Goal: Task Accomplishment & Management: Complete application form

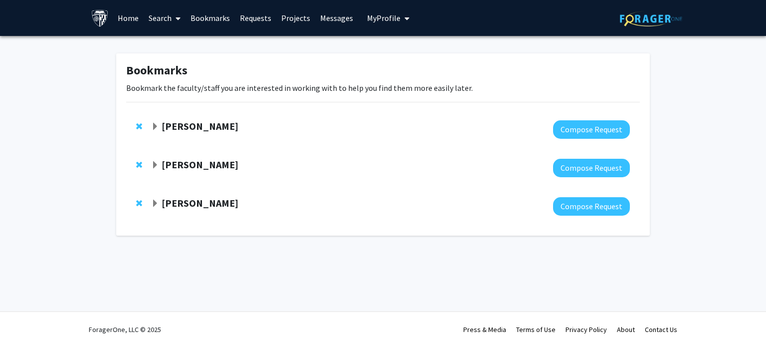
click at [154, 129] on span "Expand Ashley Kiemen Bookmark" at bounding box center [155, 127] width 8 height 8
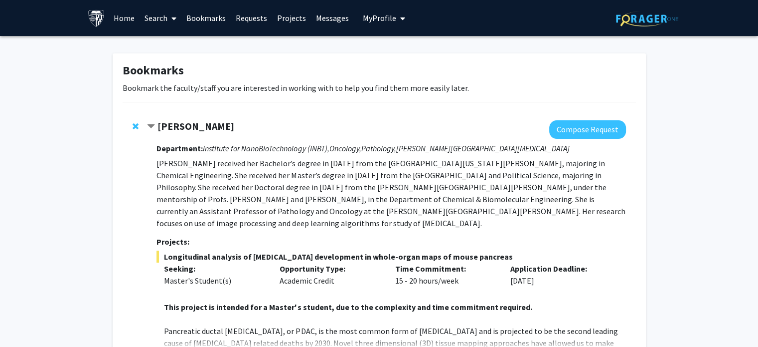
click at [257, 216] on p "[PERSON_NAME] received her Bachelor’s degree in [DATE] from the [GEOGRAPHIC_DAT…" at bounding box center [391, 193] width 469 height 72
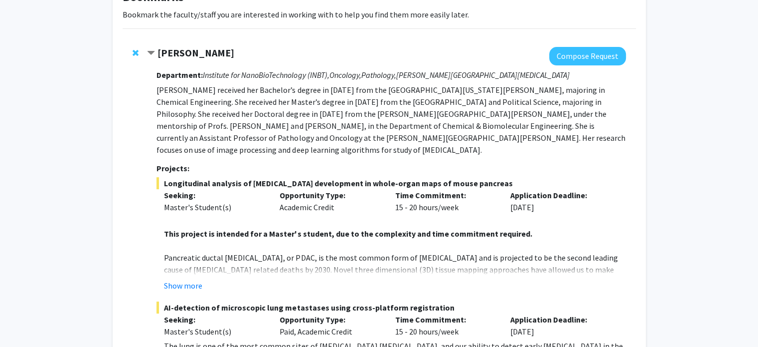
scroll to position [59, 0]
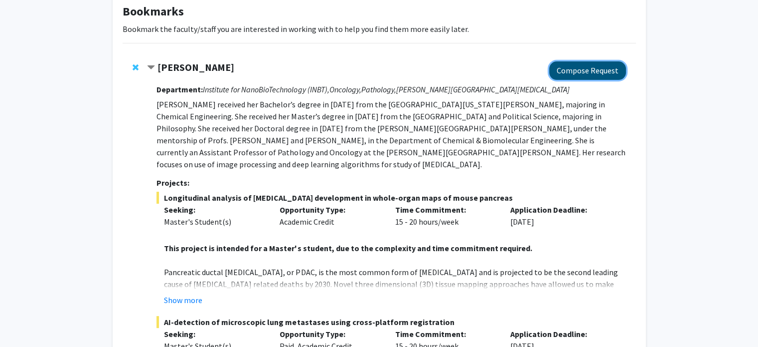
click at [589, 68] on button "Compose Request" at bounding box center [588, 70] width 77 height 18
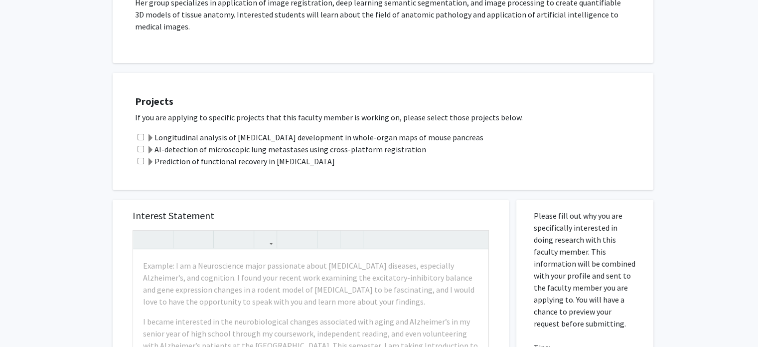
scroll to position [289, 0]
click at [140, 145] on input "checkbox" at bounding box center [141, 148] width 6 height 6
checkbox input "true"
click at [141, 157] on input "checkbox" at bounding box center [141, 160] width 6 height 6
checkbox input "true"
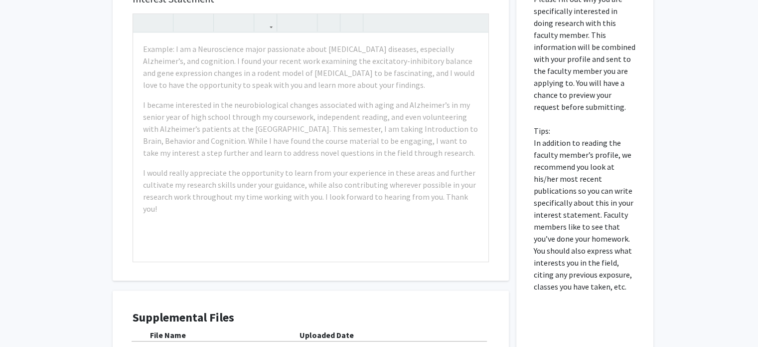
scroll to position [512, 0]
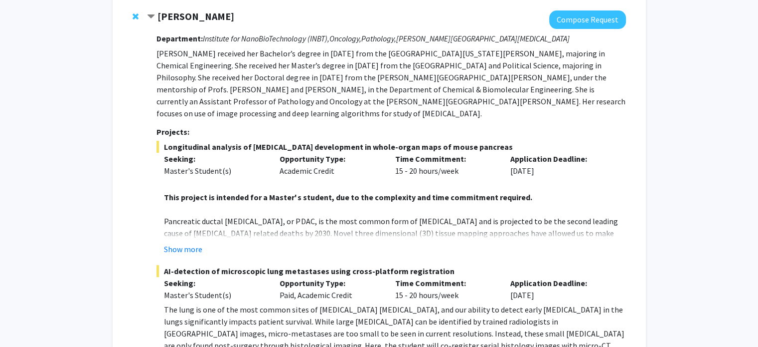
scroll to position [104, 0]
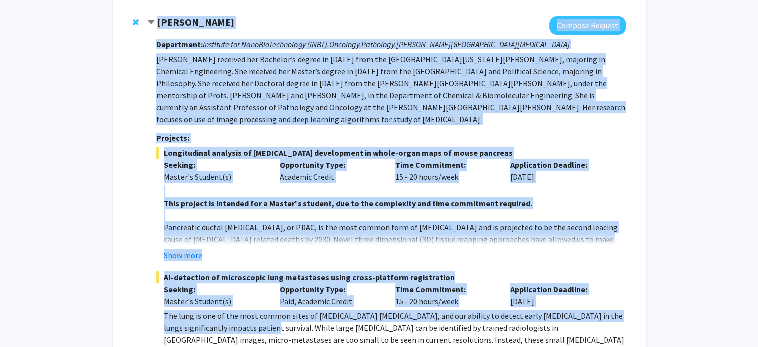
drag, startPoint x: 157, startPoint y: 21, endPoint x: 245, endPoint y: 310, distance: 301.4
click at [245, 310] on div "Ashley Kiemen Compose Request Department: Institute for NanoBioTechnology (INBT…" at bounding box center [386, 271] width 479 height 511
click at [155, 183] on div "Ashley Kiemen Compose Request Department: Institute for NanoBioTechnology (INBT…" at bounding box center [386, 271] width 479 height 511
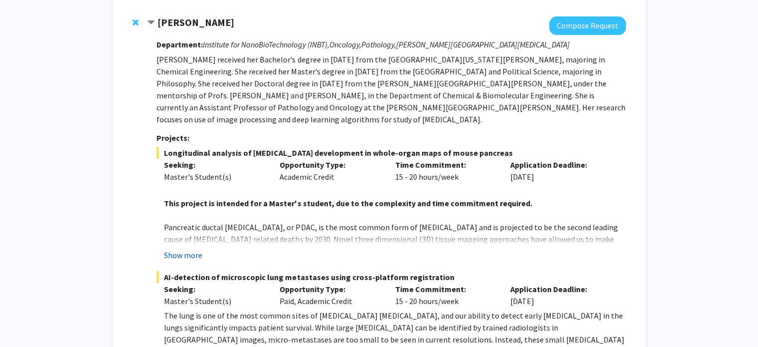
click at [187, 249] on button "Show more" at bounding box center [183, 255] width 38 height 12
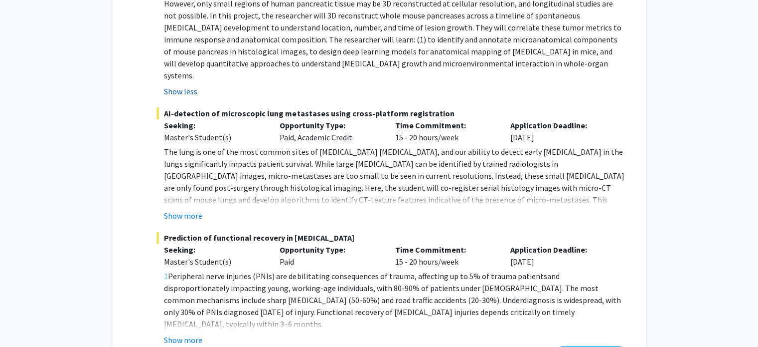
scroll to position [413, 0]
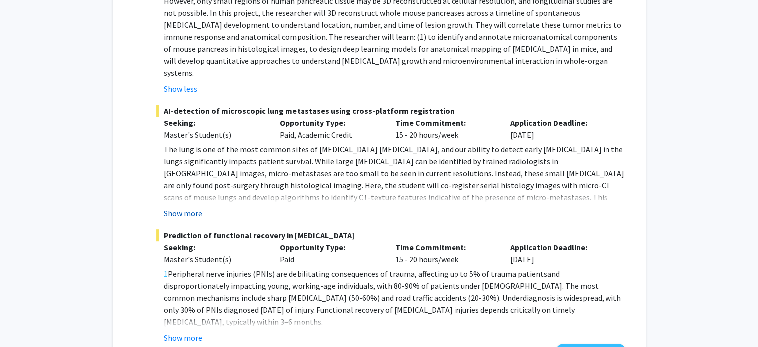
click at [190, 207] on button "Show more" at bounding box center [183, 213] width 38 height 12
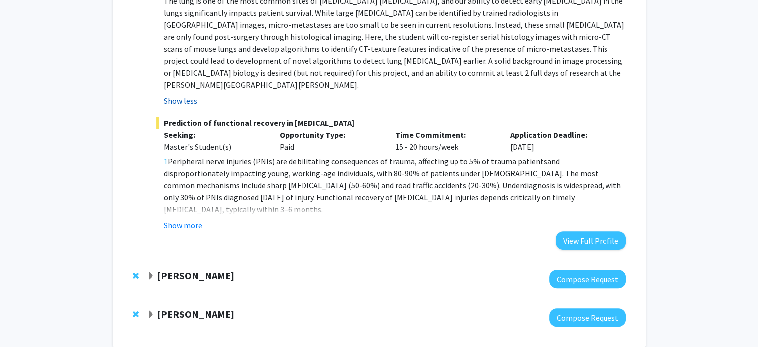
scroll to position [565, 0]
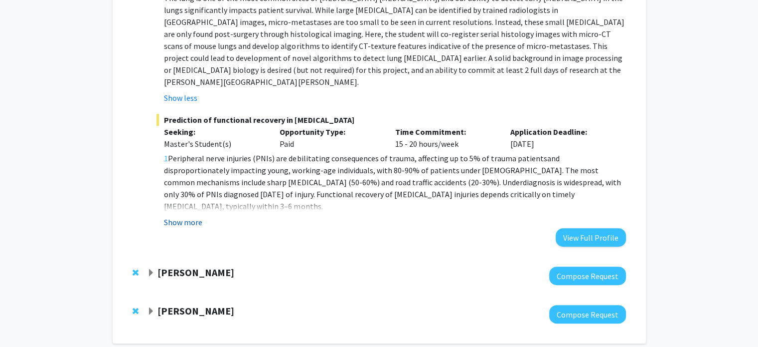
click at [189, 216] on button "Show more" at bounding box center [183, 222] width 38 height 12
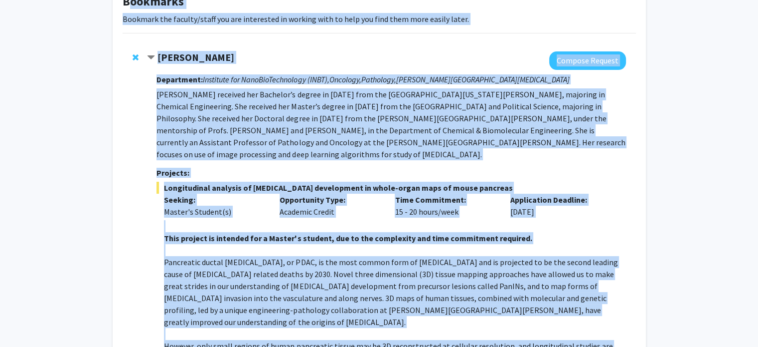
scroll to position [0, 0]
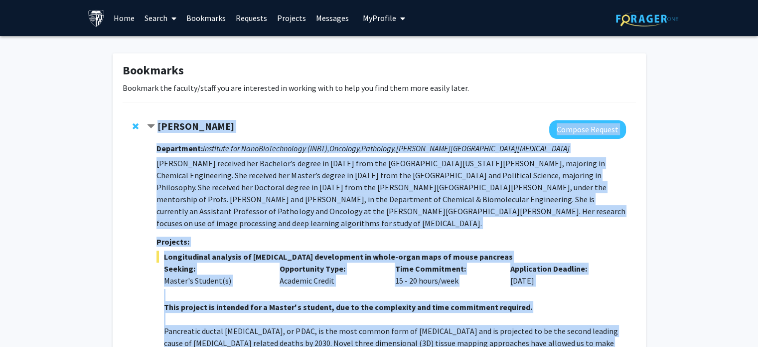
drag, startPoint x: 358, startPoint y: 259, endPoint x: 156, endPoint y: 123, distance: 243.3
copy div "Ashley Kiemen Compose Request Department: Institute for NanoBioTechnology (INBT…"
click at [417, 193] on p "[PERSON_NAME] received her Bachelor’s degree in [DATE] from the [GEOGRAPHIC_DAT…" at bounding box center [391, 193] width 469 height 72
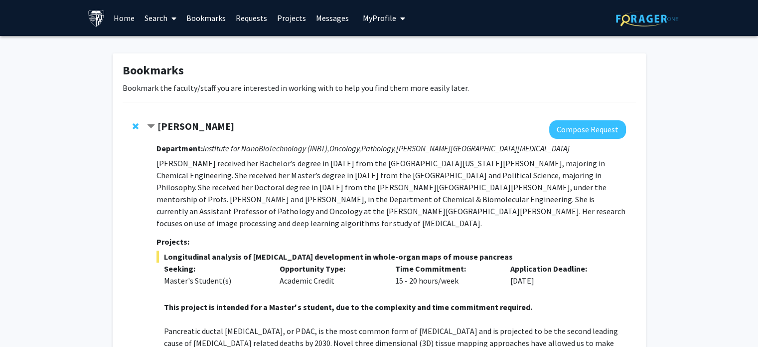
scroll to position [661, 0]
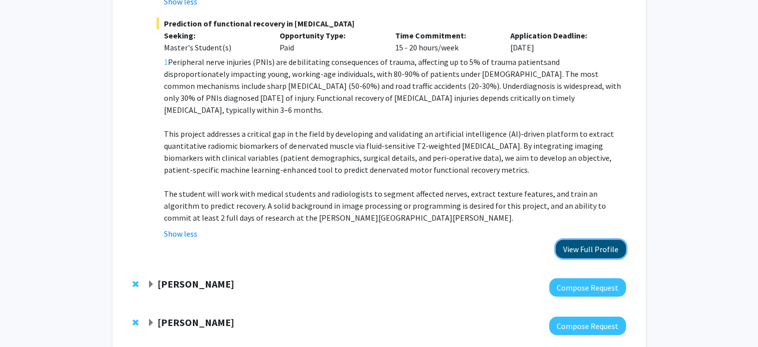
click at [585, 239] on button "View Full Profile" at bounding box center [591, 248] width 70 height 18
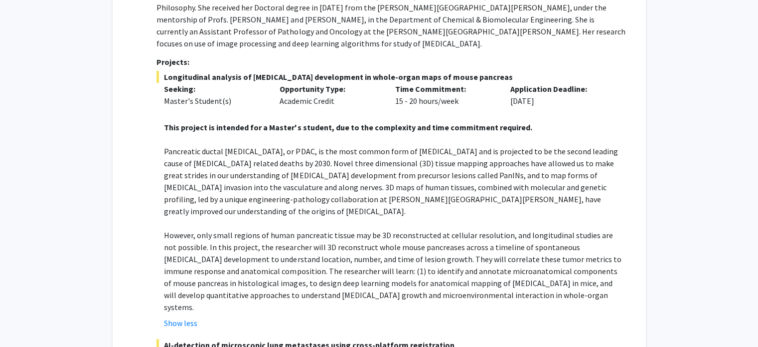
scroll to position [0, 0]
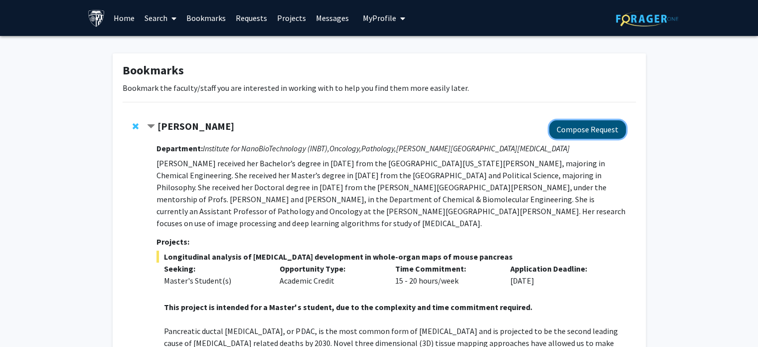
click at [580, 133] on button "Compose Request" at bounding box center [588, 129] width 77 height 18
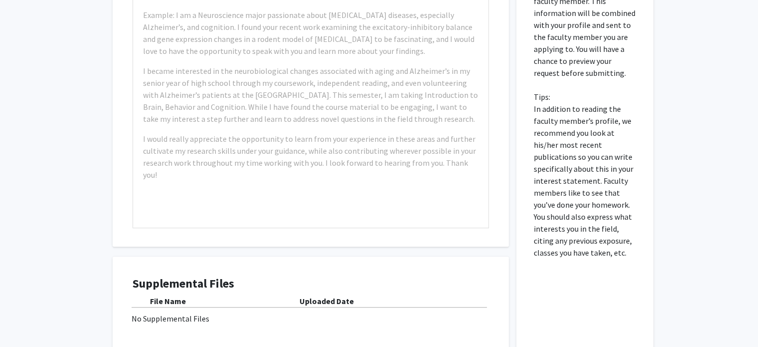
scroll to position [540, 0]
drag, startPoint x: 534, startPoint y: 37, endPoint x: 614, endPoint y: 252, distance: 229.6
click at [614, 252] on div "Please fill out why you are specifically interested in doing research with this…" at bounding box center [585, 168] width 122 height 441
copy p
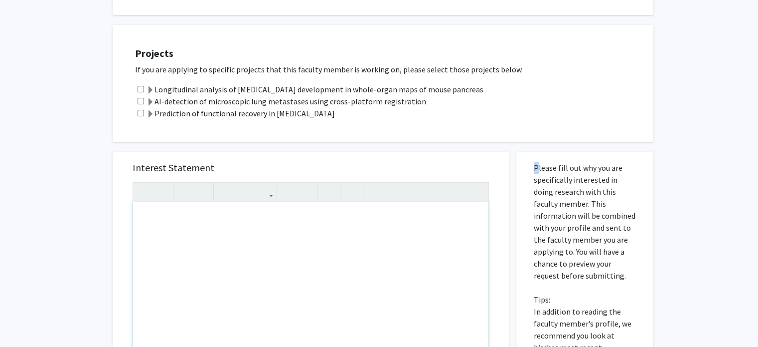
scroll to position [336, 0]
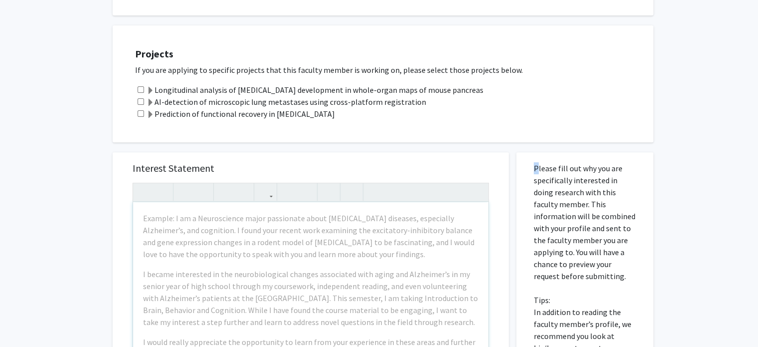
click at [535, 177] on p "Please fill out why you are specifically interested in doing research with this…" at bounding box center [585, 311] width 102 height 299
click at [139, 98] on input "checkbox" at bounding box center [141, 101] width 6 height 6
checkbox input "true"
click at [142, 110] on input "checkbox" at bounding box center [141, 113] width 6 height 6
checkbox input "true"
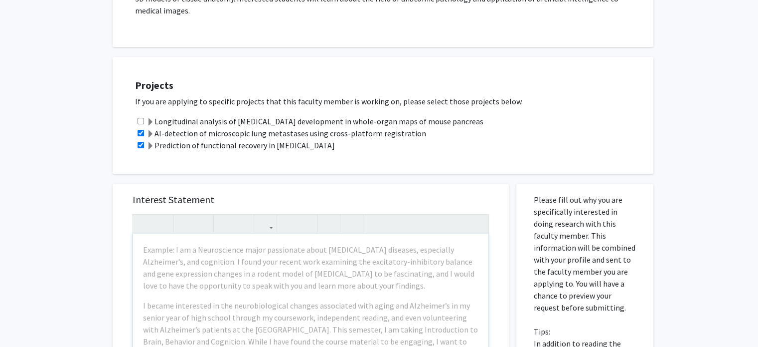
scroll to position [305, 0]
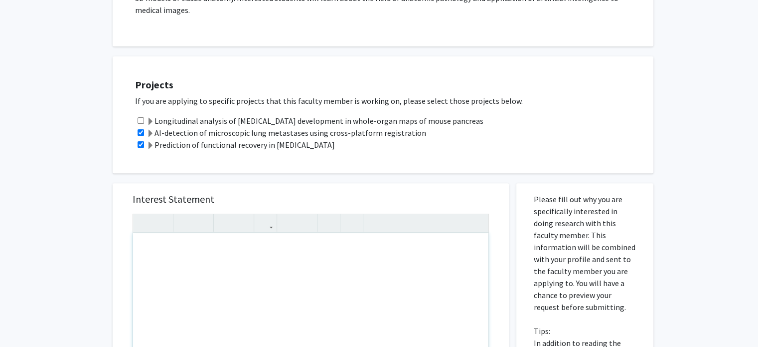
click at [201, 247] on div "Note to users with screen readers: Please press Alt+0 or Option+0 to deactivate…" at bounding box center [311, 347] width 356 height 228
paste div "Note to users with screen readers: Please press Alt+0 or Option+0 to deactivate…"
type textarea "<p>Dear Professor Kiemen,</p><br><p>I hope this message finds you well. My name…"
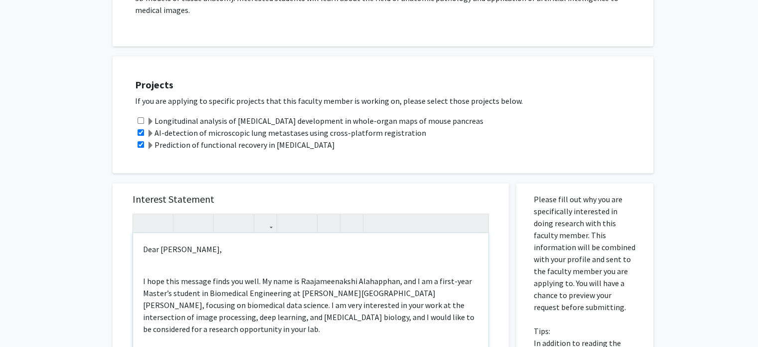
click at [176, 257] on div "Dear Professor Kiemen, I hope this message finds you well. My name is Raajameen…" at bounding box center [311, 347] width 356 height 228
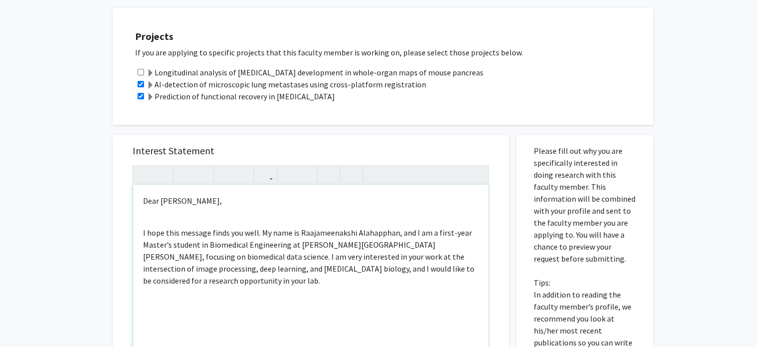
scroll to position [355, 0]
click at [164, 255] on p "I hope this message finds you well. My name is Raajameenakshi Alahapphan, and I…" at bounding box center [311, 255] width 336 height 60
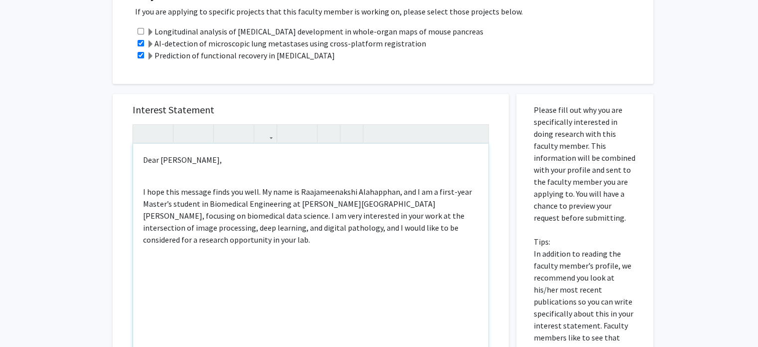
scroll to position [397, 0]
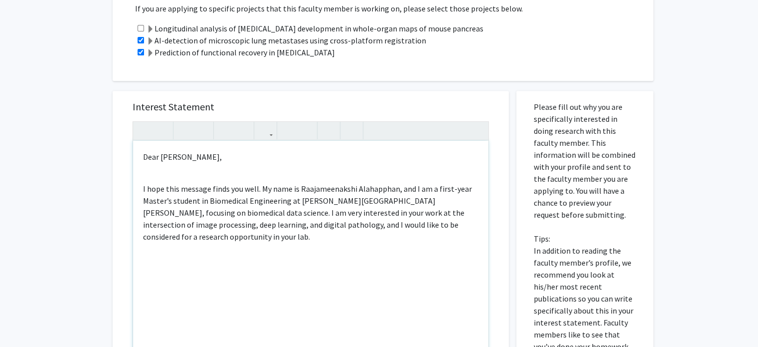
click at [429, 211] on p "I hope this message finds you well. My name is Raajameenakshi Alahapphan, and I…" at bounding box center [311, 213] width 336 height 60
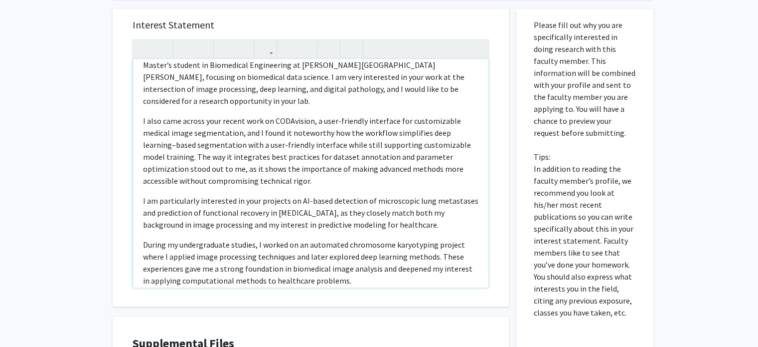
scroll to position [55, 0]
click at [236, 114] on p "I also came across your recent work on CODAvision, a user-friendly interface fo…" at bounding box center [311, 150] width 336 height 72
click at [271, 114] on p "I also came across your recent work on CODAvision, a user-friendly interface fo…" at bounding box center [311, 150] width 336 height 72
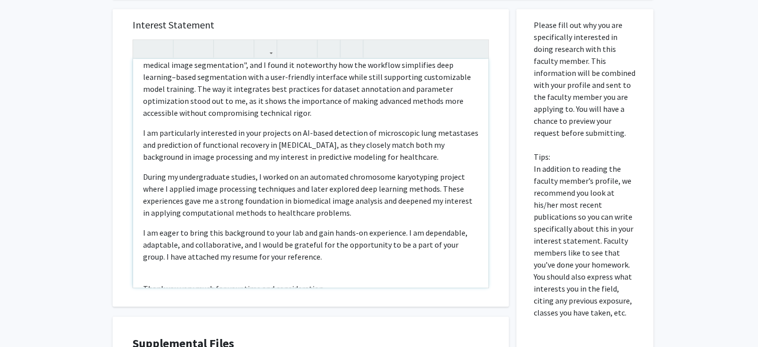
scroll to position [122, 0]
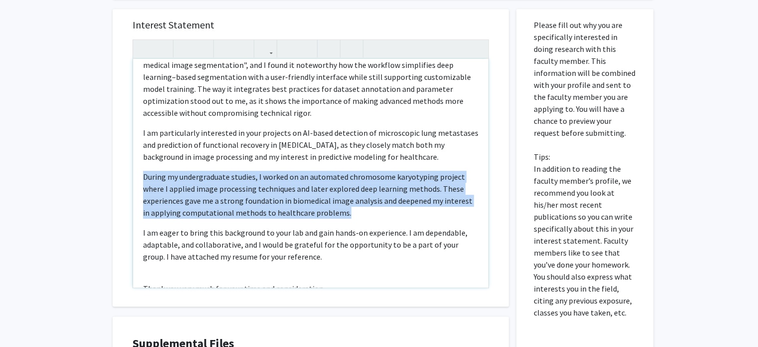
drag, startPoint x: 343, startPoint y: 190, endPoint x: 143, endPoint y: 153, distance: 203.4
click at [143, 171] on p "During my undergraduate studies, I worked on an automated chromosome karyotypin…" at bounding box center [311, 195] width 336 height 48
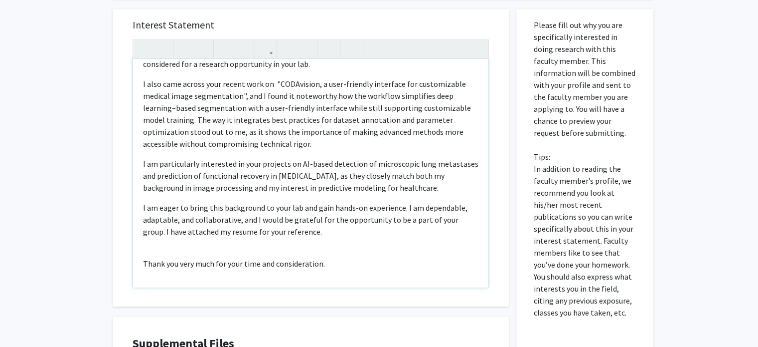
scroll to position [78, 0]
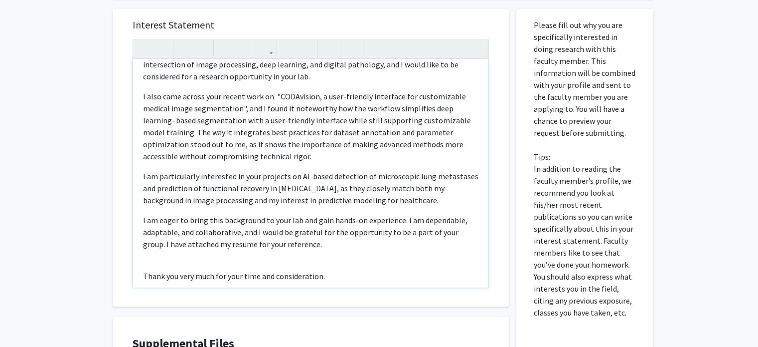
click at [322, 138] on div "Dear Professor Kiemen, I hope this message finds you well. My name is Raajameen…" at bounding box center [311, 173] width 356 height 228
click at [310, 134] on p "I also came across your recent work on "CODAvision, a user-friendly interface f…" at bounding box center [311, 126] width 336 height 72
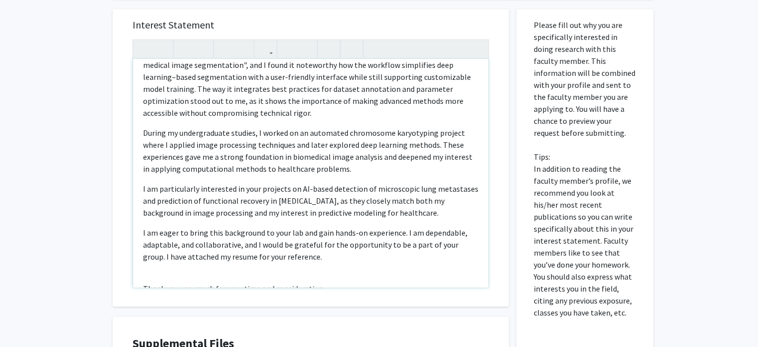
scroll to position [134, 0]
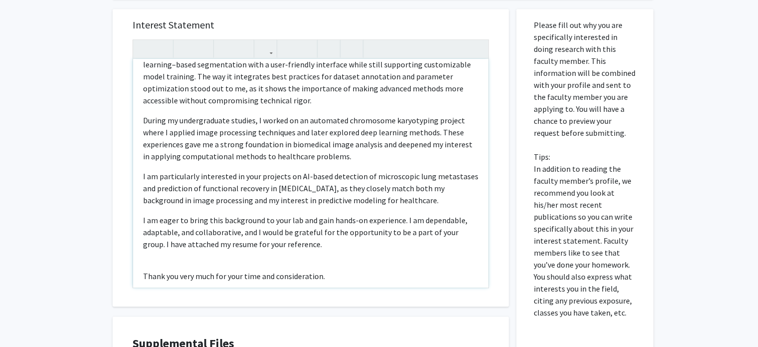
click at [202, 270] on p "Thank you very much for your time and consideration." at bounding box center [311, 276] width 336 height 12
click at [172, 239] on div "Dear Professor Kiemen, I hope this message finds you well. My name is Raajameen…" at bounding box center [311, 173] width 356 height 228
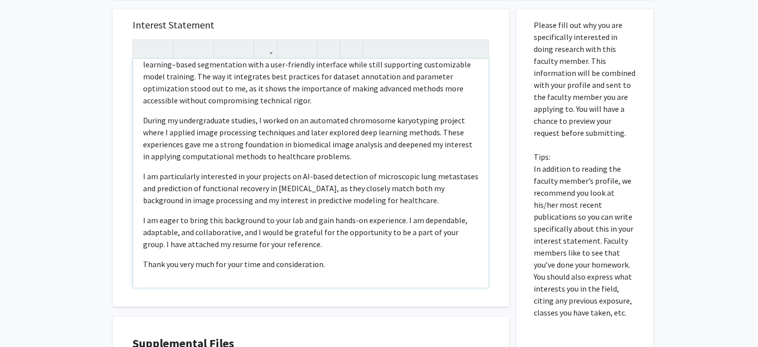
scroll to position [122, 0]
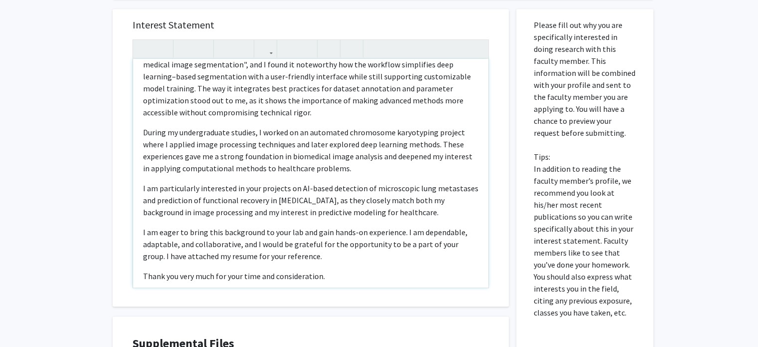
click at [335, 270] on p "Thank you very much for your time and consideration." at bounding box center [311, 276] width 336 height 12
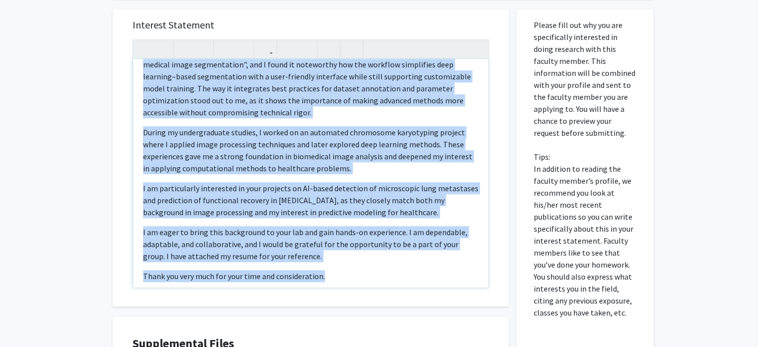
copy div "Dear Professor Kiemen, I hope this message finds you well. My name is Raajameen…"
click at [277, 226] on p "I am eager to bring this background to your lab and gain hands-on experience. I…" at bounding box center [311, 244] width 336 height 36
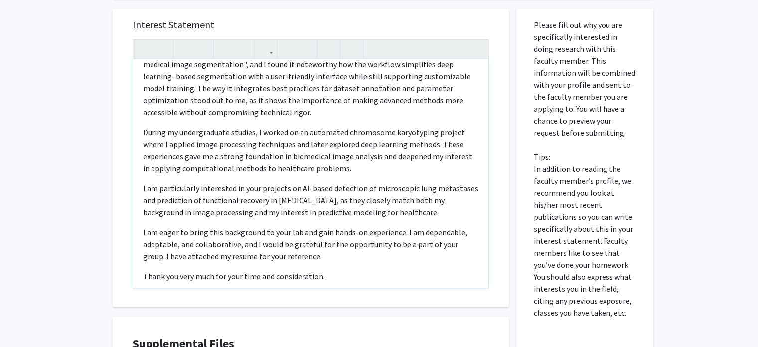
scroll to position [0, 0]
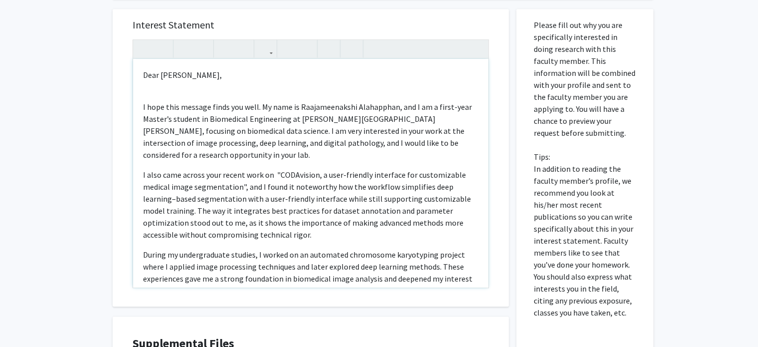
click at [166, 74] on div "Dear Professor Kiemen, I hope this message finds you well. My name is Raajameen…" at bounding box center [311, 173] width 356 height 228
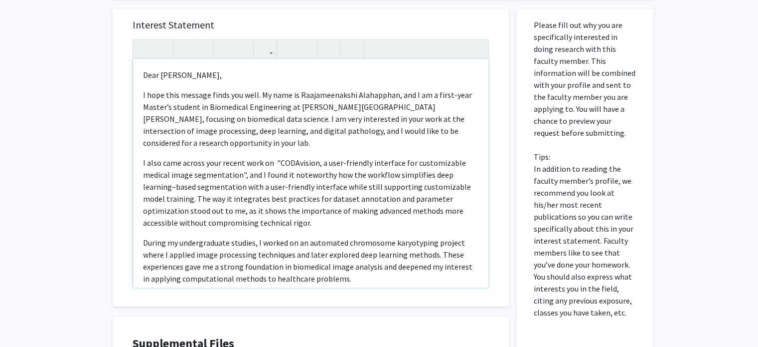
type textarea "<p>Dear Professor Kiemen,</p><p>I hope this message finds you well. My name is …"
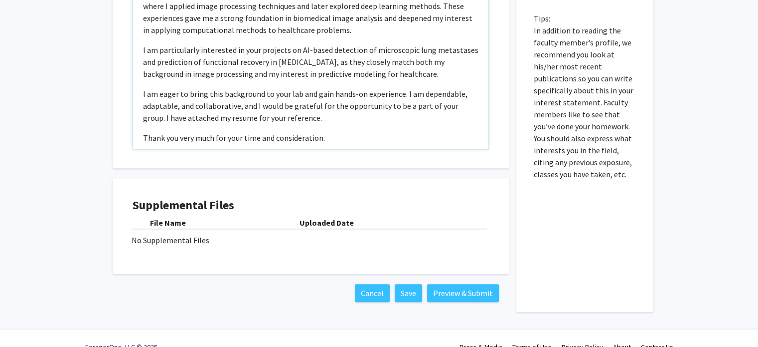
scroll to position [622, 0]
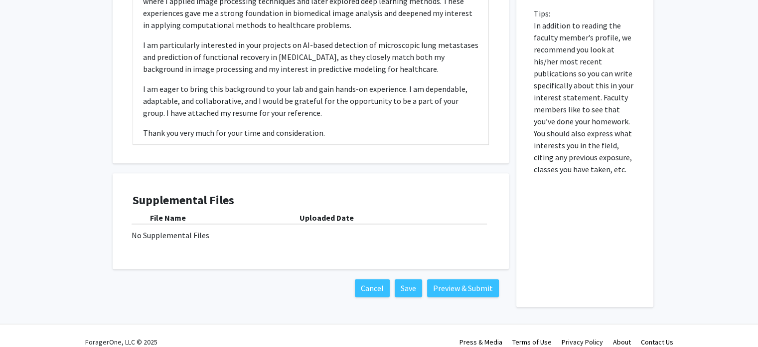
click at [175, 229] on div "No Supplemental Files" at bounding box center [311, 235] width 359 height 12
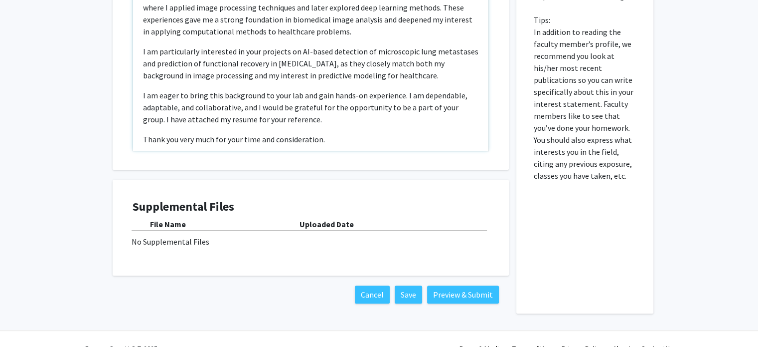
scroll to position [616, 0]
click at [414, 285] on button "Save" at bounding box center [408, 294] width 27 height 18
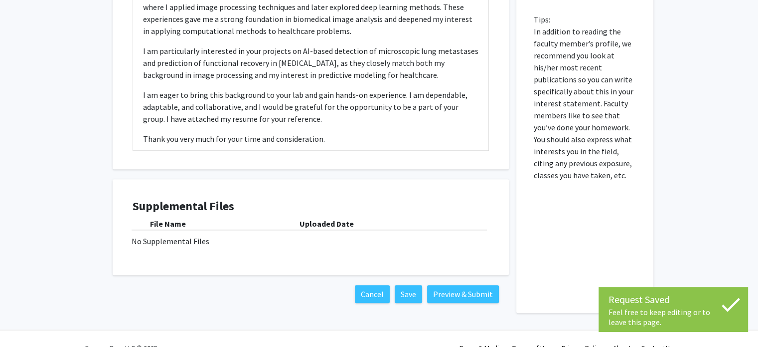
click at [190, 235] on div "No Supplemental Files" at bounding box center [311, 241] width 359 height 12
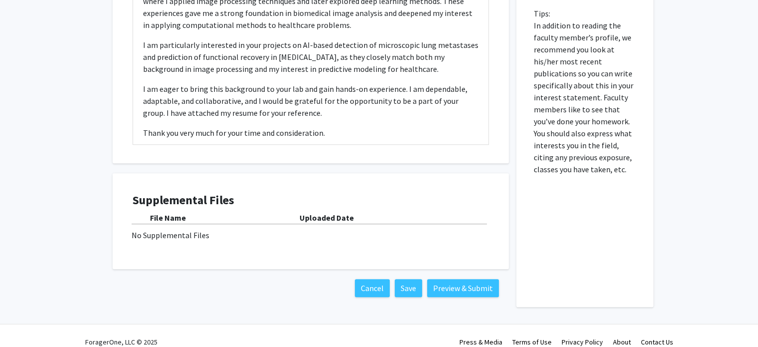
scroll to position [621, 0]
click at [312, 213] on b "Uploaded Date" at bounding box center [327, 218] width 54 height 10
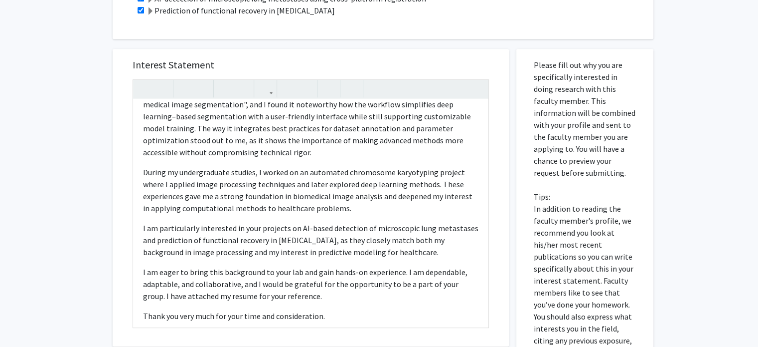
scroll to position [435, 0]
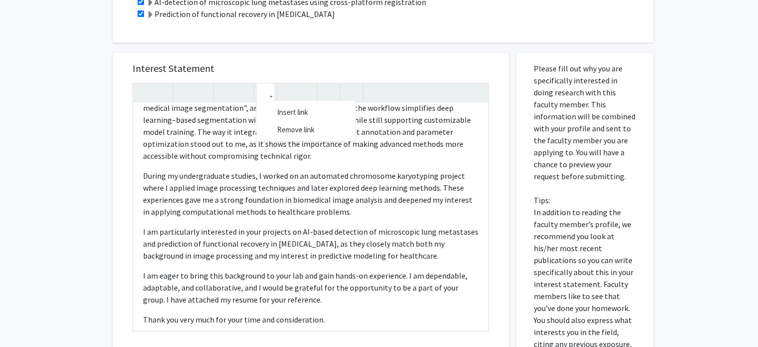
click at [268, 84] on icon "button" at bounding box center [265, 92] width 8 height 16
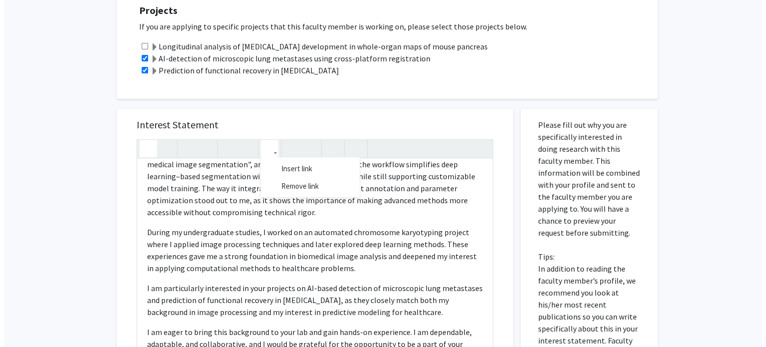
scroll to position [622, 0]
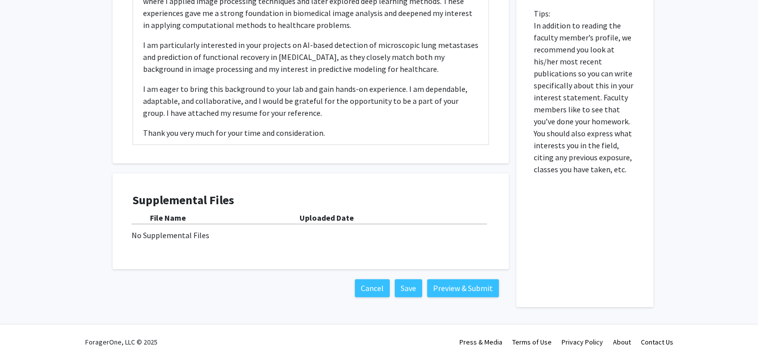
click at [184, 229] on div "No Supplemental Files" at bounding box center [311, 235] width 359 height 12
click at [471, 279] on button "Preview & Submit" at bounding box center [463, 288] width 72 height 18
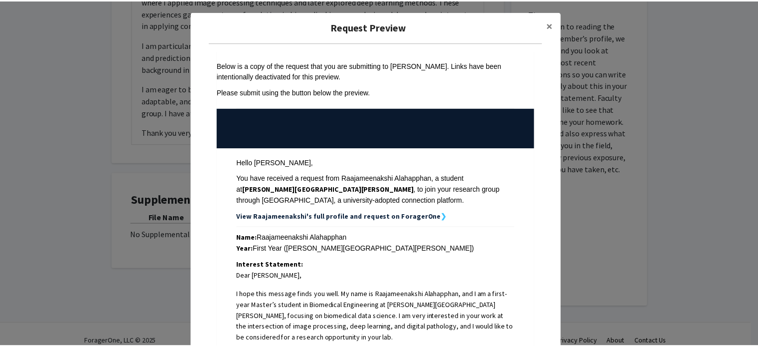
scroll to position [0, 0]
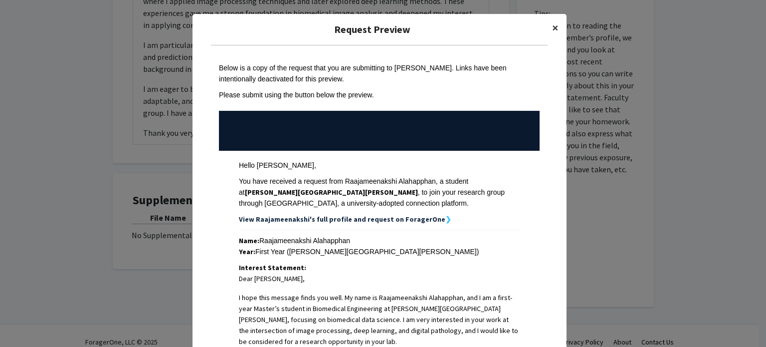
click at [547, 28] on button "×" at bounding box center [555, 28] width 22 height 28
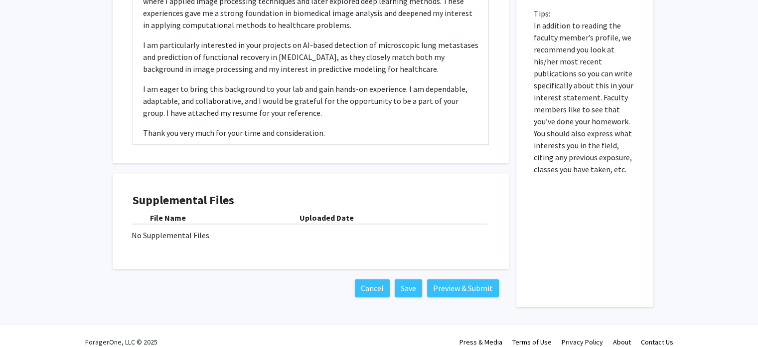
click at [191, 229] on div "No Supplemental Files" at bounding box center [311, 235] width 359 height 12
click at [340, 212] on b "Uploaded Date" at bounding box center [327, 217] width 54 height 10
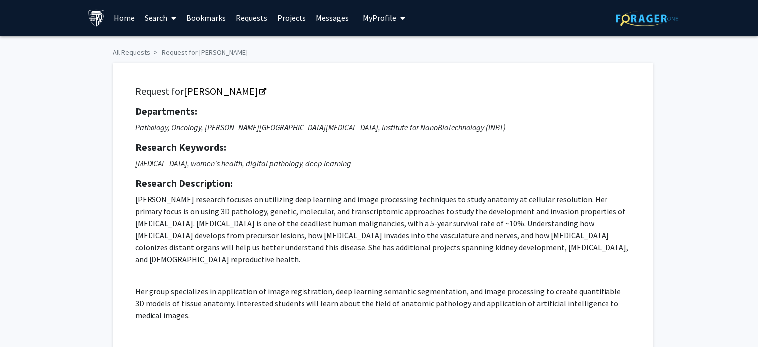
click at [386, 18] on span "My Profile" at bounding box center [379, 18] width 33 height 10
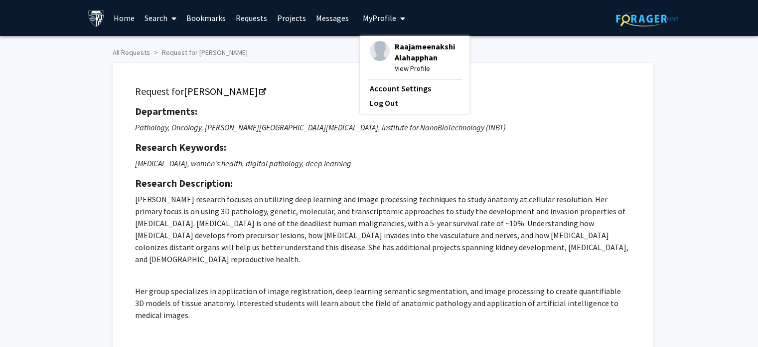
click at [410, 71] on span "View Profile" at bounding box center [427, 68] width 65 height 11
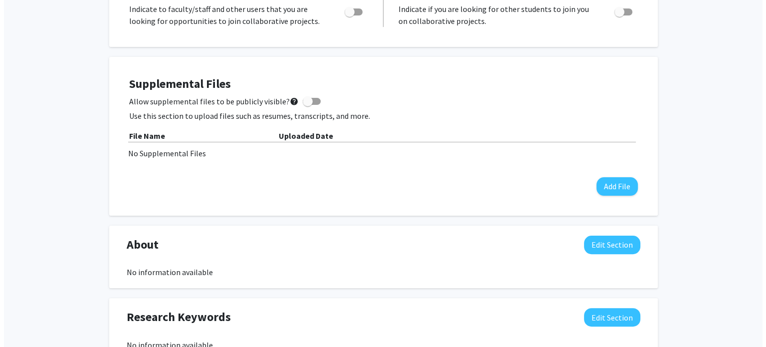
scroll to position [223, 0]
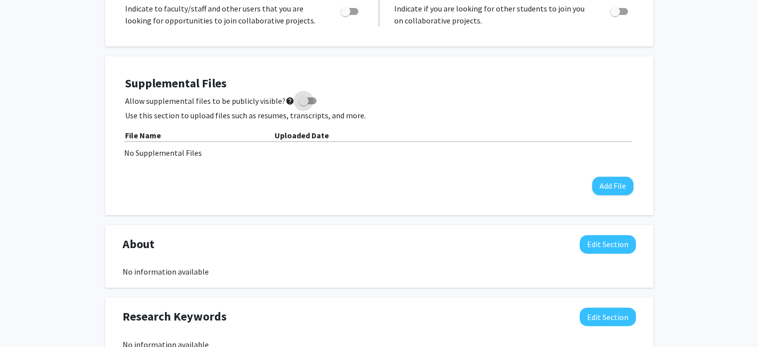
click at [302, 99] on span at bounding box center [304, 101] width 10 height 10
click at [303, 104] on input "Allow supplemental files to be publicly visible? help" at bounding box center [303, 104] width 0 height 0
click at [307, 99] on span at bounding box center [312, 101] width 10 height 10
click at [303, 104] on input "Allow supplemental files to be publicly visible? help" at bounding box center [303, 104] width 0 height 0
checkbox input "false"
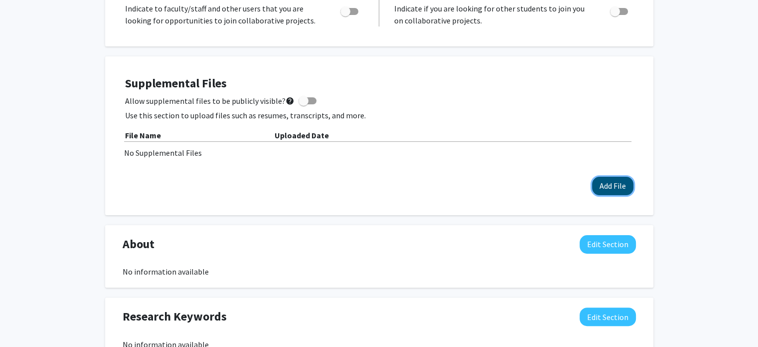
click at [617, 185] on button "Add File" at bounding box center [612, 186] width 41 height 18
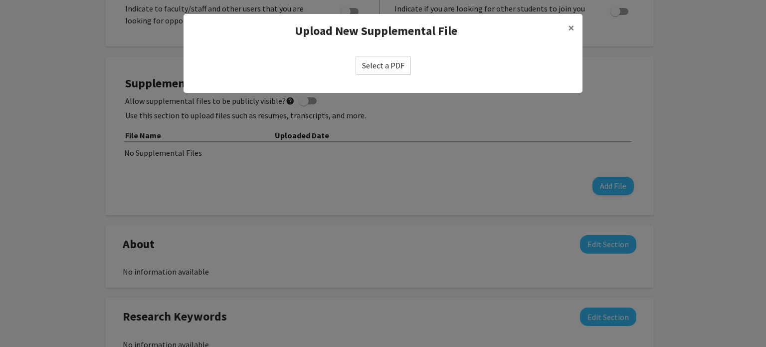
click at [386, 69] on label "Select a PDF" at bounding box center [383, 65] width 55 height 19
click at [0, 0] on input "Select a PDF" at bounding box center [0, 0] width 0 height 0
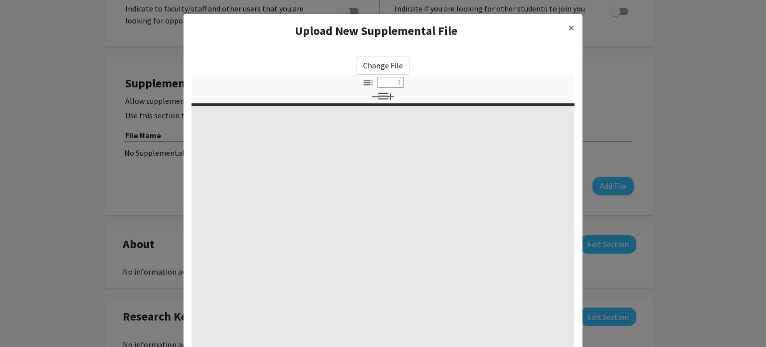
select select "custom"
type input "0"
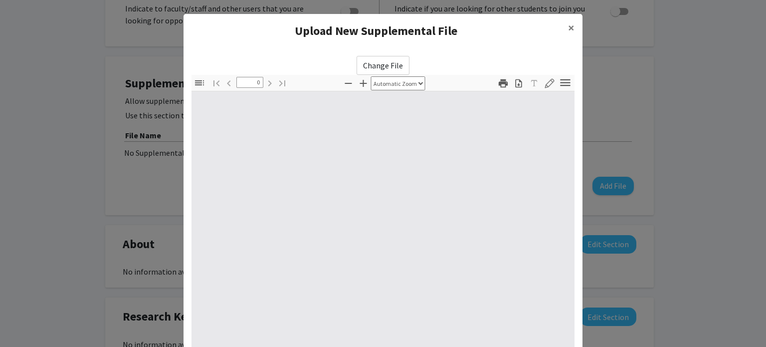
select select "custom"
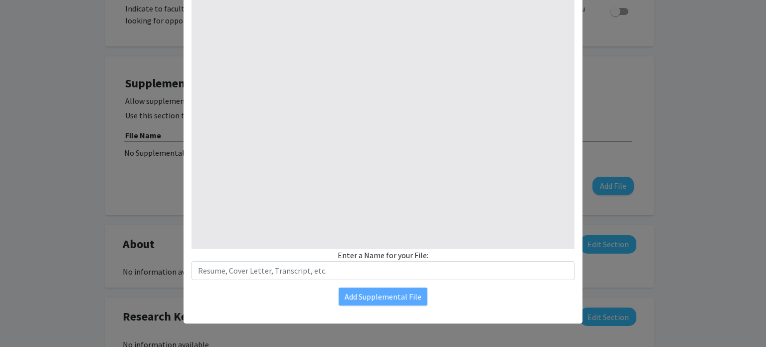
type input "1"
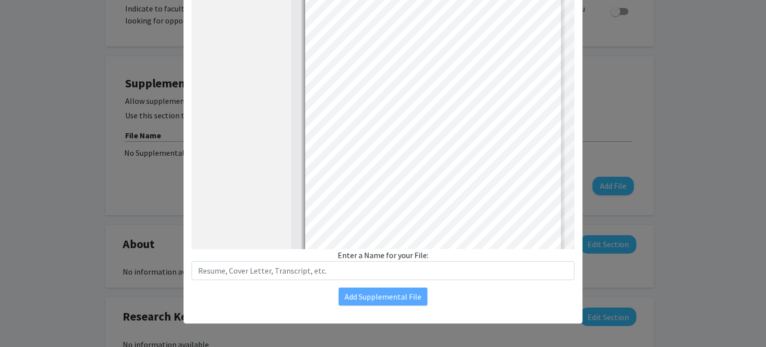
select select "auto"
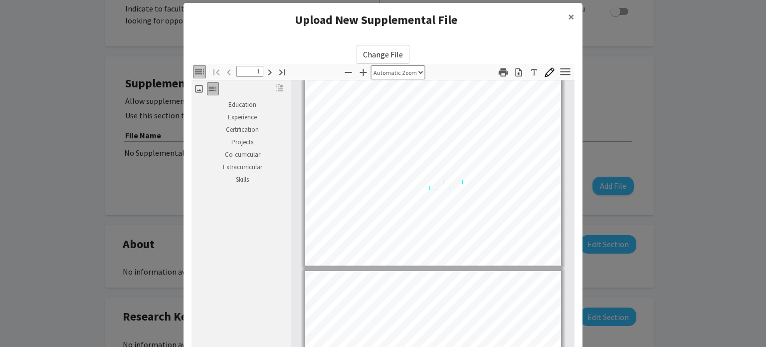
scroll to position [153, 0]
type input "2"
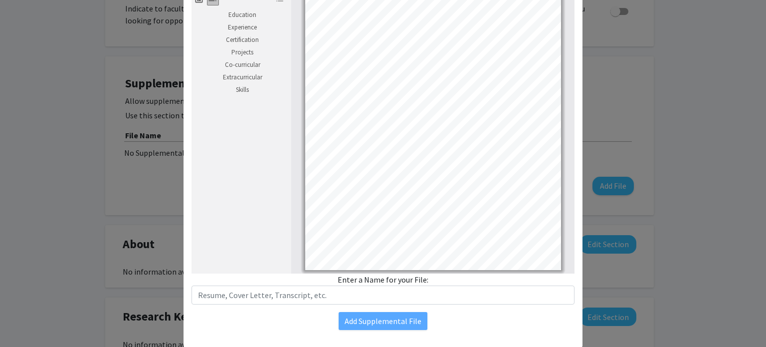
scroll to position [369, 0]
click at [434, 279] on div "Enter a Name for your File:" at bounding box center [382, 288] width 383 height 31
click at [427, 279] on div "Enter a Name for your File:" at bounding box center [382, 288] width 383 height 31
click at [380, 279] on div "Enter a Name for your File:" at bounding box center [382, 288] width 383 height 31
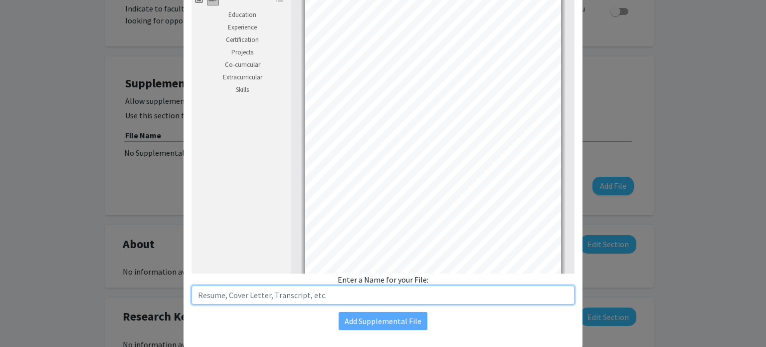
click at [298, 293] on input "text" at bounding box center [382, 294] width 383 height 19
type input "Resume"
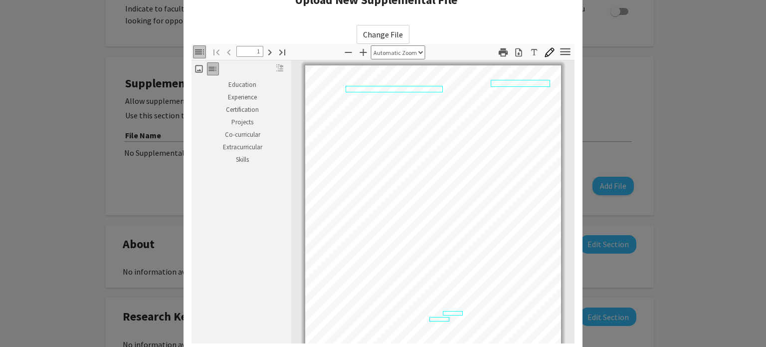
scroll to position [27, 0]
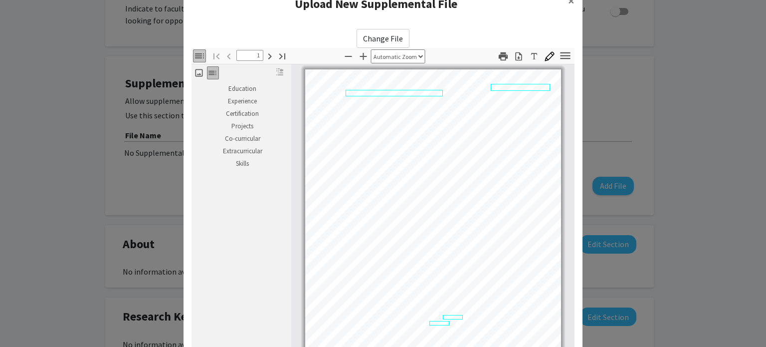
type input "2"
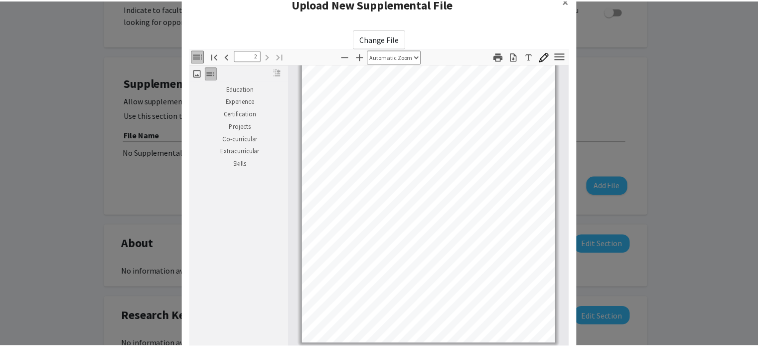
scroll to position [125, 0]
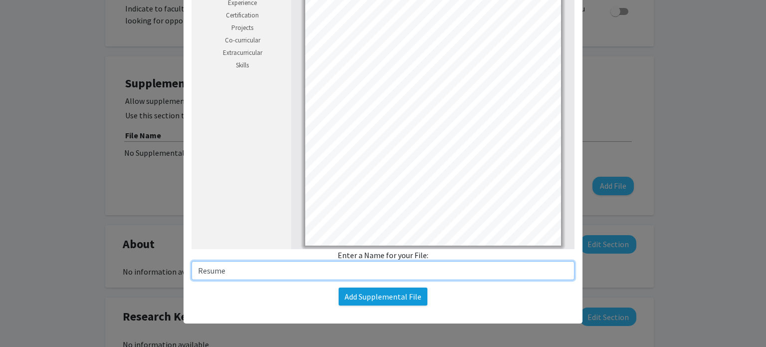
type input "Resume"
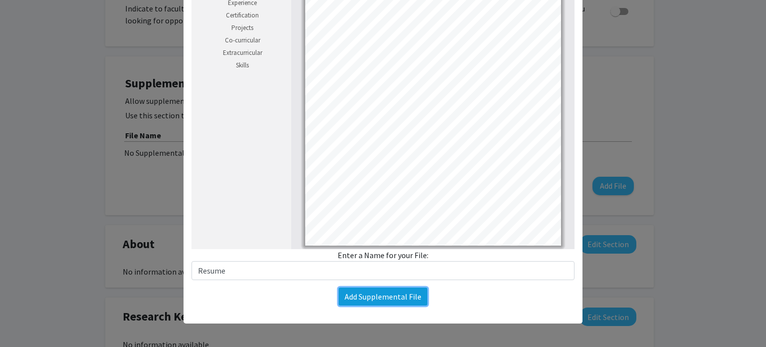
click at [394, 293] on button "Add Supplemental File" at bounding box center [383, 296] width 89 height 18
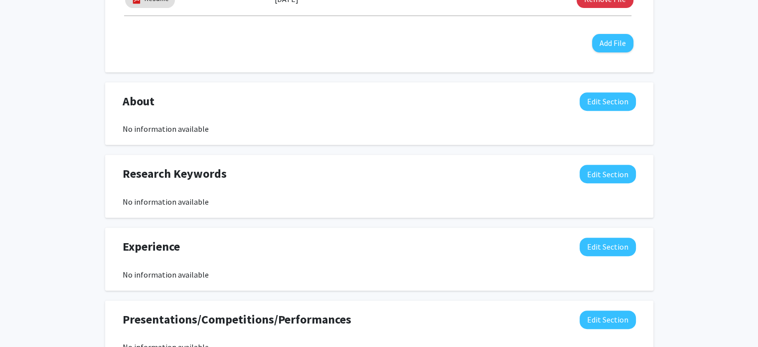
scroll to position [383, 0]
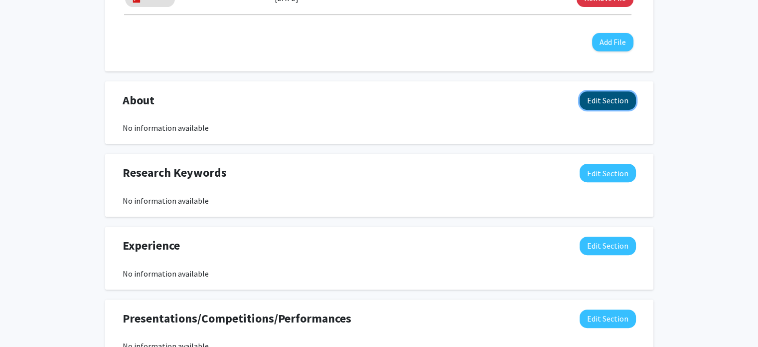
click at [613, 95] on button "Edit Section" at bounding box center [608, 100] width 56 height 18
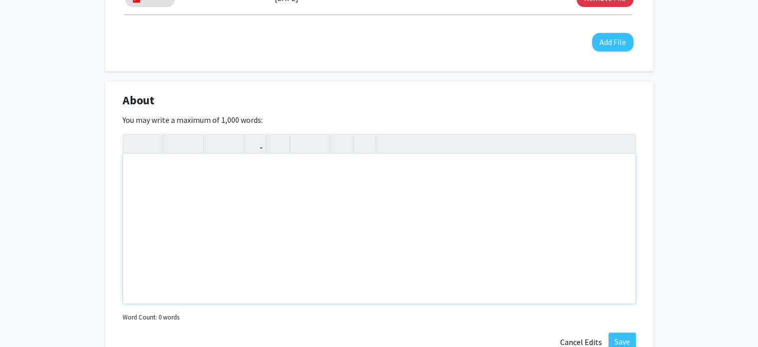
click at [202, 185] on div "Note to users with screen readers: Please deactivate our accessibility plugin f…" at bounding box center [379, 229] width 513 height 150
paste div "Note to users with screen readers: Please deactivate our accessibility plugin f…"
type textarea "<p>I’m a first-year Master’s student in Biomedical Engineering at Johns Hopkins…"
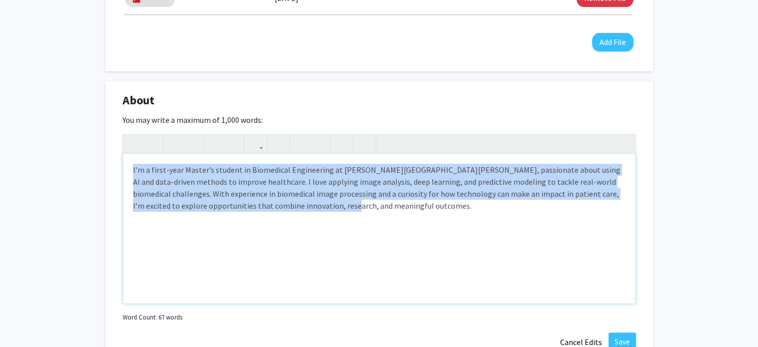
drag, startPoint x: 341, startPoint y: 204, endPoint x: 116, endPoint y: 142, distance: 233.9
click at [116, 142] on div "About Edit Section You may write a maximum of 1,000 words: <p>I’m a first-year …" at bounding box center [379, 221] width 549 height 280
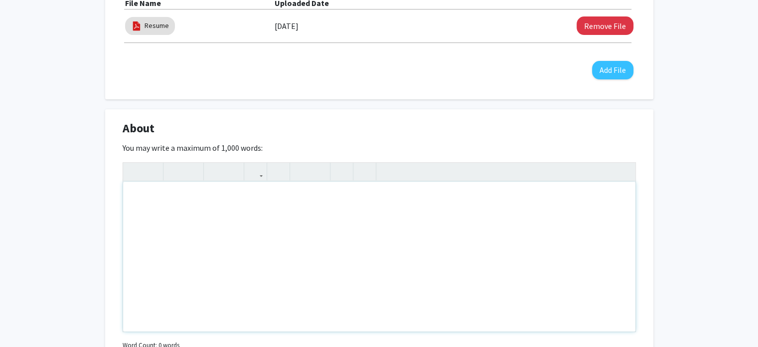
scroll to position [369, 0]
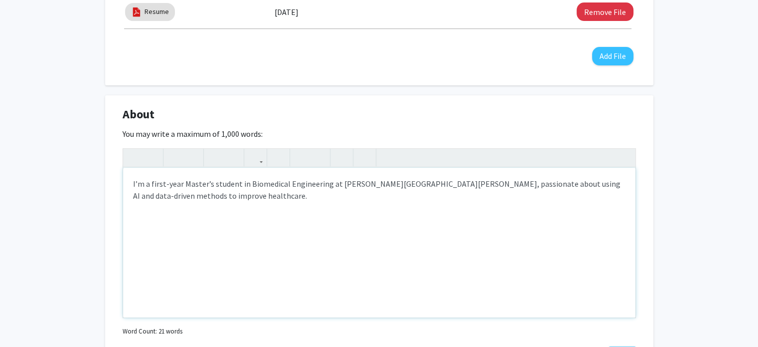
type textarea "<p>I’m a first-year Master’s student in Biomedical Engineering at Johns Hopkins…"
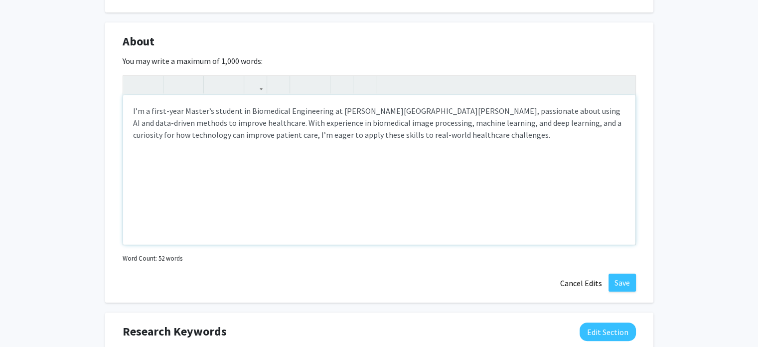
scroll to position [442, 0]
click at [616, 283] on button "Save" at bounding box center [622, 282] width 27 height 18
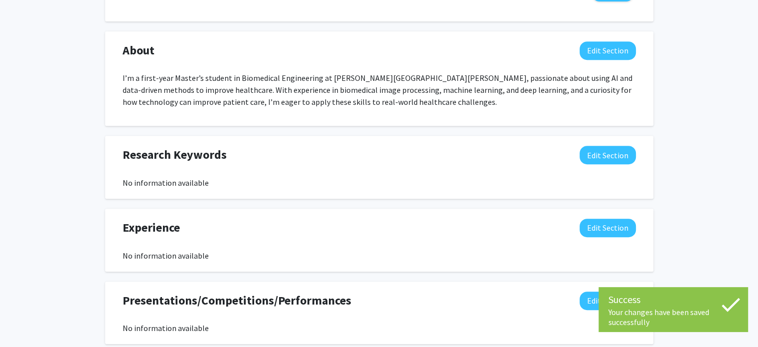
scroll to position [432, 0]
click at [598, 150] on button "Edit Section" at bounding box center [608, 155] width 56 height 18
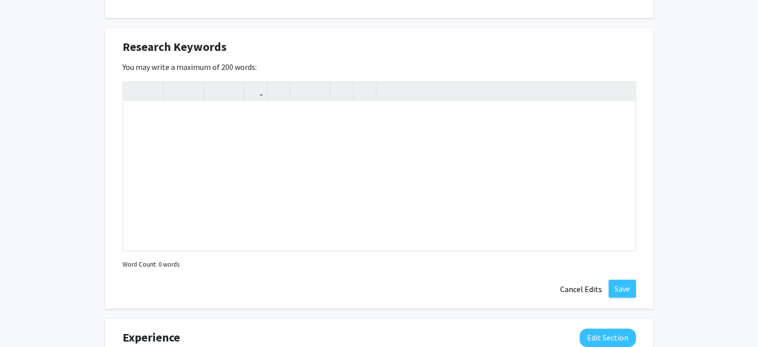
scroll to position [532, 0]
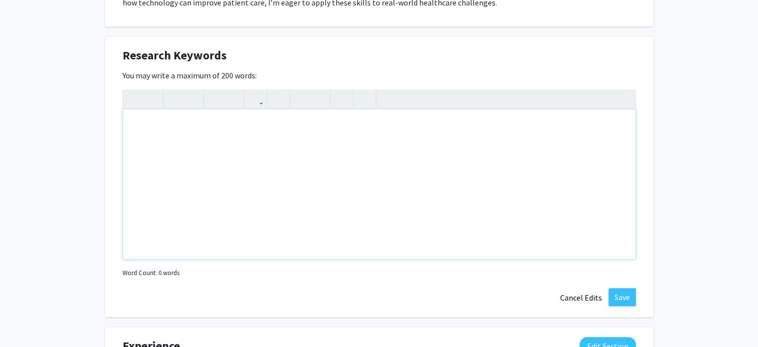
click at [194, 155] on div "Note to users with screen readers: Please deactivate our accessibility plugin f…" at bounding box center [379, 184] width 513 height 150
paste div "Note to users with screen readers: Please deactivate our accessibility plugin f…"
type textarea "<p>I have gained hands-on research experience in both academic and industry set…"
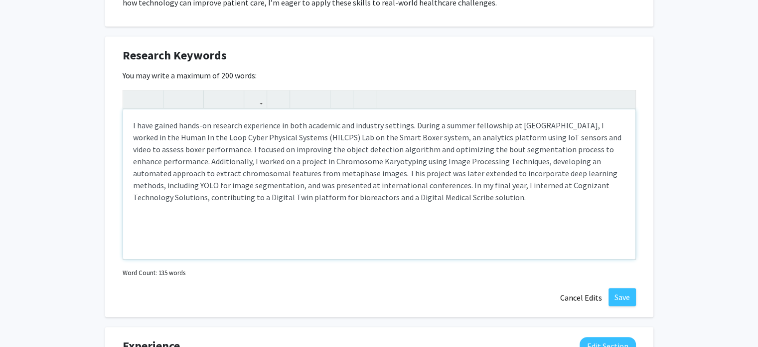
click at [439, 126] on p "I have gained hands-on research experience in both academic and industry settin…" at bounding box center [379, 161] width 493 height 84
type textarea "<p>I have gained hands-on research experience in both academic and industry set…"
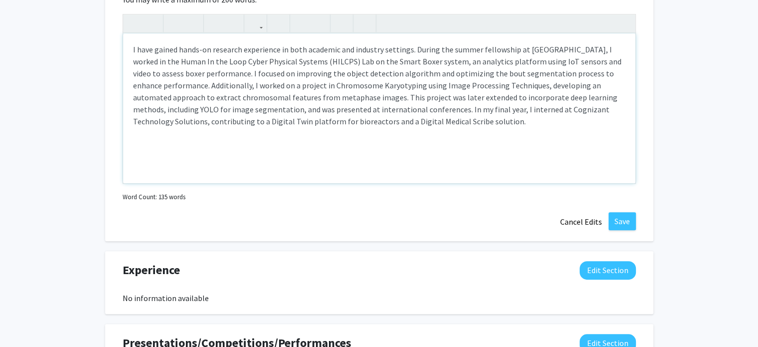
scroll to position [609, 0]
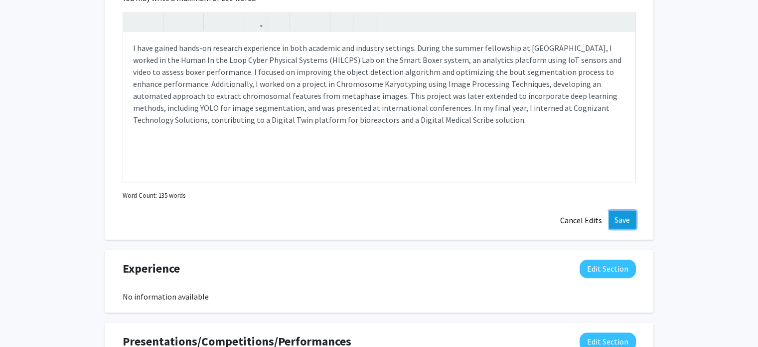
click at [628, 212] on button "Save" at bounding box center [622, 219] width 27 height 18
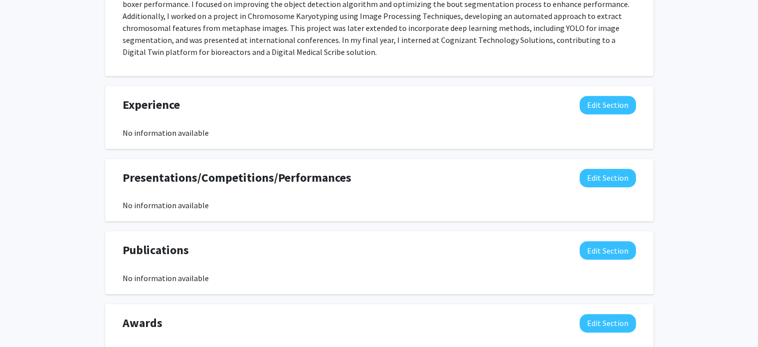
scroll to position [629, 0]
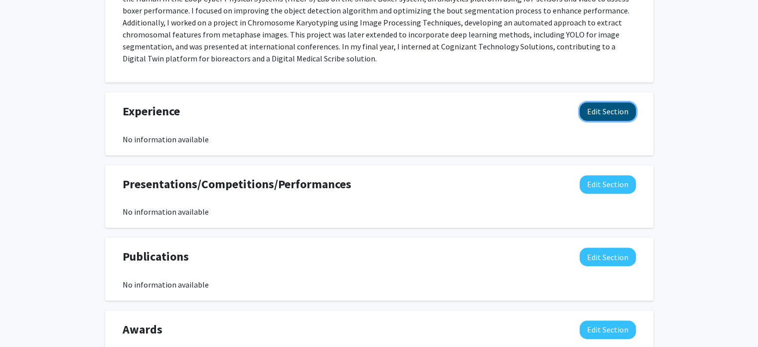
click at [611, 113] on button "Edit Section" at bounding box center [608, 111] width 56 height 18
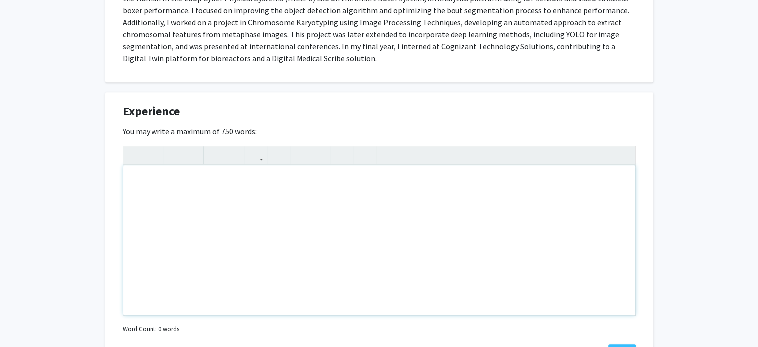
click at [277, 197] on div "Note to users with screen readers: Please deactivate our accessibility plugin f…" at bounding box center [379, 240] width 513 height 150
paste div "Note to users with screen readers: Please deactivate our accessibility plugin f…"
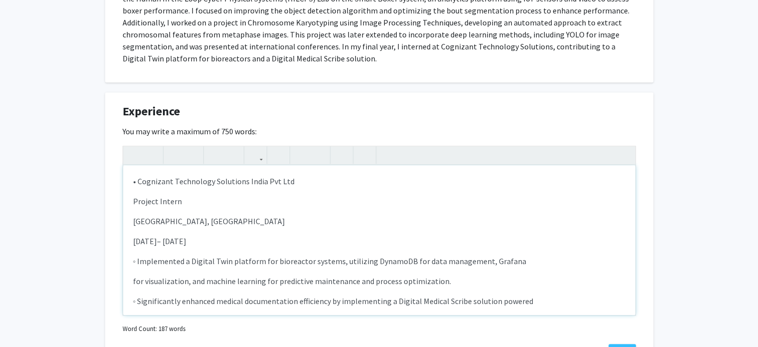
type textarea "<p>• Cognizant Technology Solutions India Pvt Ltd </p><p>&nbsp;Project Intern <…"
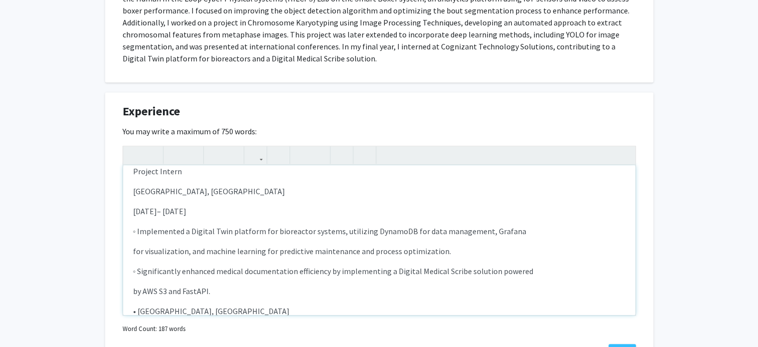
scroll to position [38, 0]
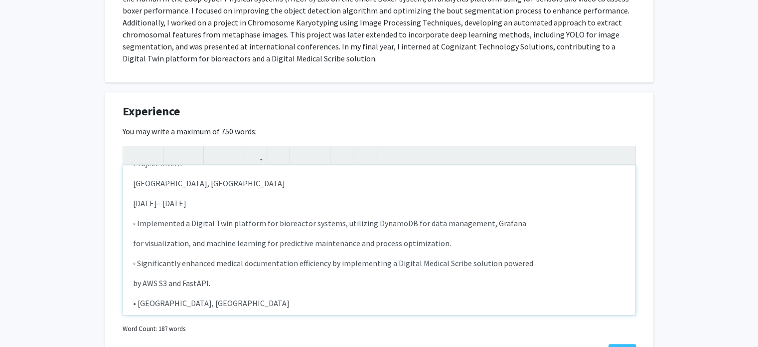
click at [134, 241] on p "for visualization, and machine learning for predictive maintenance and process …" at bounding box center [379, 243] width 493 height 12
type textarea "<p>• Cognizant Technology Solutions India Pvt Ltd </p><p>&nbsp;Project Intern <…"
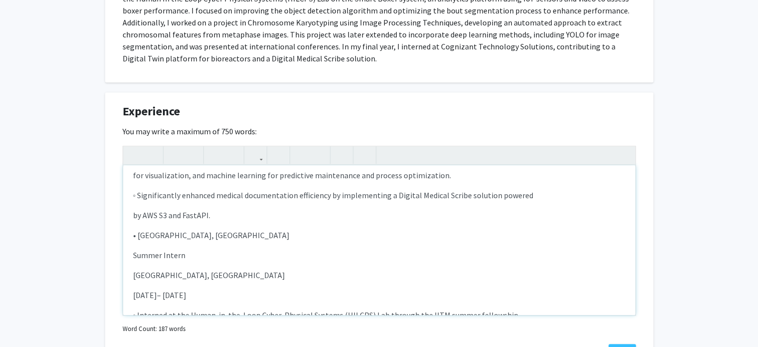
scroll to position [0, 0]
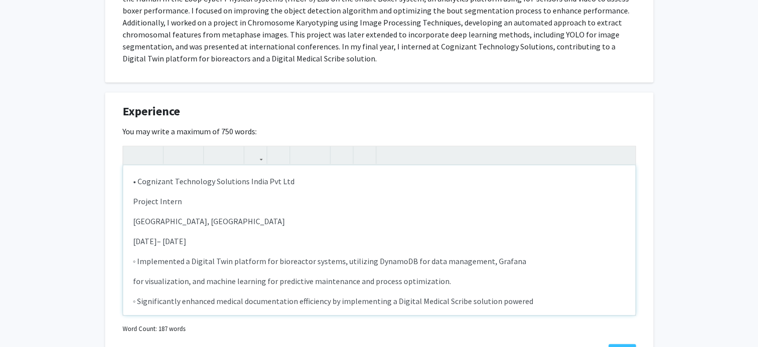
drag, startPoint x: 215, startPoint y: 216, endPoint x: 126, endPoint y: 202, distance: 90.9
click at [126, 202] on div "• Cognizant Technology Solutions India Pvt Ltd Project Intern Tamilnadu, Indi…" at bounding box center [379, 240] width 513 height 150
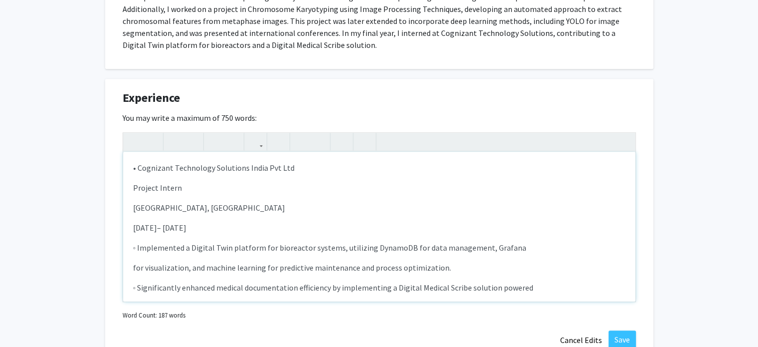
click at [223, 217] on div "• Cognizant Technology Solutions India Pvt Ltd Project Intern Tamilnadu, Indi…" at bounding box center [379, 227] width 513 height 150
click at [139, 168] on p "• Cognizant Technology Solutions India Pvt Ltd" at bounding box center [379, 168] width 493 height 12
click at [189, 208] on p "Tamilnadu, India" at bounding box center [379, 207] width 493 height 12
drag, startPoint x: 287, startPoint y: 167, endPoint x: 126, endPoint y: 166, distance: 161.6
click at [126, 166] on div "Cognizant Technology Solutions India Pvt Ltd Project Intern Tamilnadu, India…" at bounding box center [379, 227] width 513 height 150
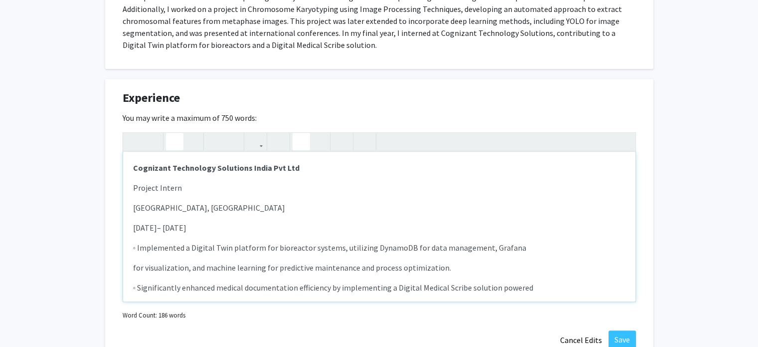
type textarea "<p><ul><li><strong>Cognizant Technology Solutions India Pvt Ltd </strong></li><…"
click at [305, 145] on button "button" at bounding box center [301, 141] width 17 height 17
click at [221, 202] on p "Tamilnadu, India" at bounding box center [379, 207] width 493 height 12
click at [134, 187] on p "Project Intern" at bounding box center [379, 188] width 493 height 12
click button "Cancel Edits" at bounding box center [581, 338] width 55 height 19
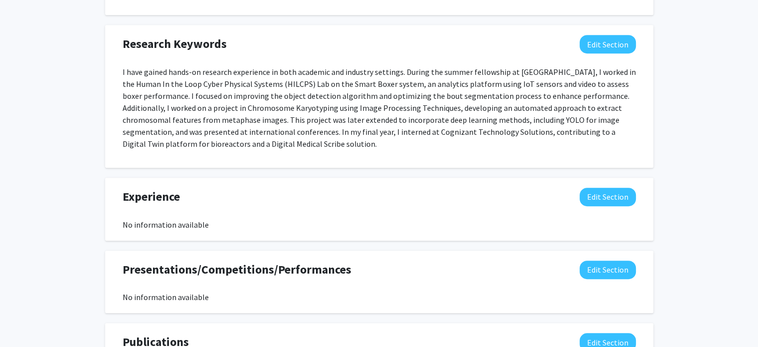
scroll to position [547, 0]
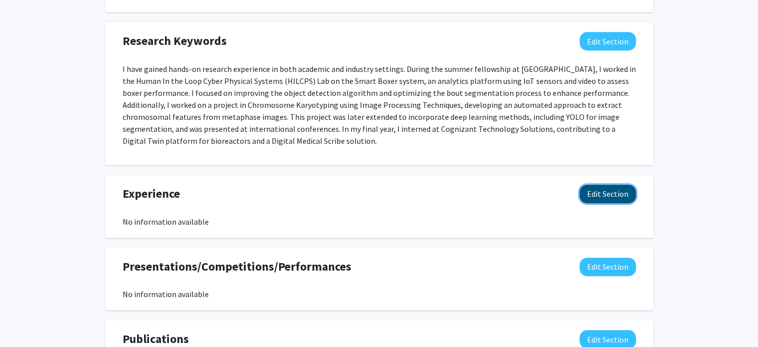
click at [613, 192] on button "Edit Section" at bounding box center [608, 194] width 56 height 18
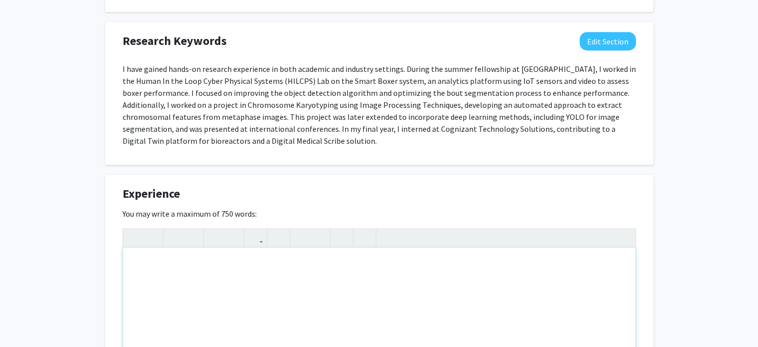
click at [234, 266] on div "Note to users with screen readers: Please deactivate our accessibility plugin f…" at bounding box center [379, 322] width 513 height 150
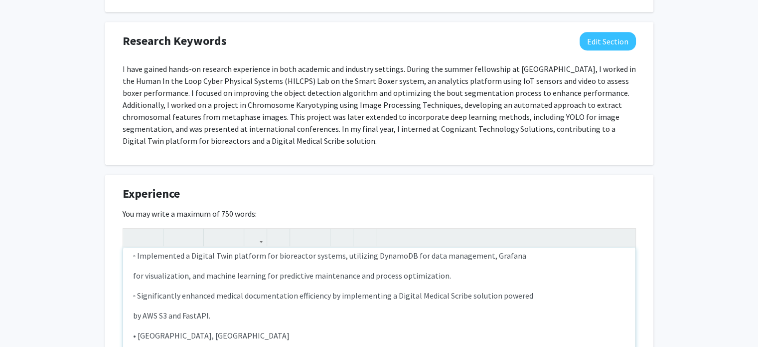
scroll to position [0, 0]
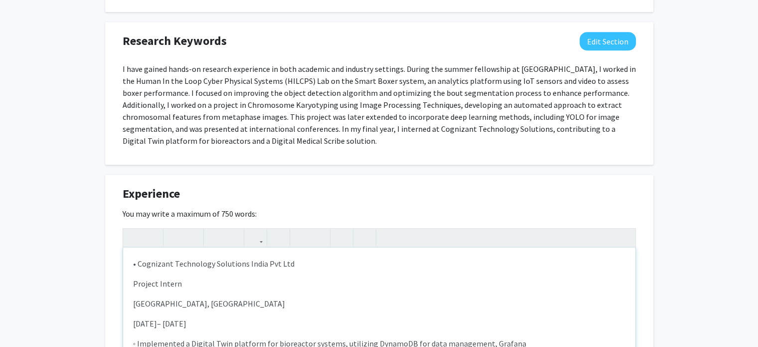
click at [139, 264] on p "• Cognizant Technology Solutions India Pvt Ltd" at bounding box center [379, 263] width 493 height 12
drag, startPoint x: 285, startPoint y: 262, endPoint x: 107, endPoint y: 266, distance: 177.6
click at [107, 266] on div "Experience Edit Section You may write a maximum of 750 words: Cognizant Technol…" at bounding box center [379, 315] width 549 height 280
click at [204, 283] on p "Project Intern" at bounding box center [379, 283] width 493 height 12
drag, startPoint x: 202, startPoint y: 297, endPoint x: 128, endPoint y: 299, distance: 74.8
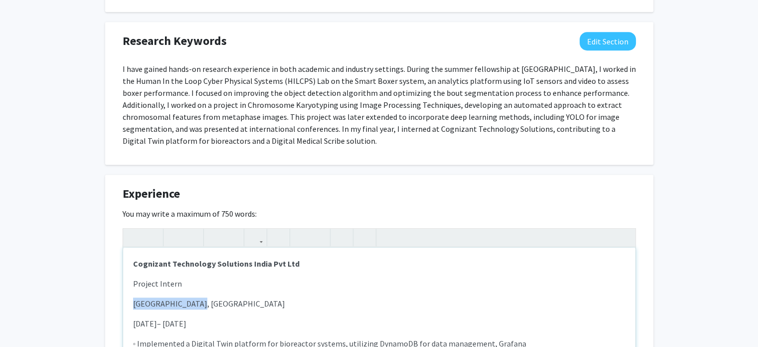
click at [128, 299] on div "Cognizant Technology Solutions India Pvt Ltd Project Intern Tamilnadu, India…" at bounding box center [379, 322] width 513 height 150
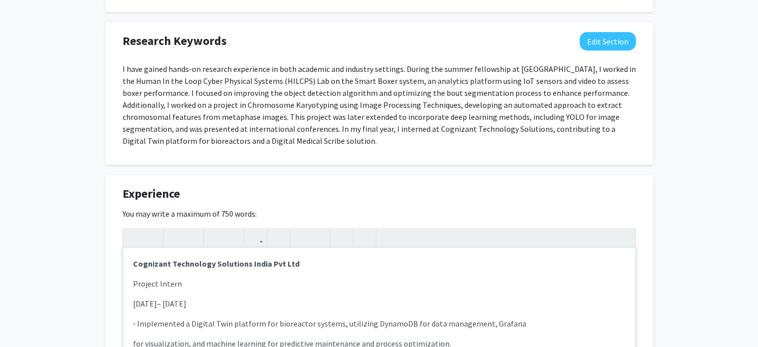
click at [134, 303] on p "Jan 2024– Apr 2024" at bounding box center [379, 303] width 493 height 12
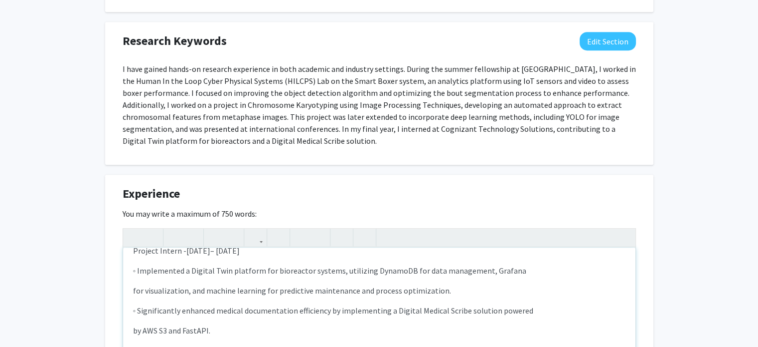
scroll to position [40, 0]
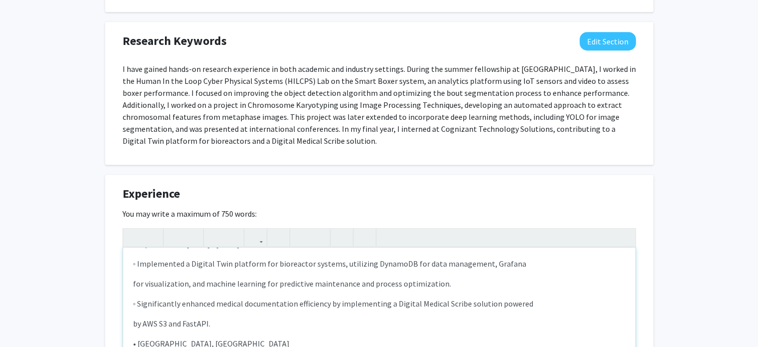
drag, startPoint x: 219, startPoint y: 326, endPoint x: 128, endPoint y: 261, distance: 112.1
click at [128, 261] on div "Cognizant Technology Solutions India Pvt Ltd Project Intern - Jan 2024– Apr 20…" at bounding box center [379, 322] width 513 height 150
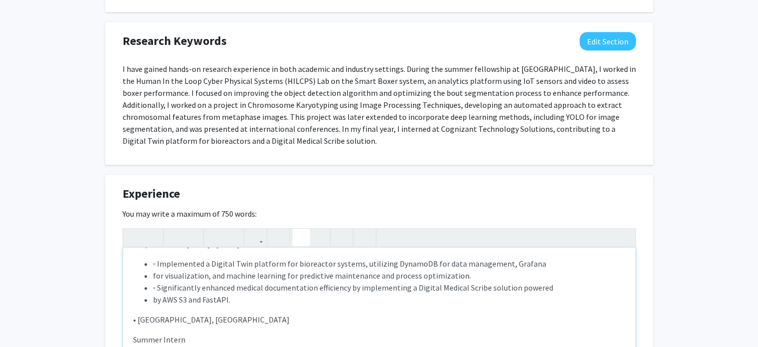
click at [297, 235] on icon "button" at bounding box center [301, 237] width 8 height 16
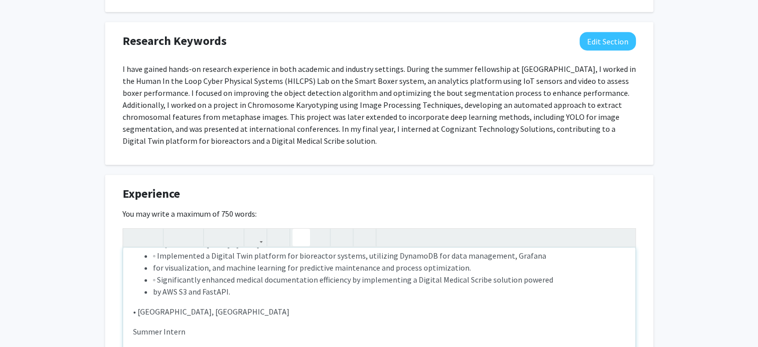
click at [297, 235] on icon "button" at bounding box center [301, 237] width 8 height 16
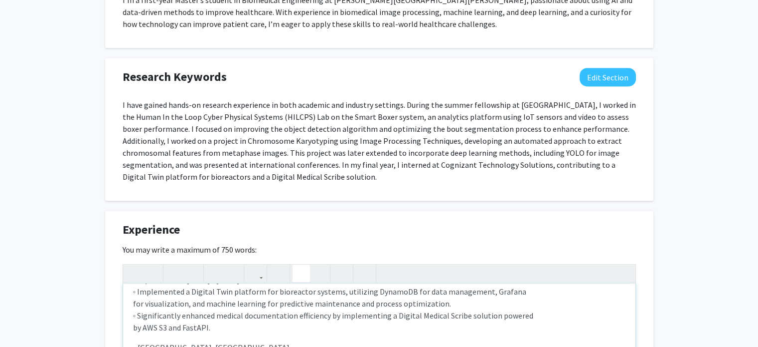
scroll to position [76, 0]
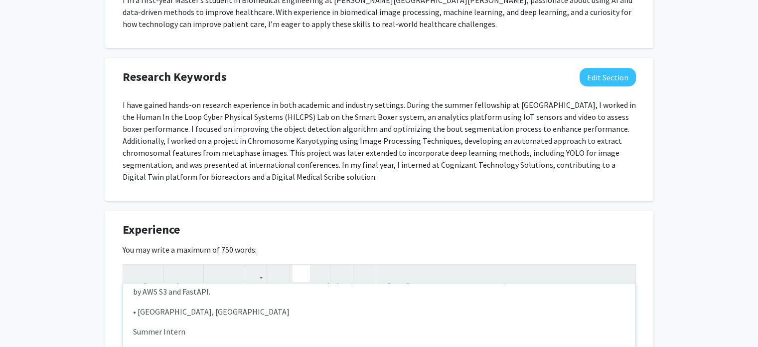
click at [297, 235] on div "Experience Edit Section You may write a maximum of 750 words: Cognizant Technol…" at bounding box center [379, 350] width 549 height 280
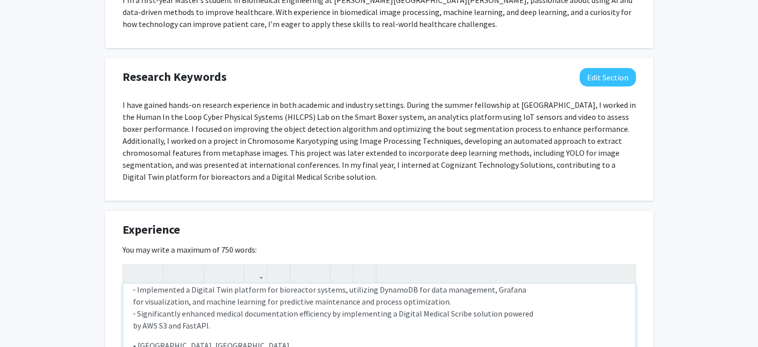
scroll to position [43, 0]
click at [263, 315] on span "◦ Significantly enhanced medical documentation efficiency by implementing a Dig…" at bounding box center [333, 312] width 401 height 10
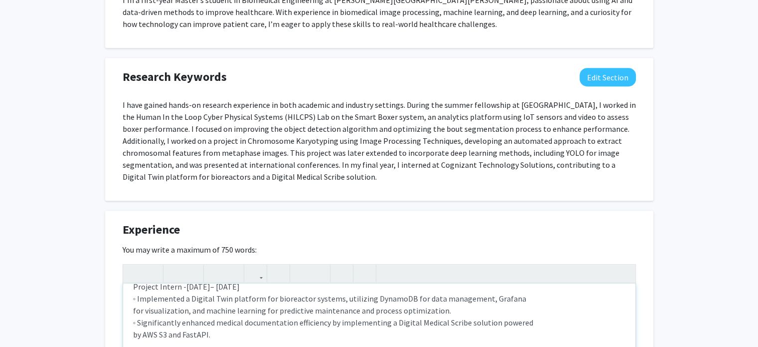
scroll to position [33, 0]
click at [262, 286] on p "Project Intern - Jan 2024– Apr 2024 ◦ Implemented a Digital Twin platform for b…" at bounding box center [379, 310] width 493 height 60
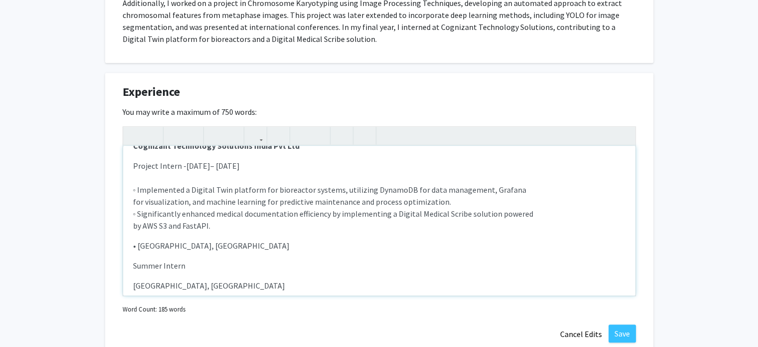
scroll to position [15, 0]
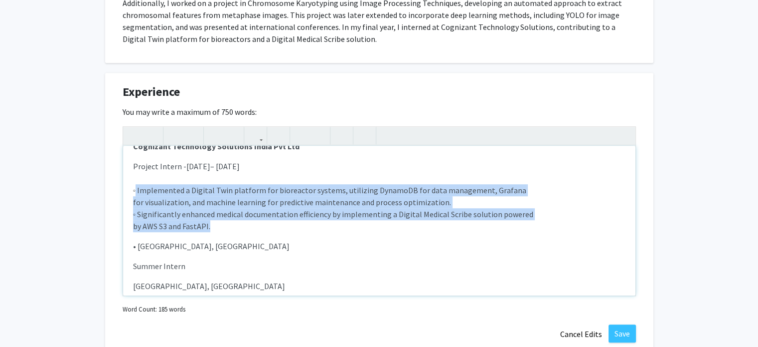
drag, startPoint x: 209, startPoint y: 223, endPoint x: 134, endPoint y: 189, distance: 82.6
click at [134, 189] on p "Project Intern - Jan 2024– Apr 2024 ◦ Implemented a Digital Twin platform for b…" at bounding box center [379, 196] width 493 height 72
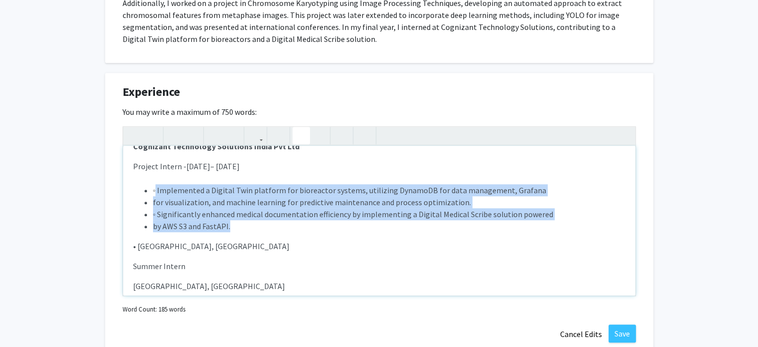
click at [305, 132] on button "button" at bounding box center [301, 135] width 17 height 17
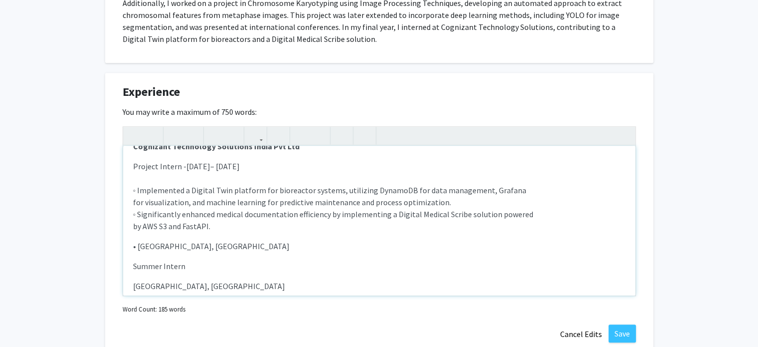
click at [232, 237] on div "Cognizant Technology Solutions India Pvt Ltd Project Intern - Jan 2024– Apr 20…" at bounding box center [379, 221] width 513 height 150
drag, startPoint x: 217, startPoint y: 226, endPoint x: 121, endPoint y: 192, distance: 102.2
click at [121, 192] on div "Experience Edit Section You may write a maximum of 750 words: Cognizant Technol…" at bounding box center [379, 213] width 549 height 280
click at [321, 129] on icon "button" at bounding box center [319, 135] width 8 height 16
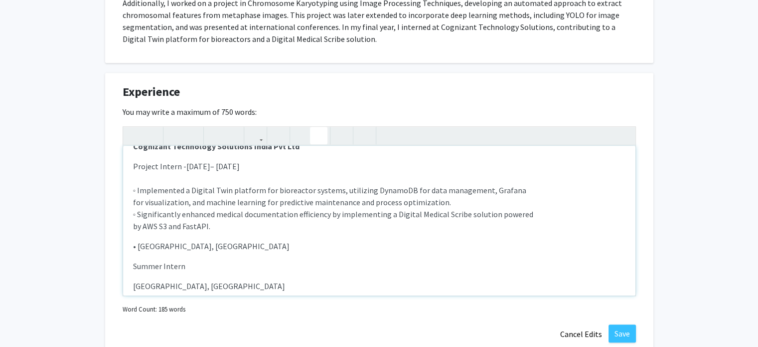
click at [321, 129] on icon "button" at bounding box center [319, 135] width 8 height 16
click at [221, 225] on p "Project Intern - Jan 2024– Apr 2024 ◦ Implemented a Digital Twin platform for b…" at bounding box center [379, 196] width 493 height 72
drag, startPoint x: 217, startPoint y: 225, endPoint x: 132, endPoint y: 188, distance: 93.2
click at [132, 188] on div "Cognizant Technology Solutions India Pvt Ltd Project Intern - Jan 2024– Apr 20…" at bounding box center [379, 221] width 513 height 150
click at [304, 135] on icon "button" at bounding box center [301, 135] width 8 height 16
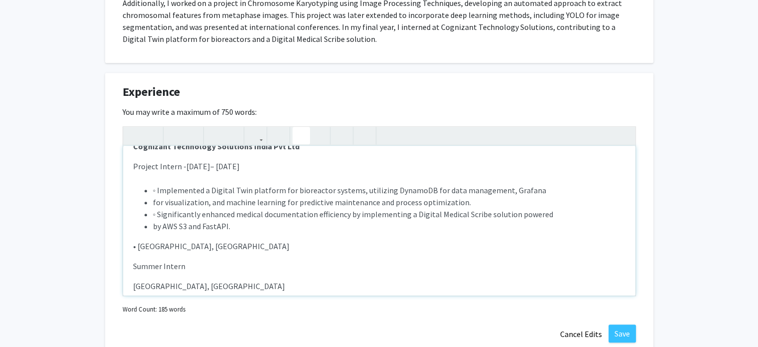
click at [158, 201] on span "for visualization, and machine learning for predictive maintenance and process …" at bounding box center [312, 202] width 318 height 10
click at [161, 212] on span "◦ Significantly enhanced medical documentation efficiency by implementing a Dig…" at bounding box center [353, 214] width 401 height 10
click at [157, 189] on span "◦ Implemented a Digital Twin platform for bioreactor systems, utilizing DynamoD…" at bounding box center [350, 190] width 394 height 10
click at [157, 223] on span "by AWS S3 and FastAPI." at bounding box center [191, 226] width 77 height 10
click at [154, 191] on span "Implemented a Digital Twin platform for bioreactor systems, utilizing DynamoDB …" at bounding box center [347, 190] width 389 height 10
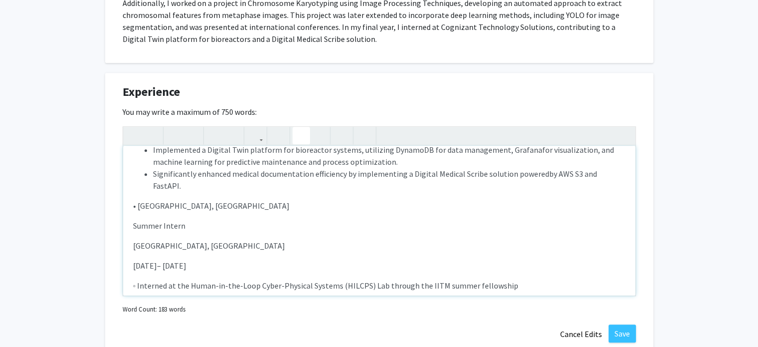
scroll to position [57, 0]
click at [138, 206] on p "• Indian Institute of Technology, Madras" at bounding box center [379, 204] width 493 height 12
drag, startPoint x: 262, startPoint y: 203, endPoint x: 128, endPoint y: 208, distance: 134.2
click at [128, 208] on div "Cognizant Technology Solutions India Pvt Ltd Project Intern - Jan 2024– Apr 20…" at bounding box center [379, 221] width 513 height 150
drag, startPoint x: 193, startPoint y: 246, endPoint x: 129, endPoint y: 246, distance: 64.3
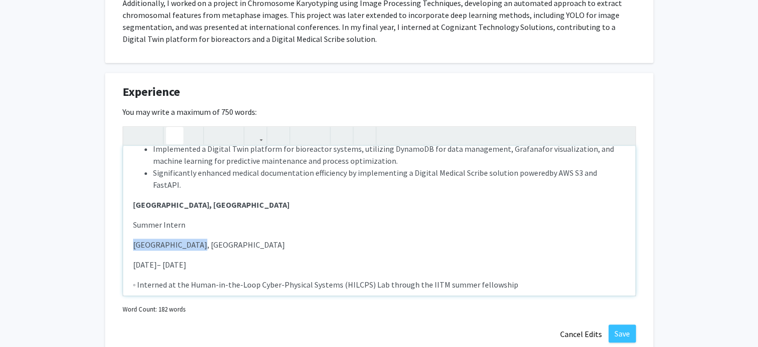
click at [129, 246] on div "Cognizant Technology Solutions India Pvt Ltd Project Intern - Jan 2024– Apr 20…" at bounding box center [379, 221] width 513 height 150
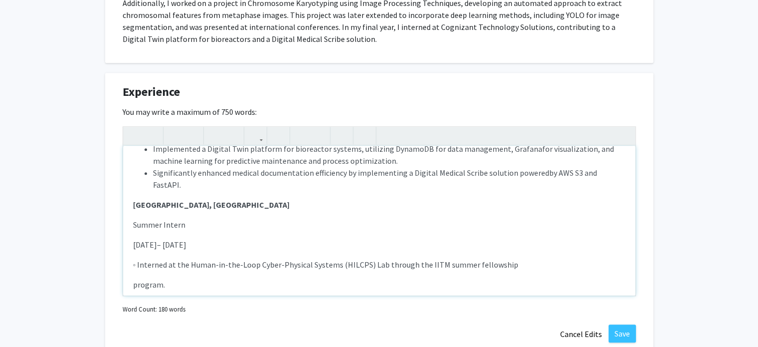
click at [134, 242] on p "[DATE]– [DATE]" at bounding box center [379, 244] width 493 height 12
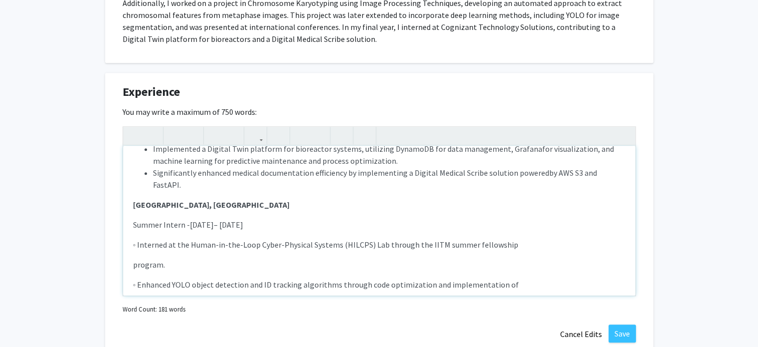
click at [139, 244] on p "◦ Interned at the Human-in-the-Loop Cyber-Physical Systems (HILCPS) Lab through…" at bounding box center [379, 244] width 493 height 12
click at [134, 262] on p "program." at bounding box center [379, 264] width 493 height 12
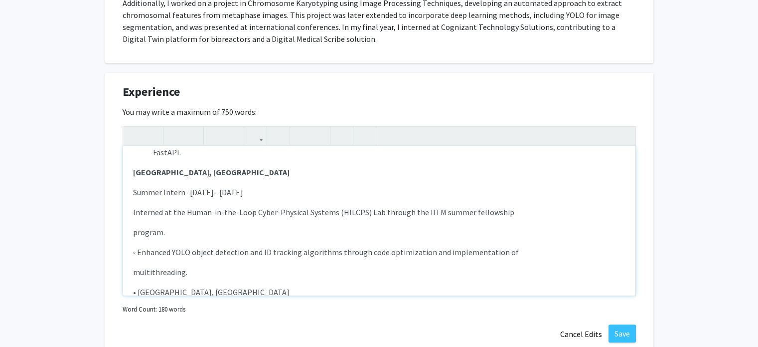
scroll to position [90, 0]
click at [141, 252] on p "◦ Enhanced YOLO object detection and ID tracking algorithms through code optimi…" at bounding box center [379, 251] width 493 height 12
drag, startPoint x: 184, startPoint y: 272, endPoint x: 158, endPoint y: 263, distance: 28.1
click at [158, 263] on div "Cognizant Technology Solutions India Pvt Ltd Project Intern - Jan 2024– Apr 20…" at bounding box center [379, 221] width 513 height 150
drag, startPoint x: 194, startPoint y: 272, endPoint x: 131, endPoint y: 211, distance: 88.2
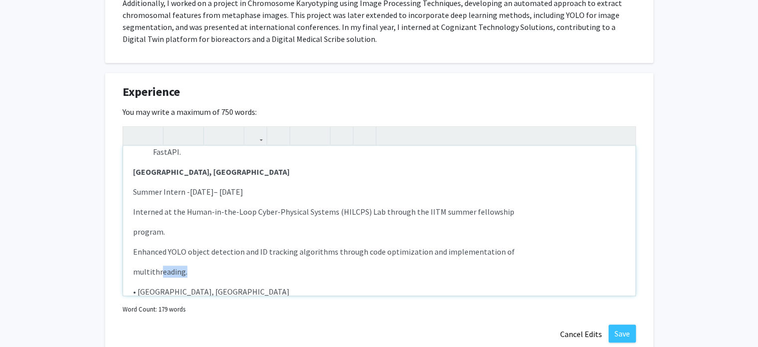
click at [131, 211] on div "Cognizant Technology Solutions India Pvt Ltd Project Intern - Jan 2024– Apr 20…" at bounding box center [379, 221] width 513 height 150
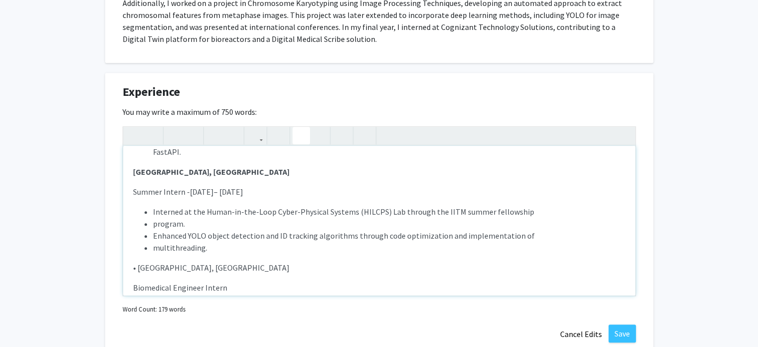
click at [300, 138] on icon "button" at bounding box center [301, 135] width 8 height 16
click at [154, 229] on li "Enhanced YOLO object detection and ID tracking algorithms through code optimiza…" at bounding box center [389, 235] width 473 height 12
click at [154, 224] on li "program." at bounding box center [389, 223] width 473 height 12
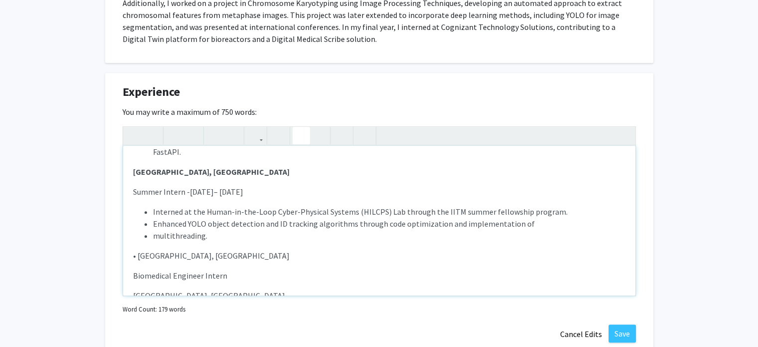
click at [155, 233] on li "multithreading." at bounding box center [389, 235] width 473 height 12
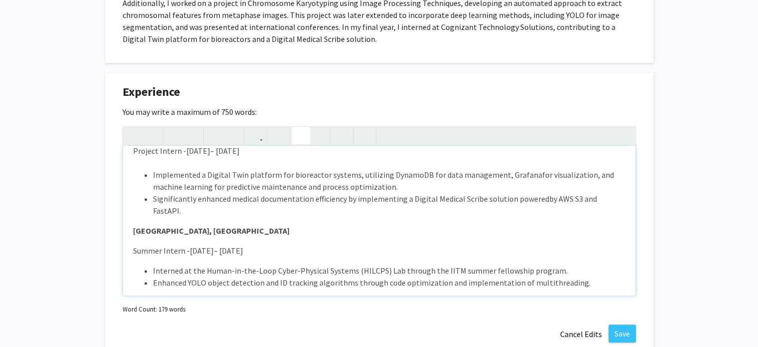
scroll to position [0, 0]
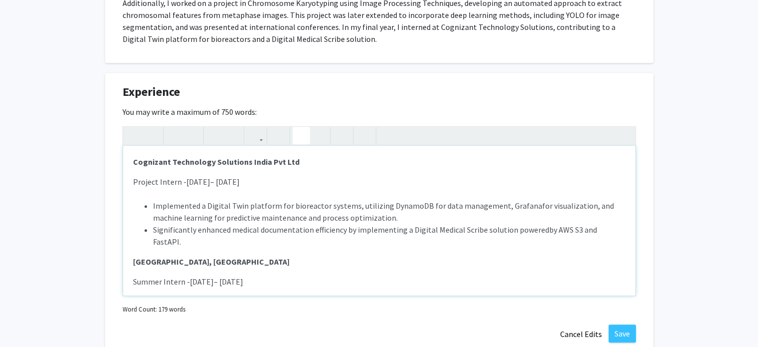
click at [217, 181] on span "Jan 2024– Apr 2024" at bounding box center [213, 182] width 53 height 10
click at [187, 181] on span "[DATE] – [DATE]" at bounding box center [214, 182] width 55 height 10
click at [191, 282] on span "[DATE]– [DATE]" at bounding box center [216, 281] width 53 height 10
click at [179, 181] on span "Project Intern" at bounding box center [157, 182] width 49 height 10
click at [188, 280] on p "Summer Intern Jun 2023– Aug 2023" at bounding box center [379, 281] width 493 height 12
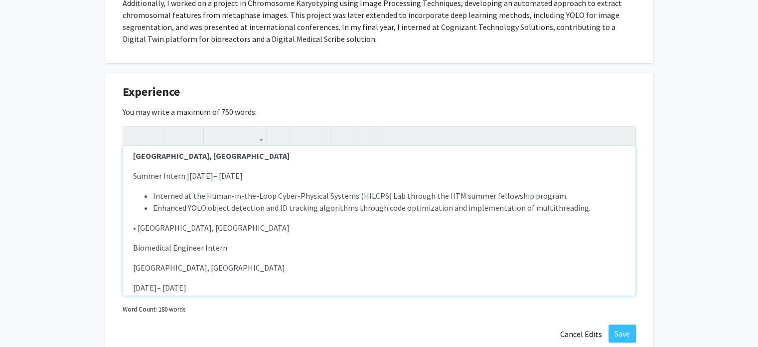
scroll to position [108, 0]
click at [141, 224] on p "• Kauvery Hospitals, Chennai" at bounding box center [379, 225] width 493 height 12
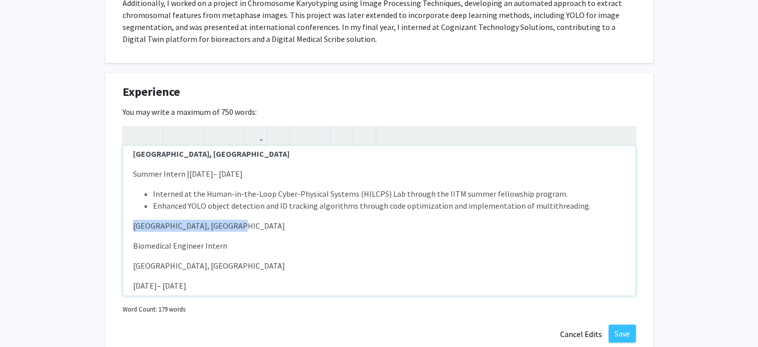
drag, startPoint x: 229, startPoint y: 225, endPoint x: 126, endPoint y: 223, distance: 103.2
click at [126, 223] on div "Cognizant Technology Solutions India Pvt Ltd Project Intern | Jan 2024 – Apr 2…" at bounding box center [379, 221] width 513 height 150
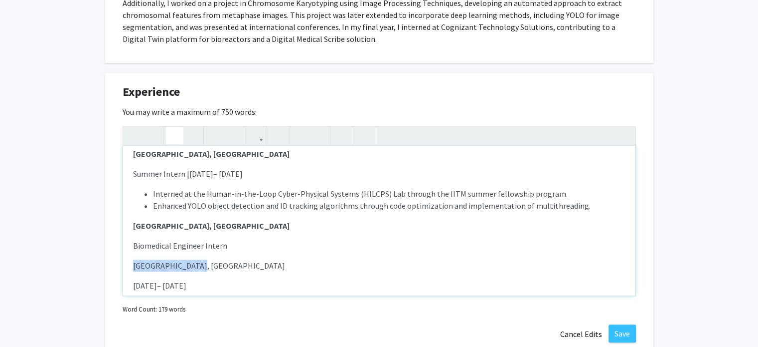
drag, startPoint x: 219, startPoint y: 262, endPoint x: 125, endPoint y: 261, distance: 94.3
click at [125, 261] on div "Cognizant Technology Solutions India Pvt Ltd Project Intern | Jan 2024 – Apr 2…" at bounding box center [379, 221] width 513 height 150
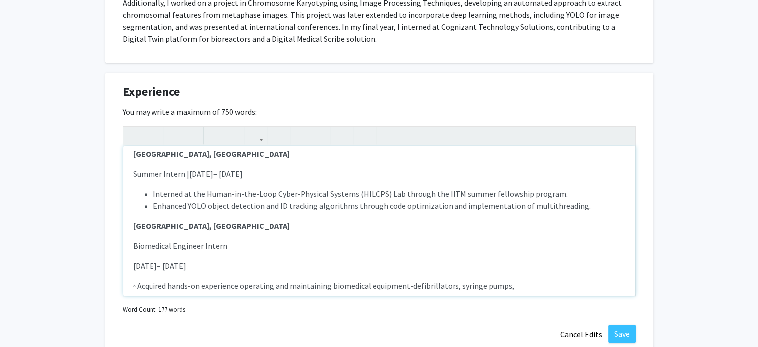
click at [136, 266] on p "[DATE]– [DATE]" at bounding box center [379, 265] width 493 height 12
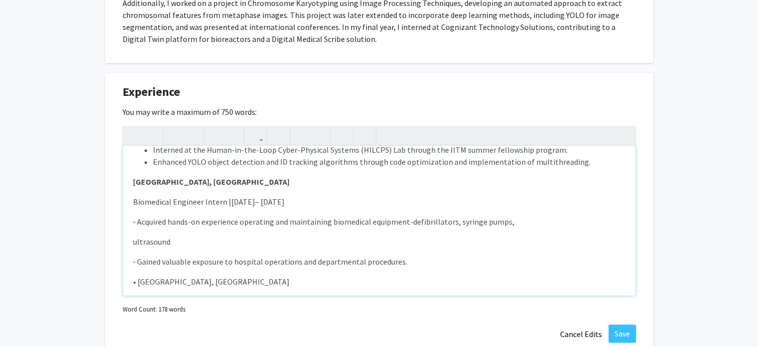
scroll to position [153, 0]
drag, startPoint x: 407, startPoint y: 259, endPoint x: 131, endPoint y: 215, distance: 279.7
click at [131, 215] on div "Cognizant Technology Solutions India Pvt Ltd Project Intern | Jan 2024 – Apr 2…" at bounding box center [379, 221] width 513 height 150
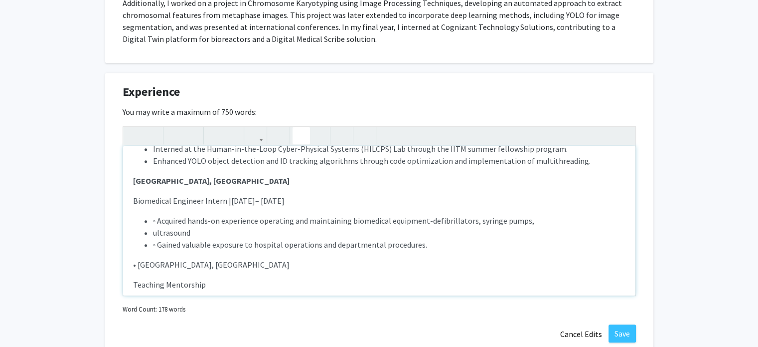
click at [304, 135] on icon "button" at bounding box center [301, 135] width 8 height 16
click at [158, 219] on li "◦ Acquired hands-on experience operating and maintaining biomedical equipment-d…" at bounding box center [389, 220] width 473 height 12
click at [153, 231] on li "ultrasound" at bounding box center [389, 232] width 473 height 12
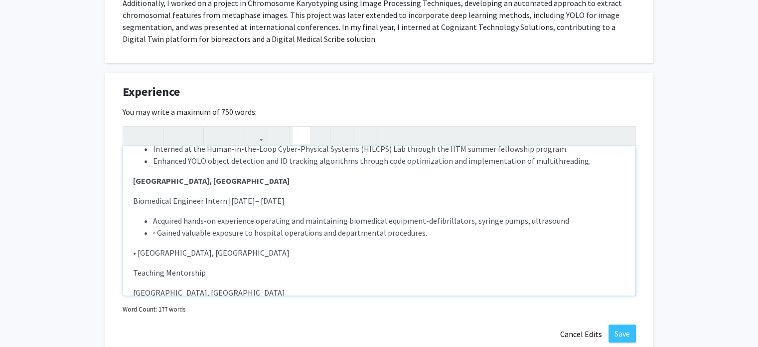
click at [161, 232] on li "◦ Gained valuable exposure to hospital operations and departmental procedures." at bounding box center [389, 232] width 473 height 12
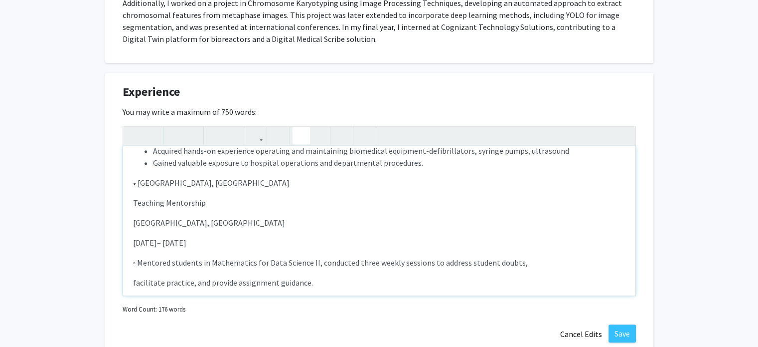
scroll to position [221, 0]
click at [138, 182] on p "• Indian Institute of Technology, Madras" at bounding box center [379, 184] width 493 height 12
drag, startPoint x: 265, startPoint y: 183, endPoint x: 130, endPoint y: 183, distance: 135.6
click at [130, 183] on div "Cognizant Technology Solutions India Pvt Ltd Project Intern | Jan 2024 – Apr 2…" at bounding box center [379, 221] width 513 height 150
click at [146, 202] on p "Teaching Mentorship" at bounding box center [379, 203] width 493 height 12
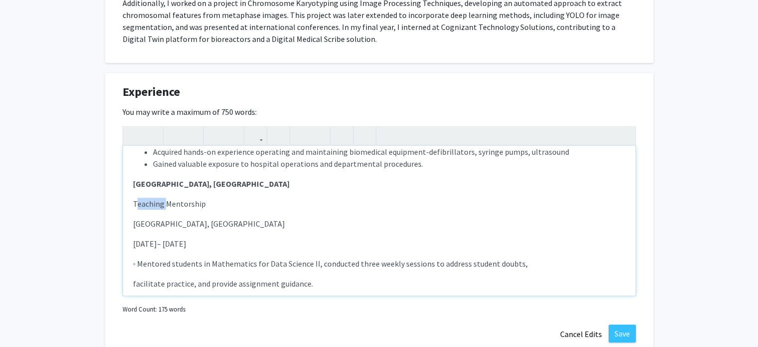
click at [146, 202] on p "Teaching Mentorship" at bounding box center [379, 203] width 493 height 12
click at [200, 205] on p "S Mentorship" at bounding box center [379, 203] width 493 height 12
click at [159, 205] on p "Studeu Mentor" at bounding box center [379, 203] width 493 height 12
drag, startPoint x: 204, startPoint y: 221, endPoint x: 131, endPoint y: 224, distance: 73.9
click at [131, 224] on div "Cognizant Technology Solutions India Pvt Ltd Project Intern | Jan 2024 – Apr 2…" at bounding box center [379, 221] width 513 height 150
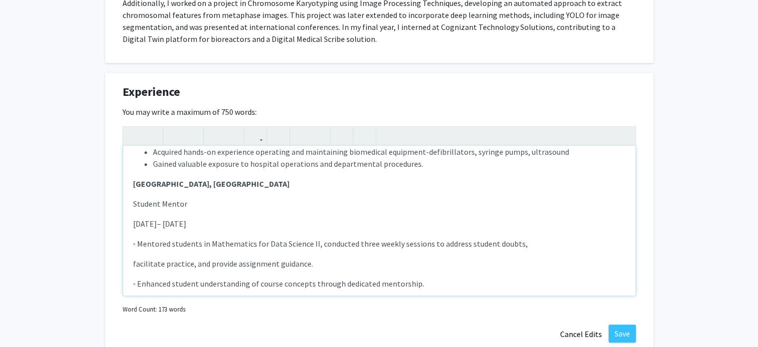
click at [131, 224] on div "Cognizant Technology Solutions India Pvt Ltd Project Intern | Jan 2024 – Apr 2…" at bounding box center [379, 221] width 513 height 150
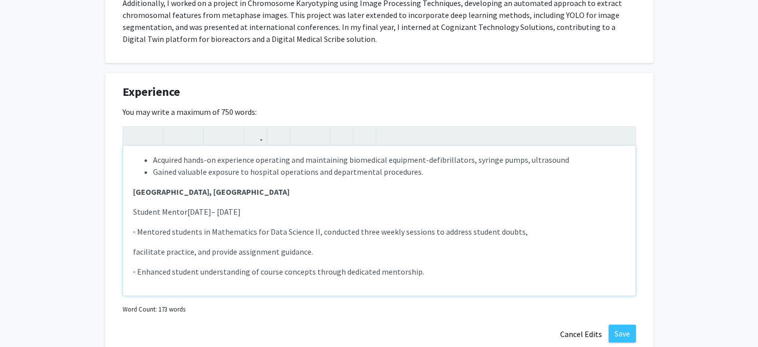
scroll to position [213, 0]
drag, startPoint x: 429, startPoint y: 273, endPoint x: 104, endPoint y: 223, distance: 328.9
click at [300, 133] on icon "button" at bounding box center [301, 135] width 8 height 16
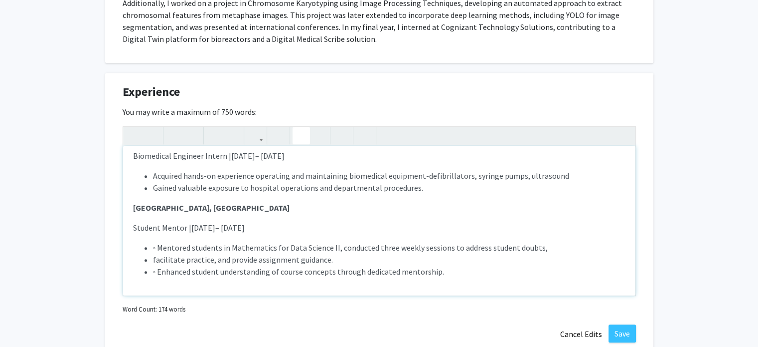
scroll to position [197, 0]
click at [159, 246] on li "◦ Mentored students in Mathematics for Data Science II, conducted three weekly …" at bounding box center [389, 247] width 473 height 12
click at [155, 257] on li "facilitate practice, and provide assignment guidance." at bounding box center [389, 259] width 473 height 12
click at [161, 269] on li "◦ Enhanced student understanding of course concepts through dedicated mentorshi…" at bounding box center [389, 271] width 473 height 12
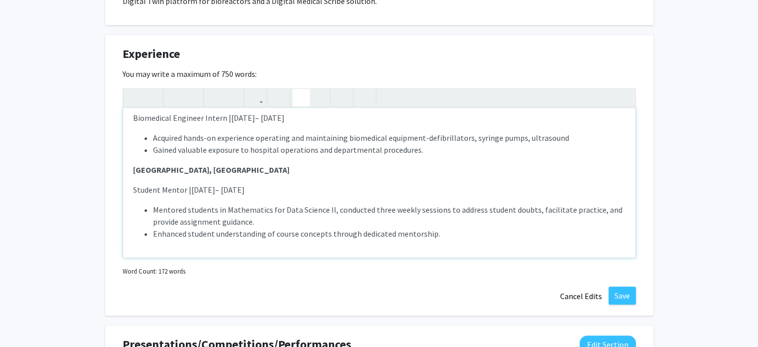
scroll to position [740, 0]
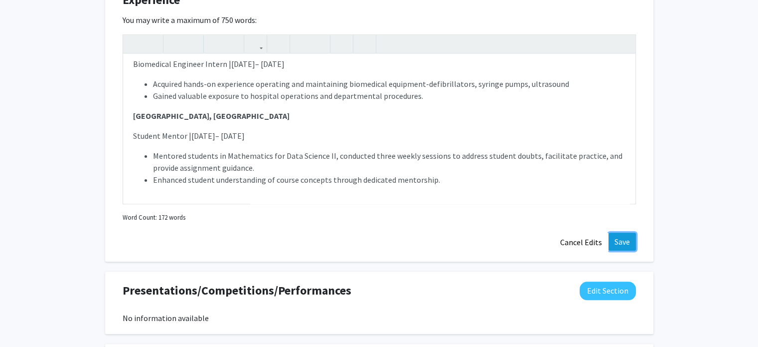
click at [624, 243] on button "Save" at bounding box center [622, 241] width 27 height 18
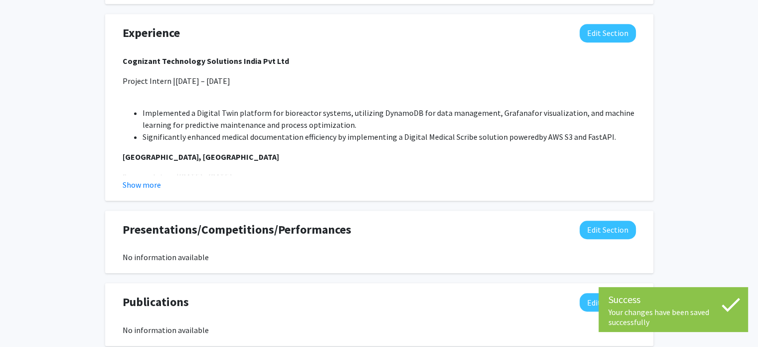
scroll to position [707, 0]
click at [148, 186] on button "Show more" at bounding box center [142, 185] width 38 height 12
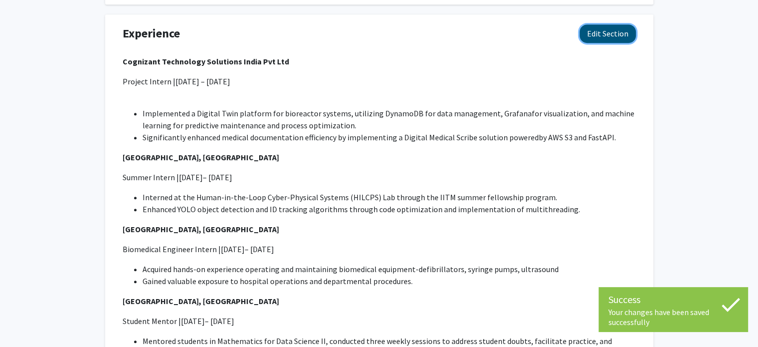
click at [600, 33] on button "Edit Section" at bounding box center [608, 33] width 56 height 18
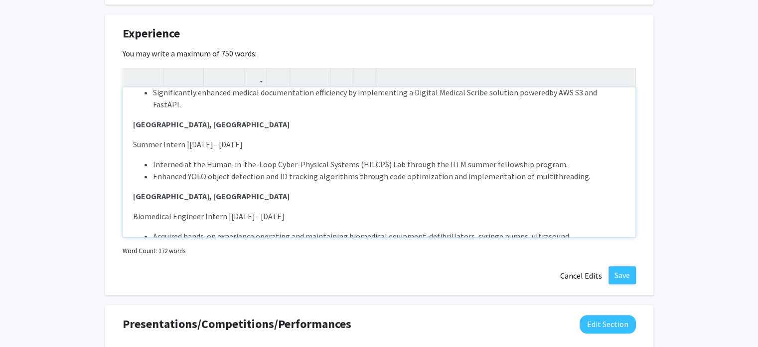
scroll to position [0, 0]
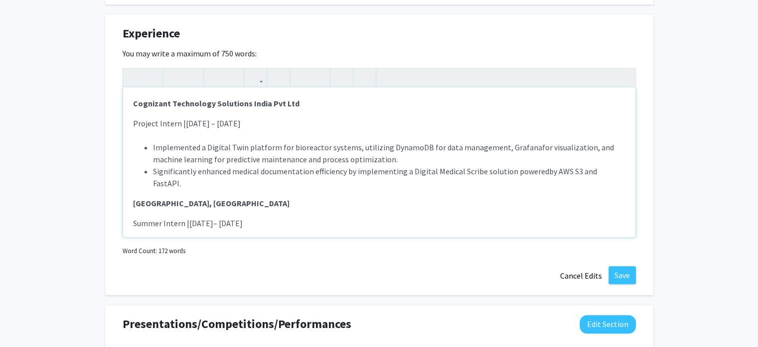
click at [208, 135] on p "Project Intern | Jan 2024 – Apr 2024 Implemented a Digital Twin platform for bi…" at bounding box center [379, 153] width 493 height 72
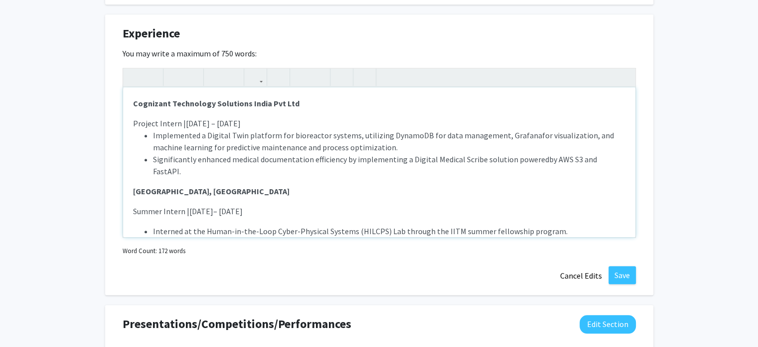
scroll to position [18, 0]
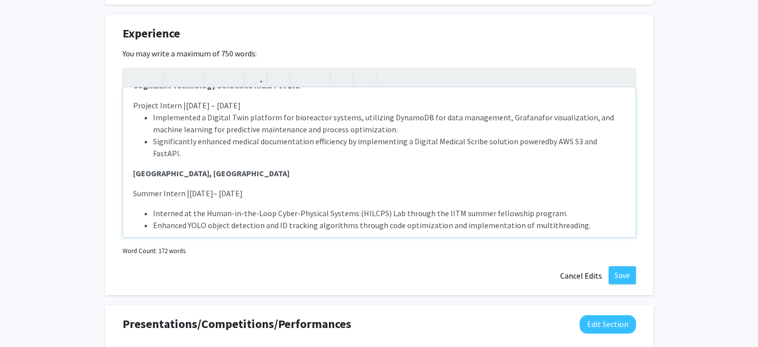
click at [149, 185] on div "Cognizant Technology Solutions India Pvt Ltd Project Intern | Jan 2024 – Apr 2…" at bounding box center [379, 162] width 513 height 150
click at [144, 185] on div "Cognizant Technology Solutions India Pvt Ltd Project Intern | Jan 2024 – Apr 2…" at bounding box center [379, 162] width 513 height 150
click at [135, 192] on p "Summer Intern | Jun 2023– Aug 2023" at bounding box center [379, 193] width 493 height 12
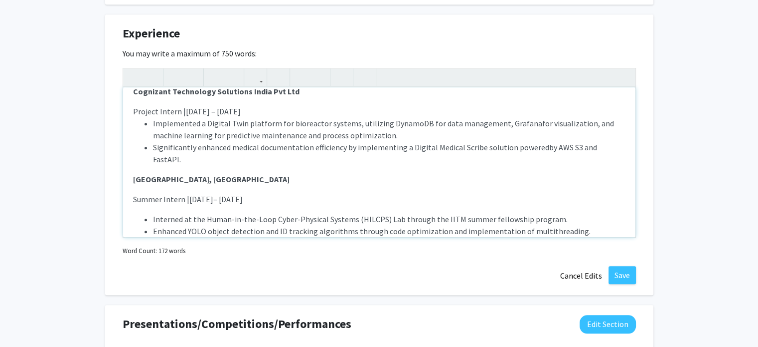
scroll to position [0, 0]
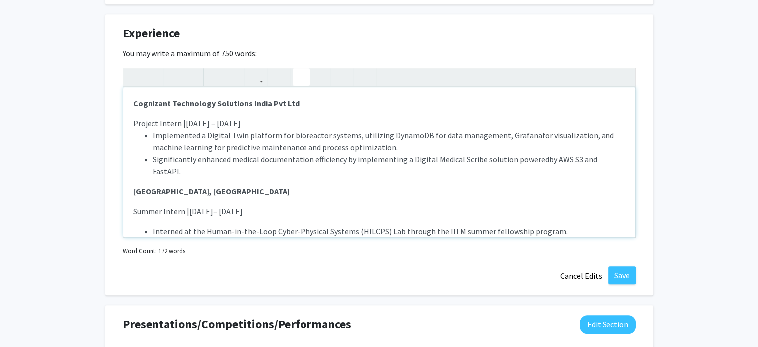
click at [135, 209] on span "Summer Intern |" at bounding box center [161, 211] width 56 height 10
click at [255, 119] on p "Project Intern | Jan 2024 – Apr 2024 Implemented a Digital Twin platform for bi…" at bounding box center [379, 147] width 493 height 60
click at [253, 122] on p "Project Intern | Jan 2024 – Apr 2024 Implemented a Digital Twin platform for bi…" at bounding box center [379, 147] width 493 height 60
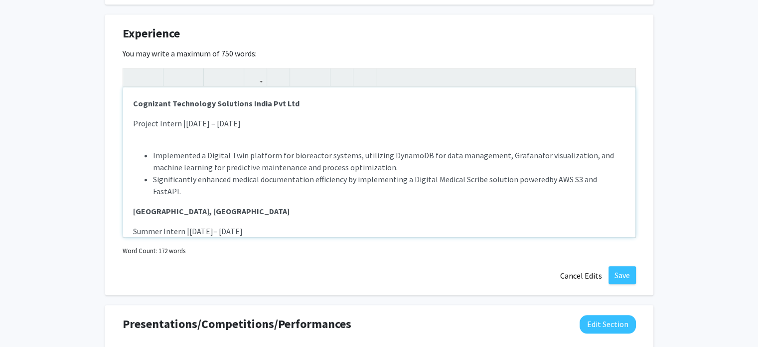
type textarea "<p><strong>Cognizant Technology Solutions India Pvt Ltd </strong></p><p><span s…"
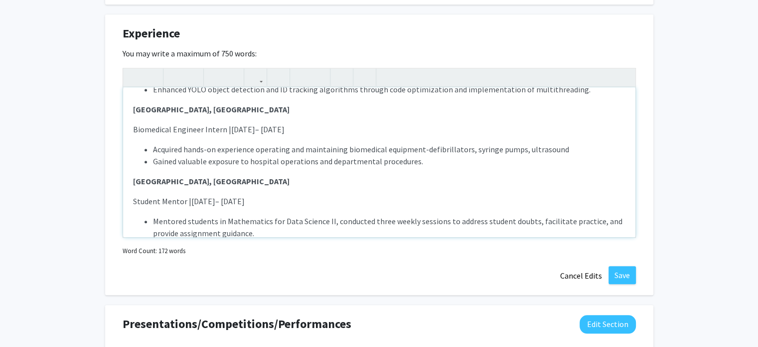
scroll to position [193, 0]
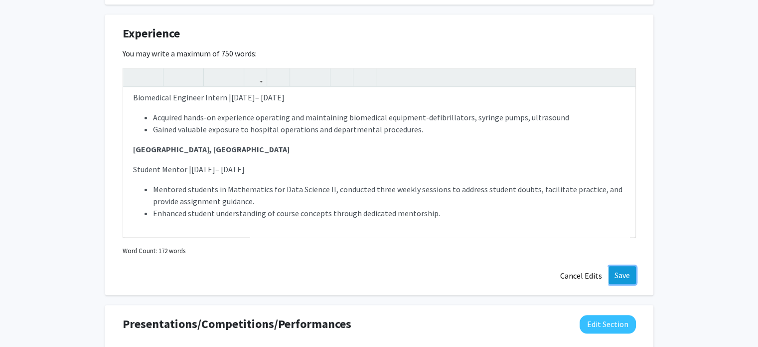
click at [612, 271] on button "Save" at bounding box center [622, 275] width 27 height 18
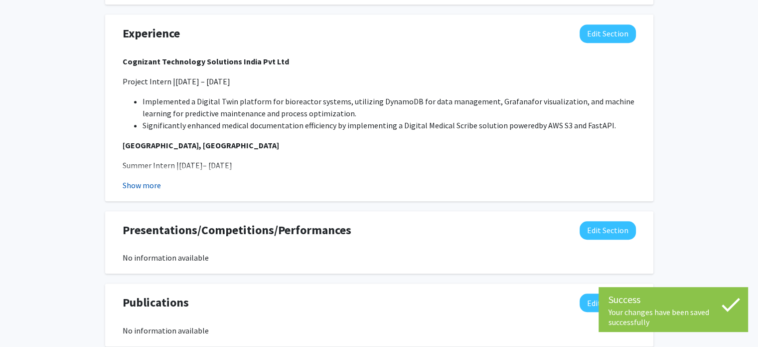
click at [146, 186] on button "Show more" at bounding box center [142, 185] width 38 height 12
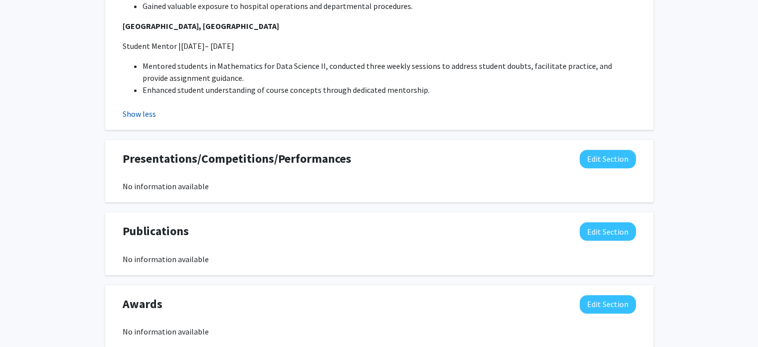
scroll to position [1023, 0]
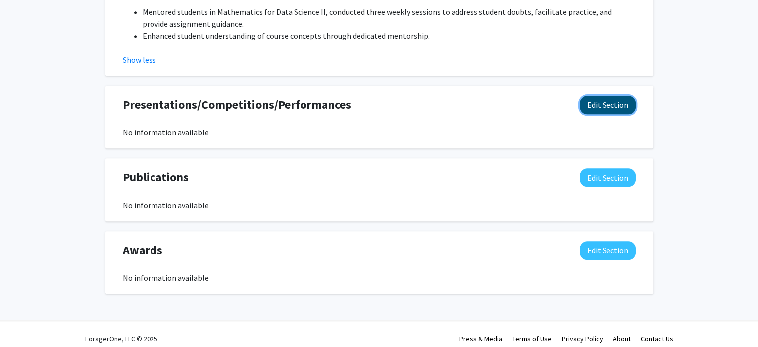
click at [614, 104] on button "Edit Section" at bounding box center [608, 105] width 56 height 18
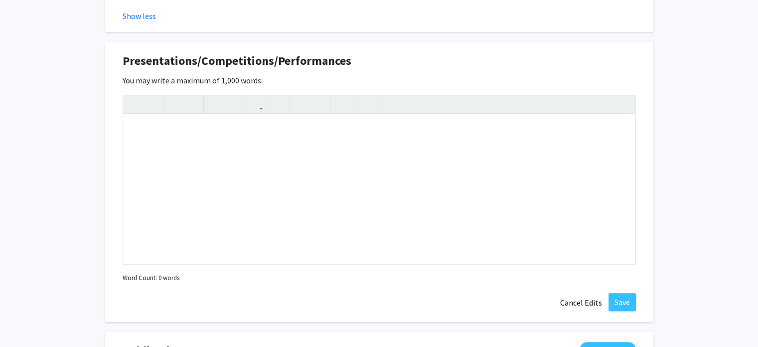
scroll to position [1058, 0]
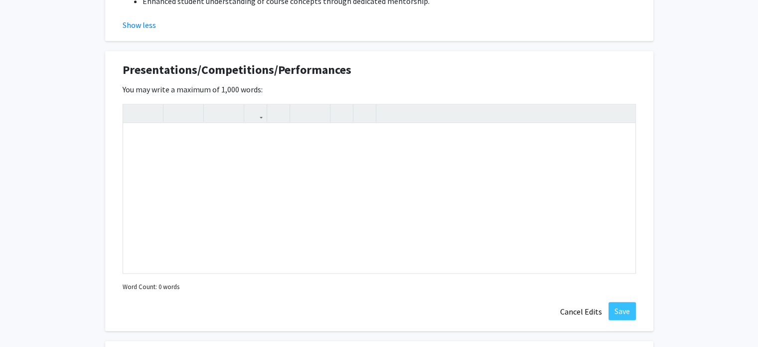
click at [295, 89] on div "You may write a maximum of 1,000 words: Insert link Remove link Word Count: 0 w…" at bounding box center [380, 188] width 514 height 210
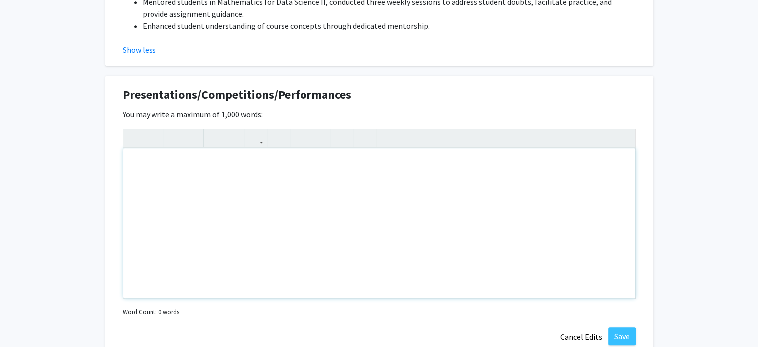
scroll to position [1028, 0]
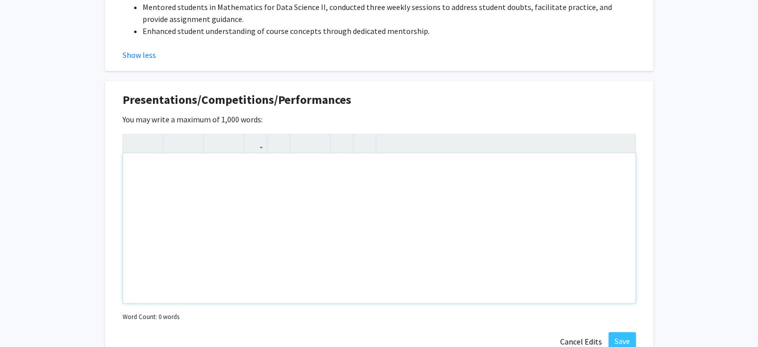
click at [178, 172] on div "Note to users with screen readers: Please deactivate our accessibility plugin f…" at bounding box center [379, 228] width 513 height 150
paste div "Note to users with screen readers: Please deactivate our accessibility plugin f…"
type textarea "<p>My work on Chromosome Karyotyping using Image Processing Techniques was pres…"
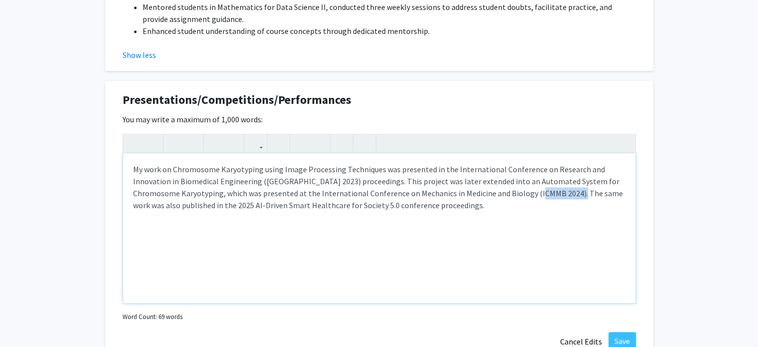
drag, startPoint x: 578, startPoint y: 191, endPoint x: 533, endPoint y: 192, distance: 45.9
click at [533, 192] on p "My work on Chromosome Karyotyping using Image Processing Techniques was present…" at bounding box center [379, 187] width 493 height 48
type textarea "<p>My work on Chromosome Karyotyping using Image Processing Techniques was pres…"
click at [435, 210] on div "My work on Chromosome Karyotyping using Image Processing Techniques was present…" at bounding box center [379, 228] width 513 height 150
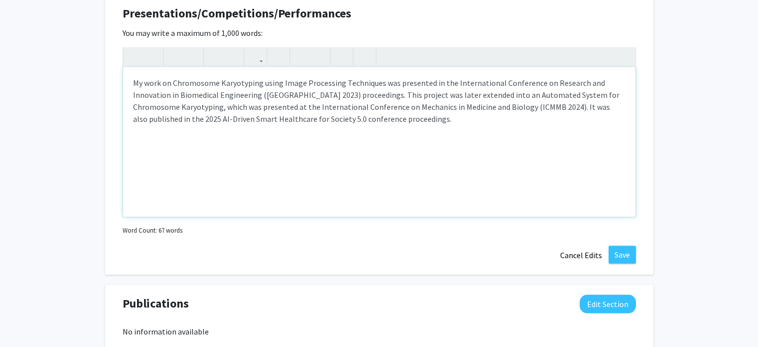
scroll to position [1116, 0]
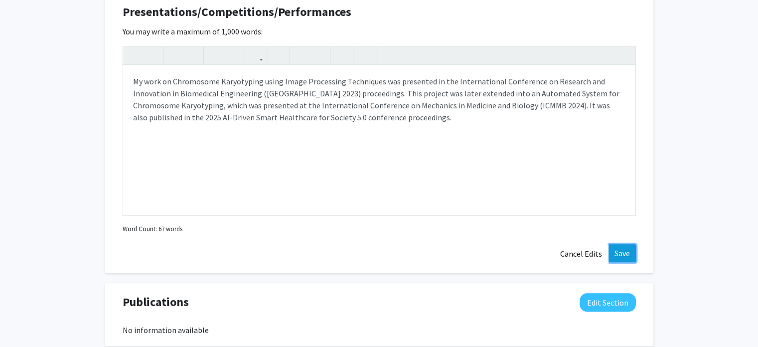
click at [624, 255] on button "Save" at bounding box center [622, 253] width 27 height 18
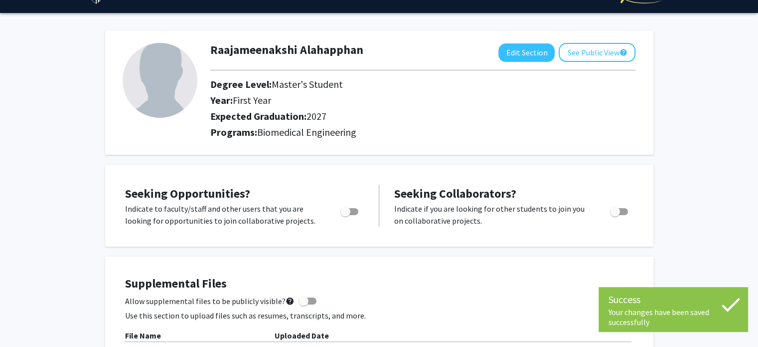
scroll to position [0, 0]
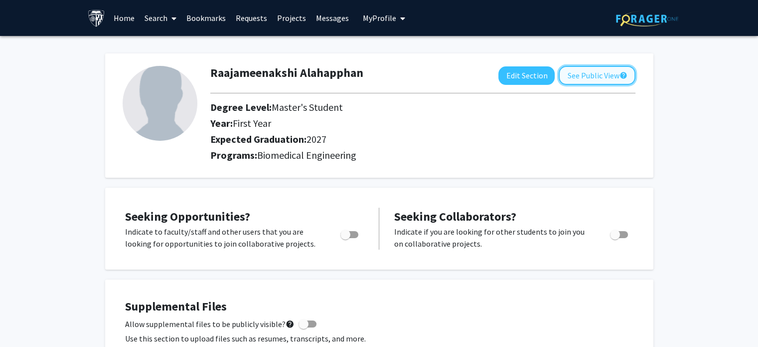
click at [576, 79] on button "See Public View help" at bounding box center [597, 75] width 77 height 19
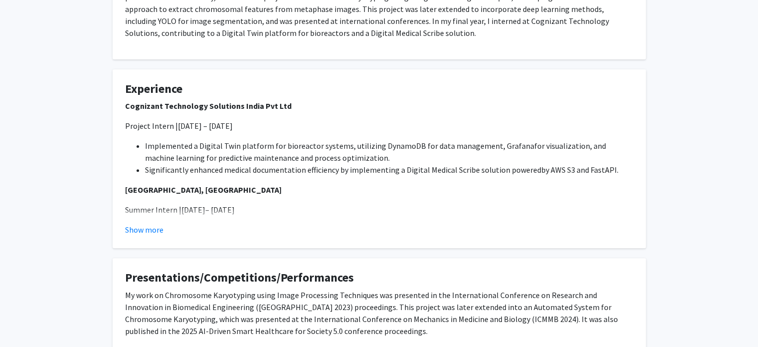
scroll to position [327, 0]
click at [152, 226] on button "Show more" at bounding box center [144, 228] width 38 height 12
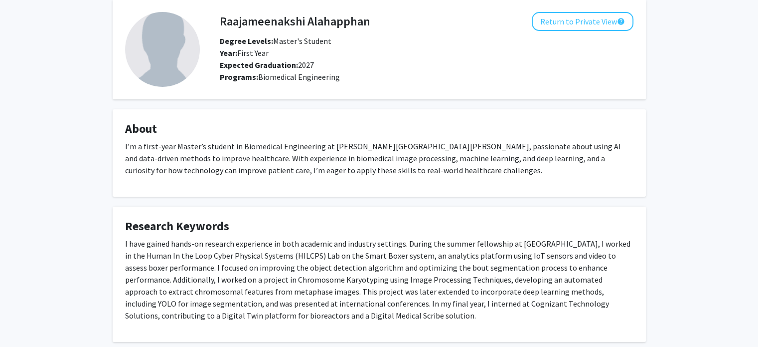
scroll to position [0, 0]
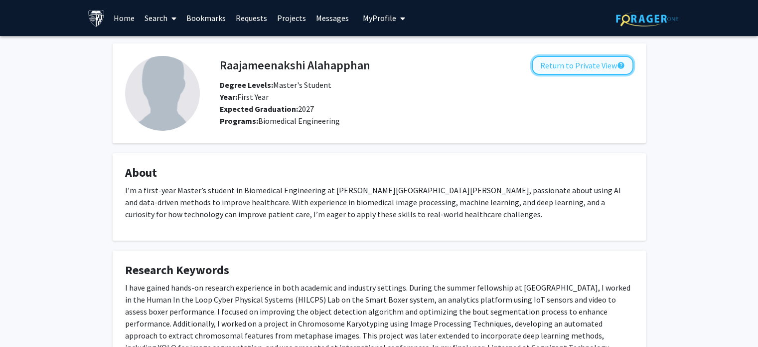
click at [590, 60] on button "Return to Private View help" at bounding box center [583, 65] width 102 height 19
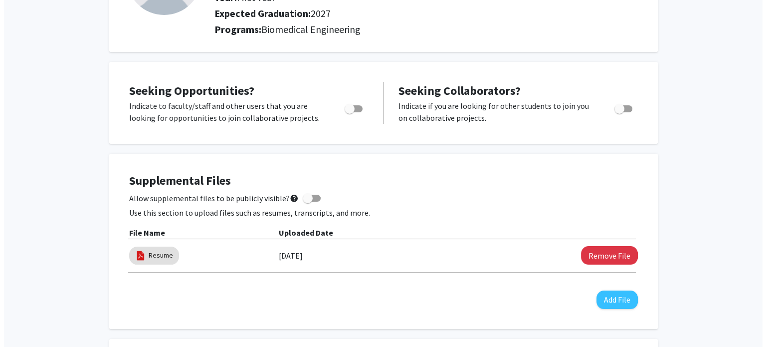
scroll to position [130, 0]
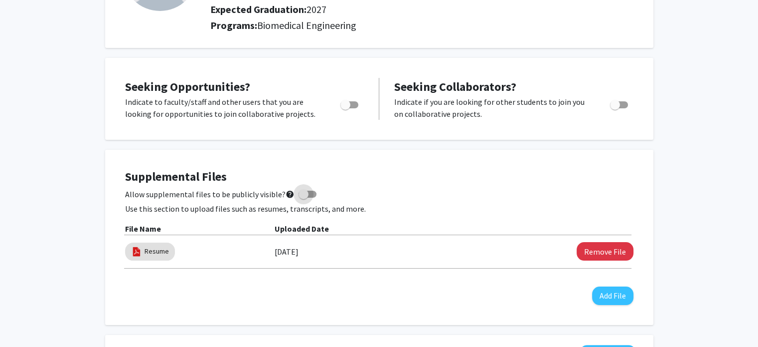
click at [305, 191] on span at bounding box center [308, 193] width 18 height 7
click at [304, 197] on input "Allow supplemental files to be publicly visible? help" at bounding box center [303, 197] width 0 height 0
checkbox input "true"
click at [146, 256] on mat-chip "Resume" at bounding box center [150, 251] width 50 height 18
click at [155, 251] on link "Resume" at bounding box center [157, 251] width 24 height 10
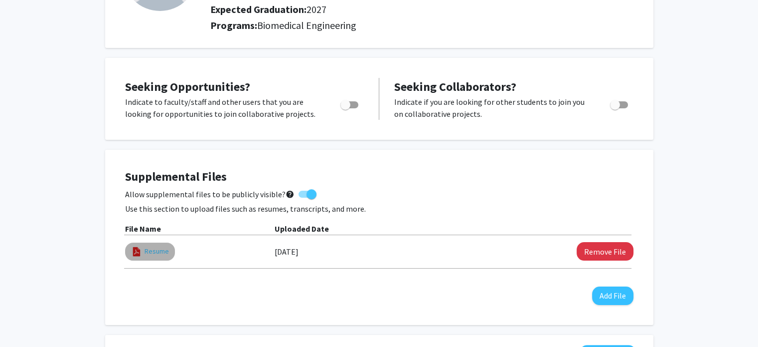
select select "custom"
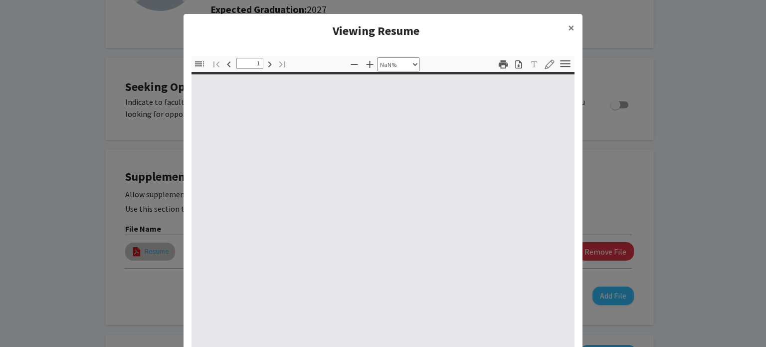
type input "0"
select select "custom"
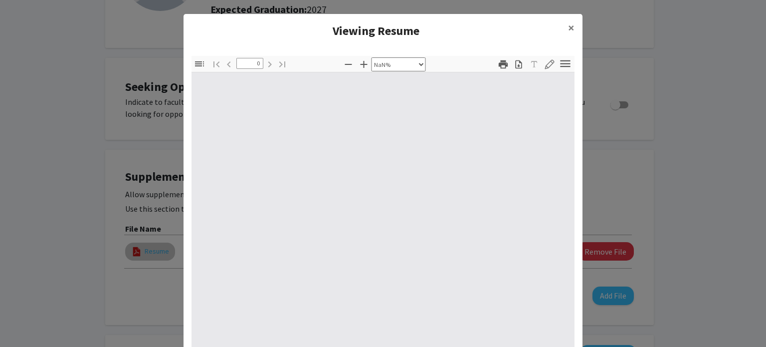
type input "1"
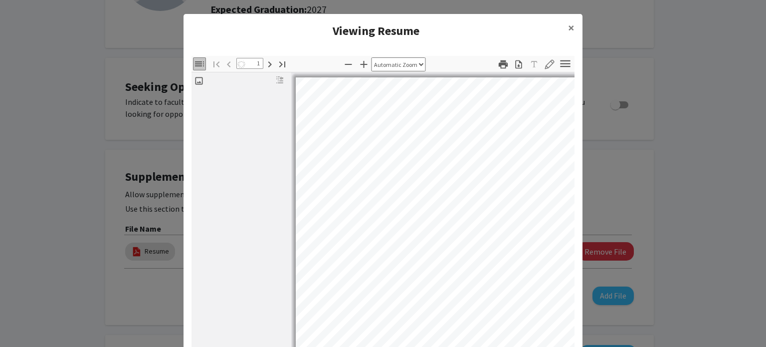
select select "auto"
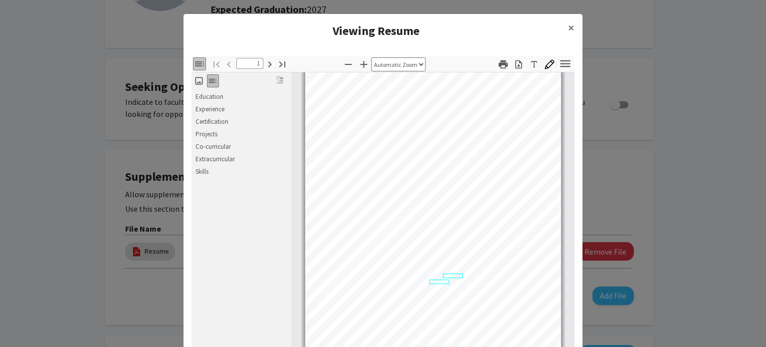
scroll to position [53, 0]
type input "1"
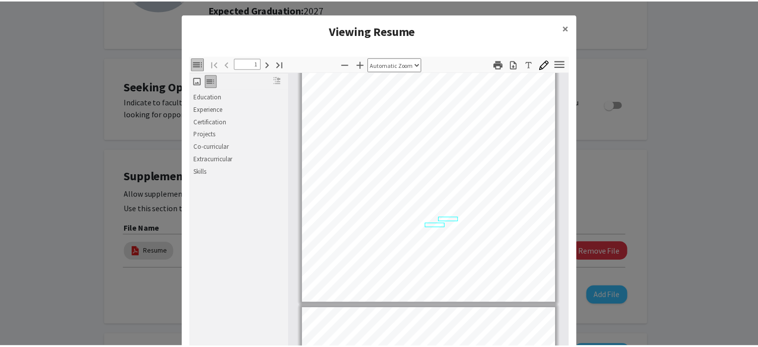
scroll to position [82, 0]
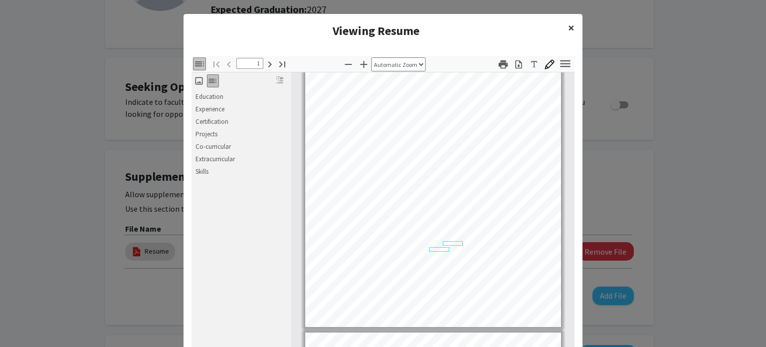
click at [562, 29] on button "×" at bounding box center [571, 28] width 22 height 28
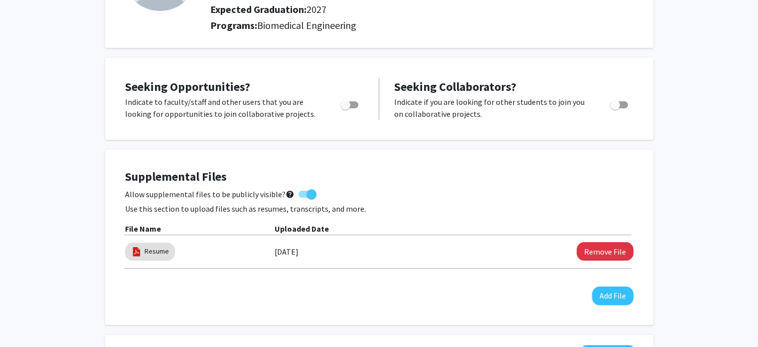
scroll to position [0, 0]
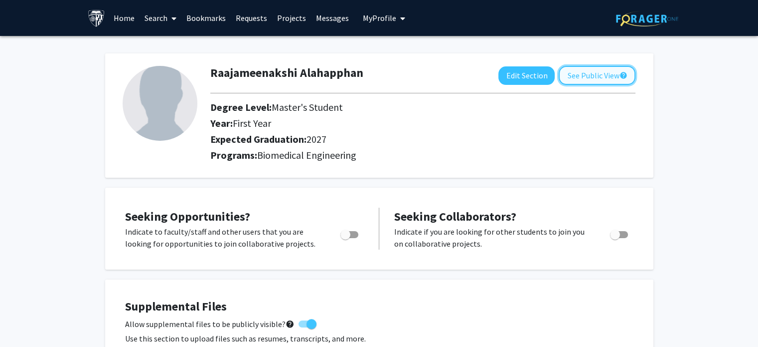
click at [584, 76] on button "See Public View help" at bounding box center [597, 75] width 77 height 19
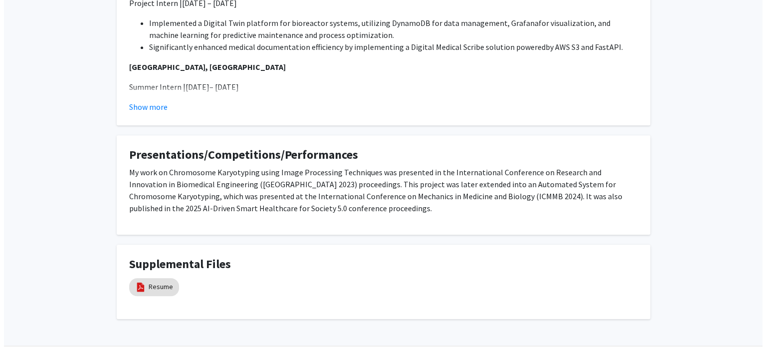
scroll to position [483, 0]
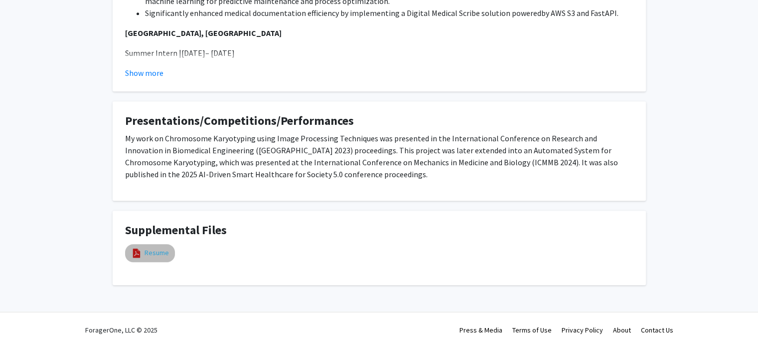
click at [157, 257] on link "Resume" at bounding box center [157, 252] width 24 height 10
select select "custom"
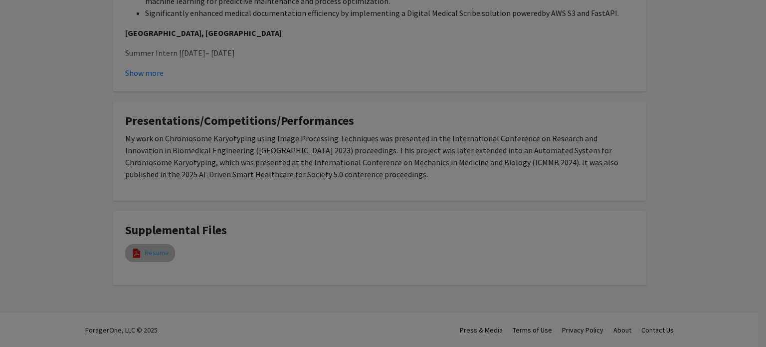
type input "0"
select select "custom"
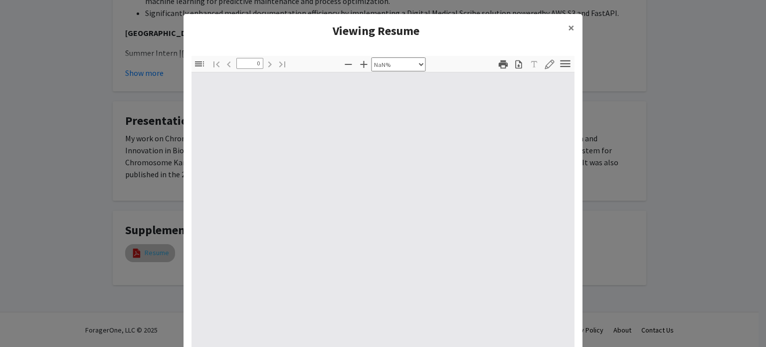
type input "1"
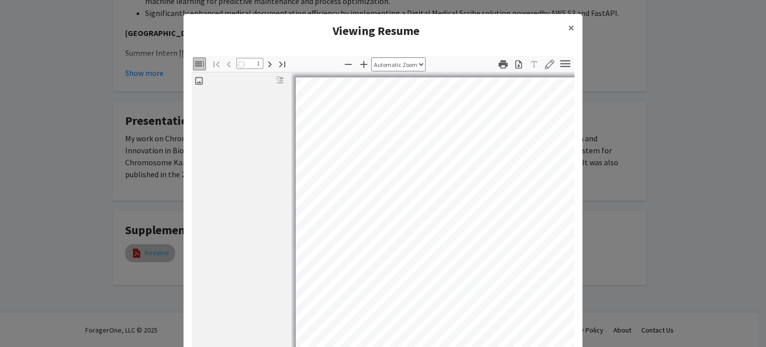
select select "auto"
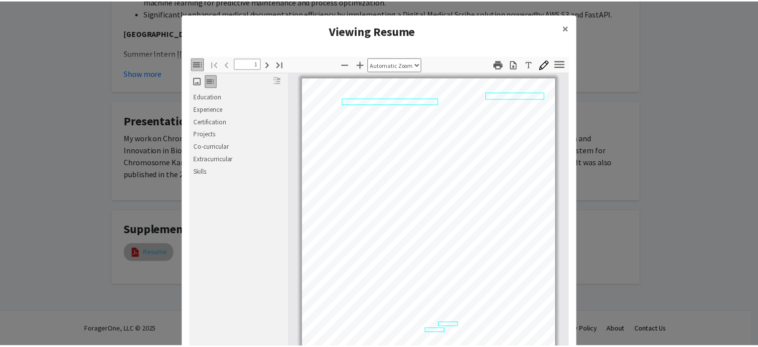
scroll to position [1, 0]
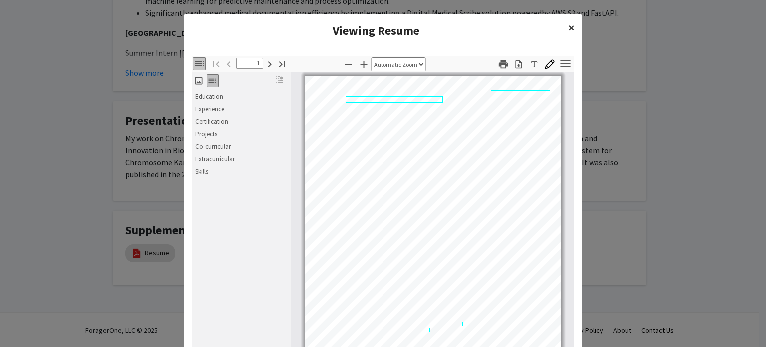
click at [571, 33] on button "×" at bounding box center [571, 28] width 22 height 28
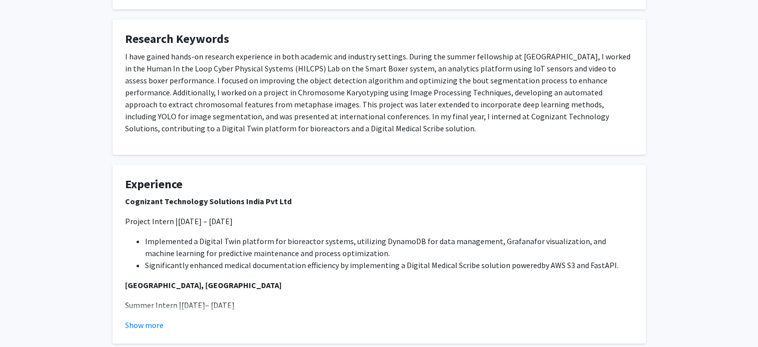
scroll to position [0, 0]
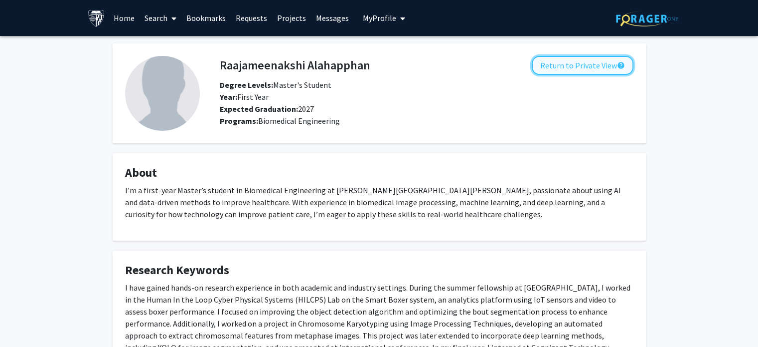
click at [583, 73] on button "Return to Private View help" at bounding box center [583, 65] width 102 height 19
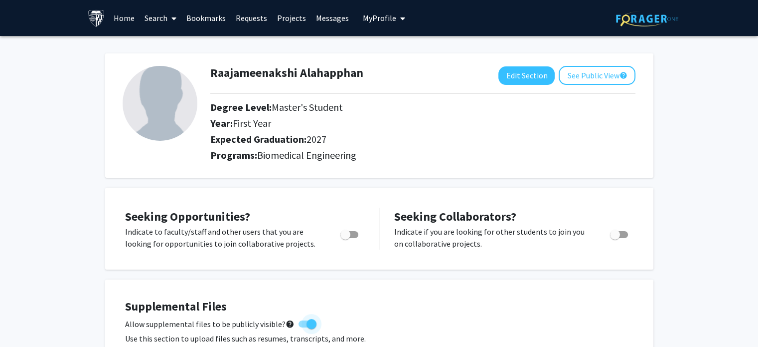
click at [307, 323] on span at bounding box center [312, 324] width 10 height 10
click at [303, 327] on input "Allow supplemental files to be publicly visible? help" at bounding box center [303, 327] width 0 height 0
checkbox input "false"
click at [261, 17] on link "Requests" at bounding box center [251, 17] width 41 height 35
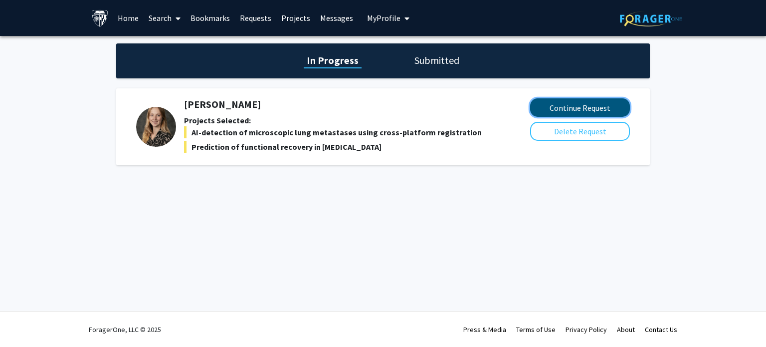
click at [565, 104] on button "Continue Request" at bounding box center [580, 107] width 100 height 18
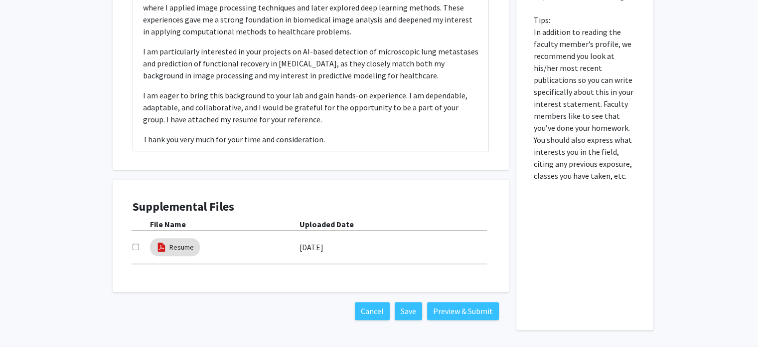
scroll to position [617, 0]
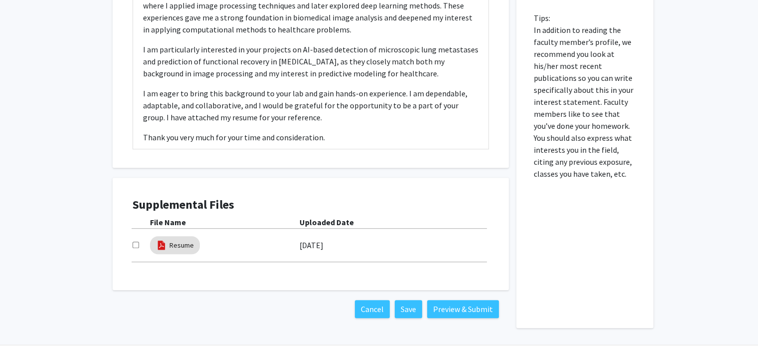
click at [136, 241] on input "checkbox" at bounding box center [136, 244] width 6 height 6
checkbox input "true"
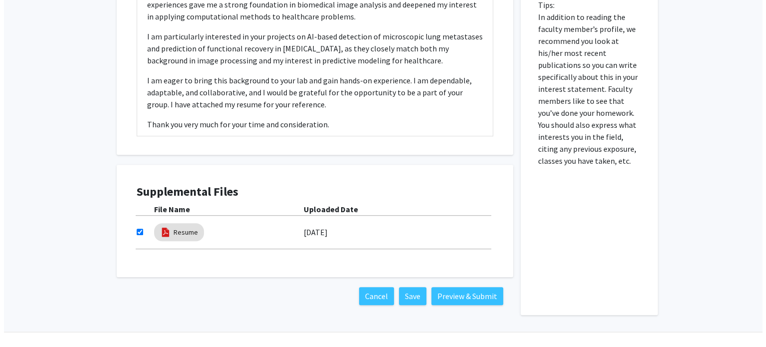
scroll to position [638, 0]
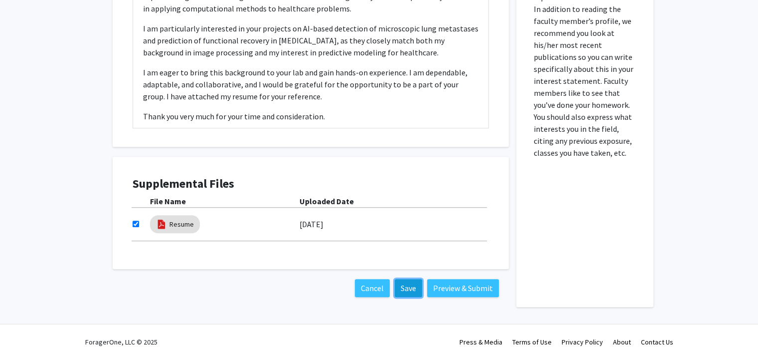
click at [407, 279] on button "Save" at bounding box center [408, 288] width 27 height 18
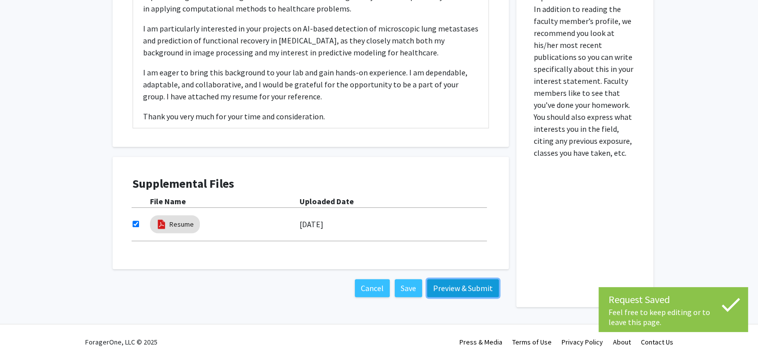
click at [470, 279] on button "Preview & Submit" at bounding box center [463, 288] width 72 height 18
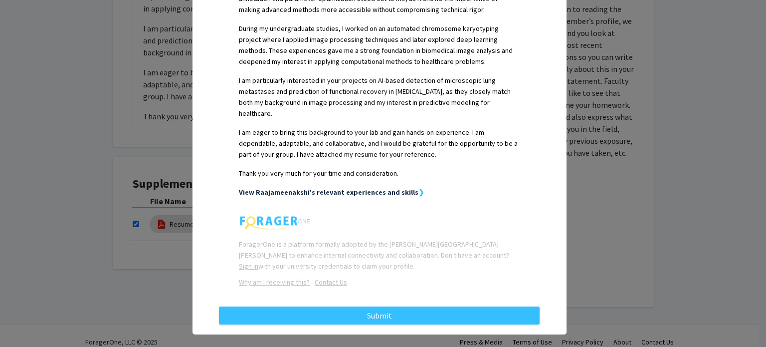
scroll to position [0, 0]
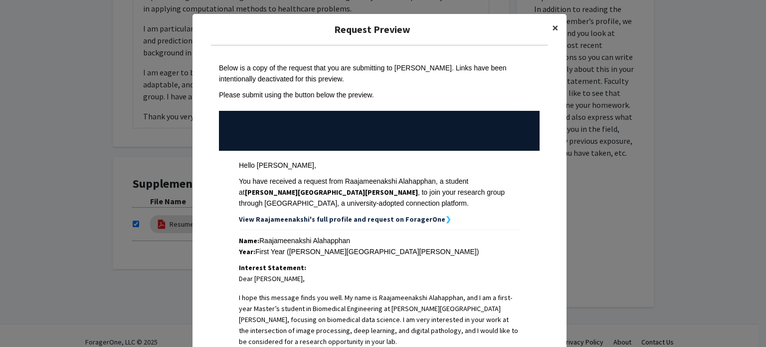
click at [552, 26] on span "×" at bounding box center [555, 27] width 6 height 15
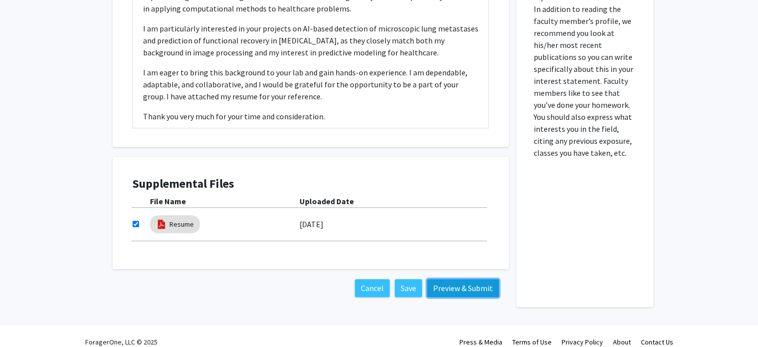
click at [458, 279] on button "Preview & Submit" at bounding box center [463, 288] width 72 height 18
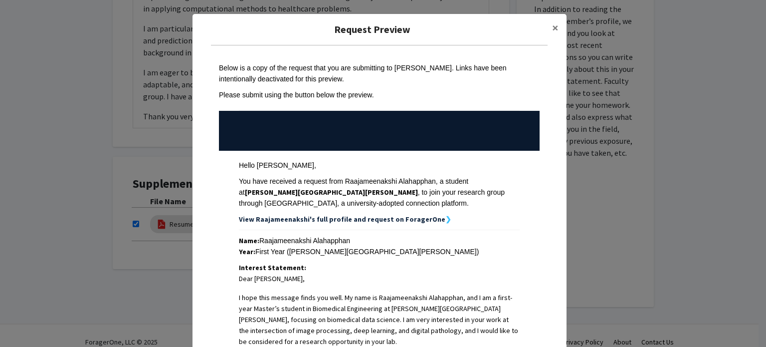
scroll to position [405, 0]
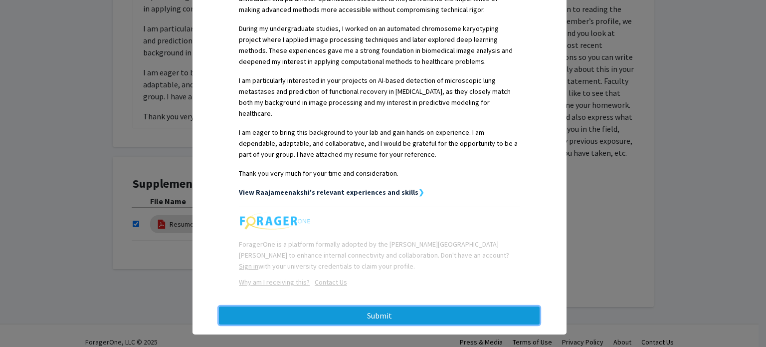
click at [363, 306] on button "Submit" at bounding box center [379, 315] width 321 height 18
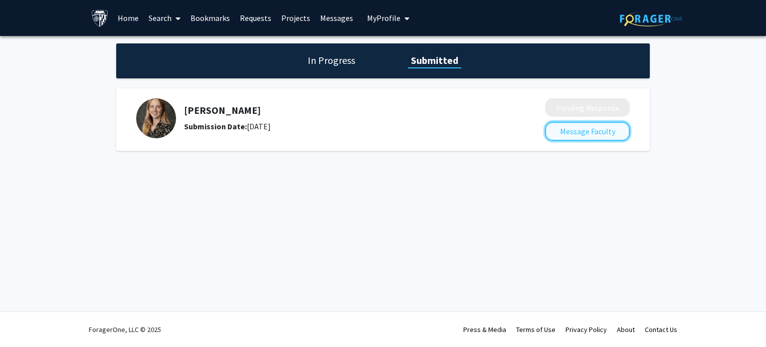
click at [590, 125] on button "Message Faculty" at bounding box center [587, 131] width 85 height 19
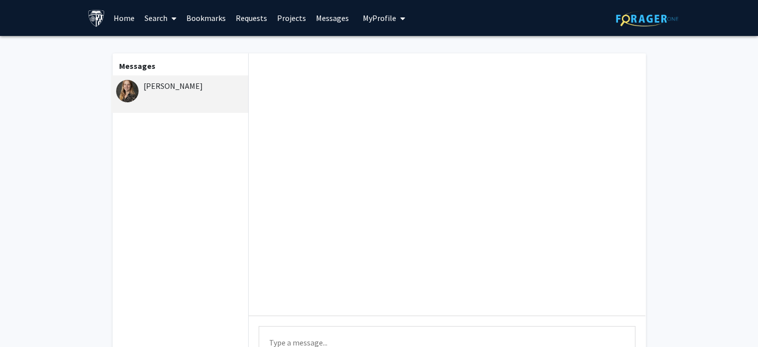
click at [253, 20] on link "Requests" at bounding box center [251, 17] width 41 height 35
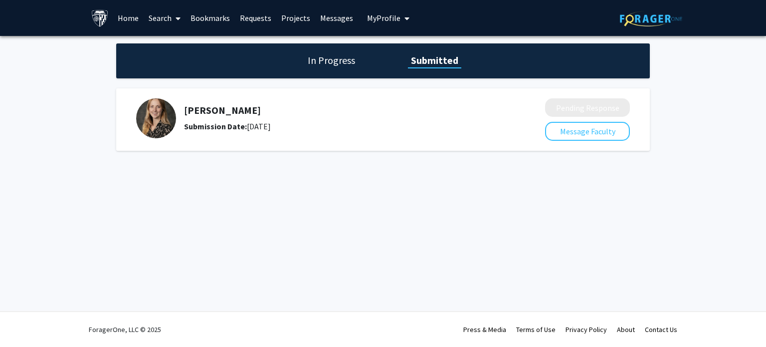
click at [287, 19] on link "Projects" at bounding box center [295, 17] width 39 height 35
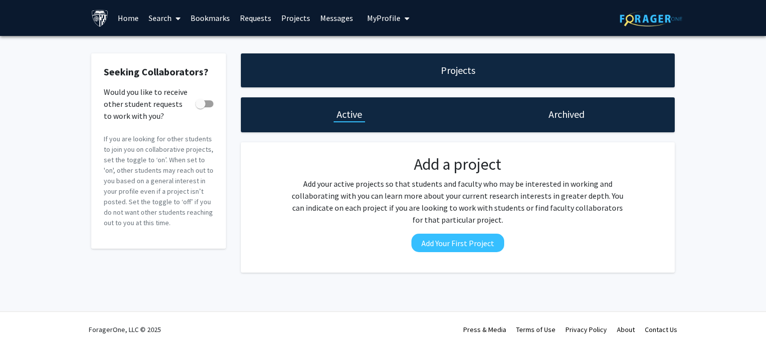
click at [333, 18] on link "Messages" at bounding box center [336, 17] width 43 height 35
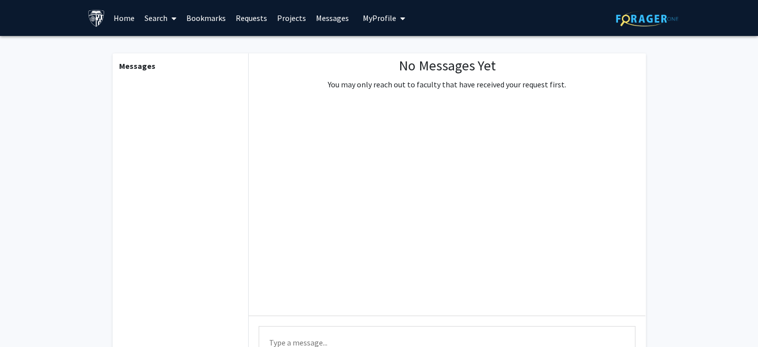
click at [363, 17] on span "My Profile" at bounding box center [379, 18] width 33 height 10
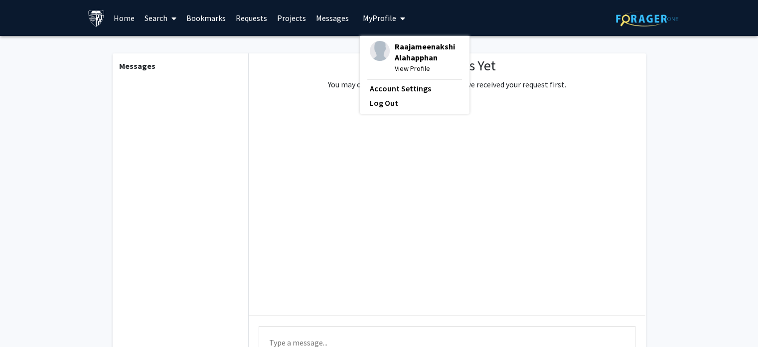
click at [407, 65] on span "View Profile" at bounding box center [427, 68] width 65 height 11
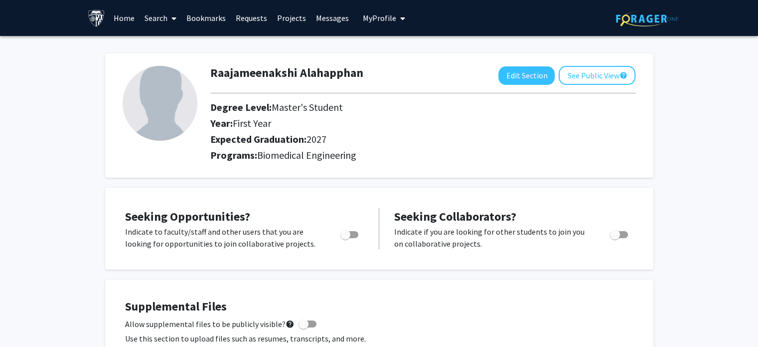
click at [207, 14] on link "Bookmarks" at bounding box center [206, 17] width 49 height 35
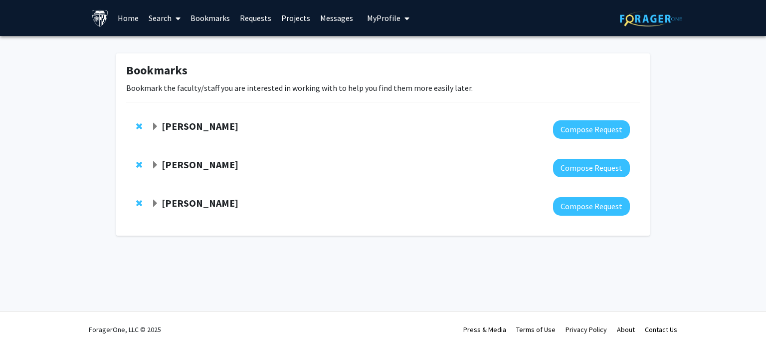
click at [157, 123] on span "Expand Ashley Kiemen Bookmark" at bounding box center [155, 127] width 8 height 8
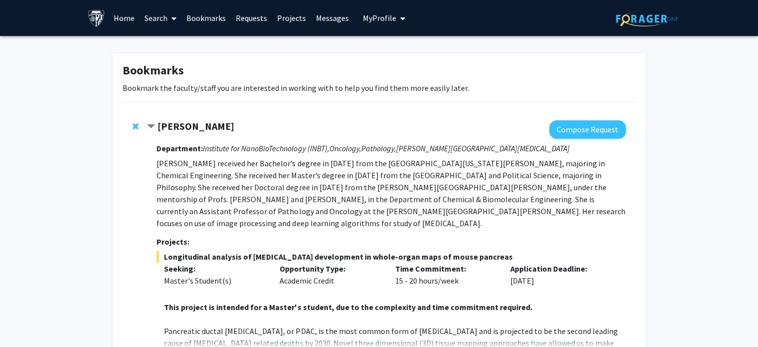
click at [157, 123] on div "[PERSON_NAME]" at bounding box center [254, 126] width 215 height 12
click at [153, 124] on span "Contract Ashley Kiemen Bookmark" at bounding box center [151, 127] width 8 height 8
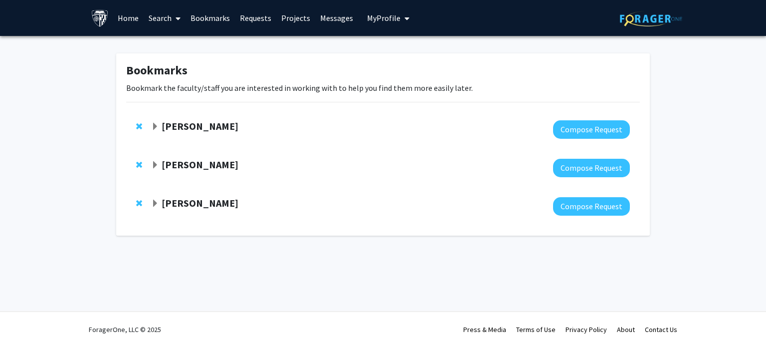
click at [375, 22] on span "My Profile" at bounding box center [383, 18] width 33 height 10
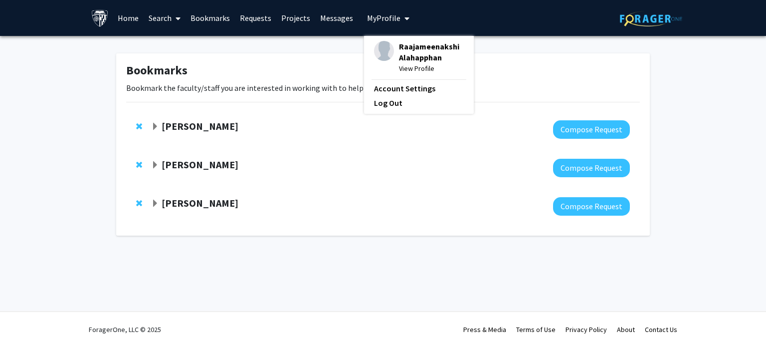
click at [402, 52] on span "Raajameenakshi Alahapphan" at bounding box center [431, 52] width 65 height 22
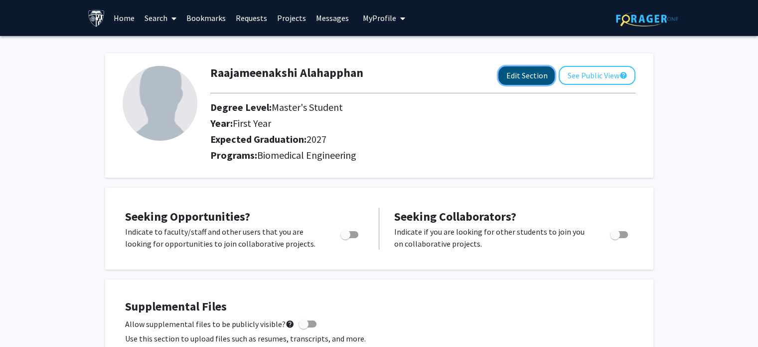
click at [512, 73] on button "Edit Section" at bounding box center [527, 75] width 56 height 18
select select "first_year"
select select "2027"
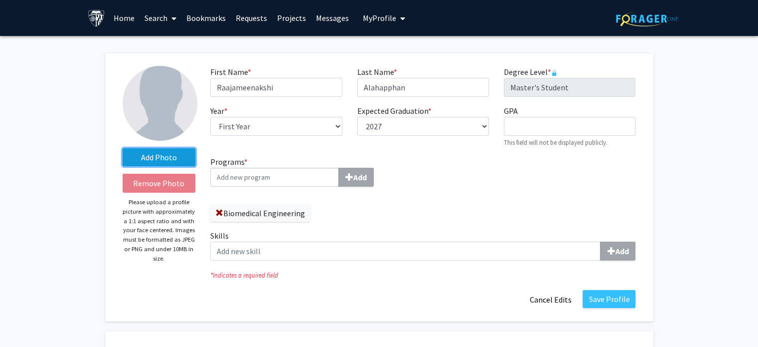
click at [166, 157] on label "Add Photo" at bounding box center [159, 157] width 73 height 18
click at [0, 0] on input "Add Photo" at bounding box center [0, 0] width 0 height 0
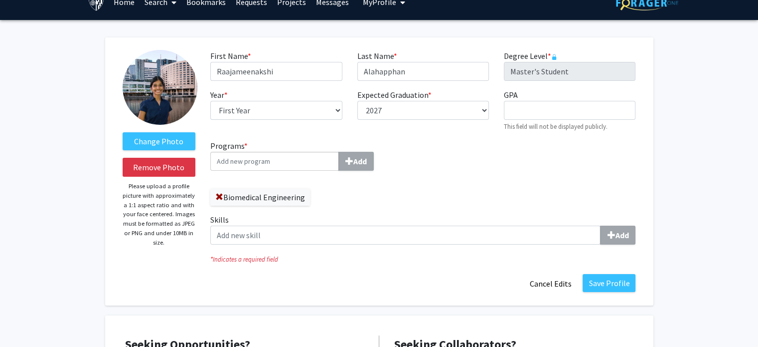
scroll to position [17, 0]
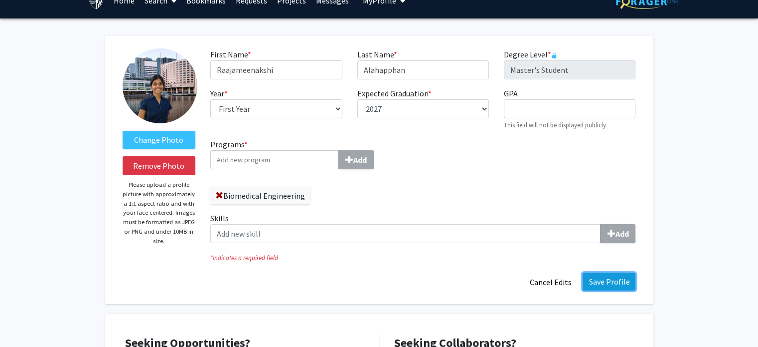
click at [605, 281] on button "Save Profile" at bounding box center [609, 281] width 53 height 18
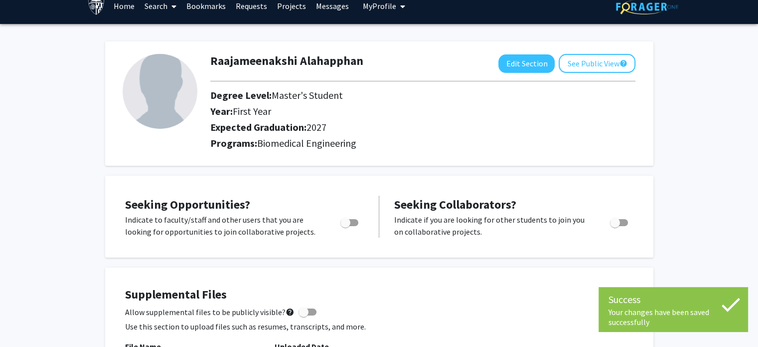
scroll to position [0, 0]
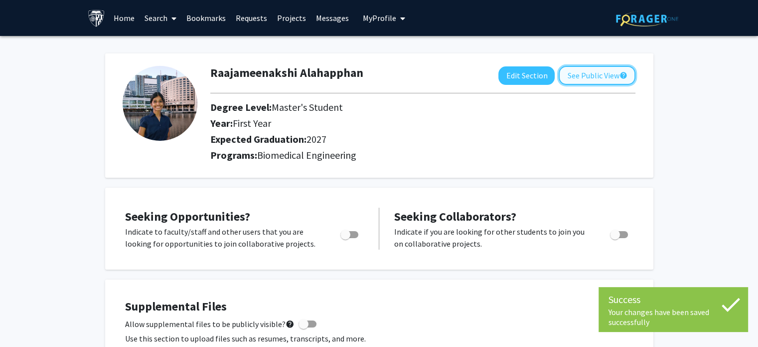
click at [573, 75] on button "See Public View help" at bounding box center [597, 75] width 77 height 19
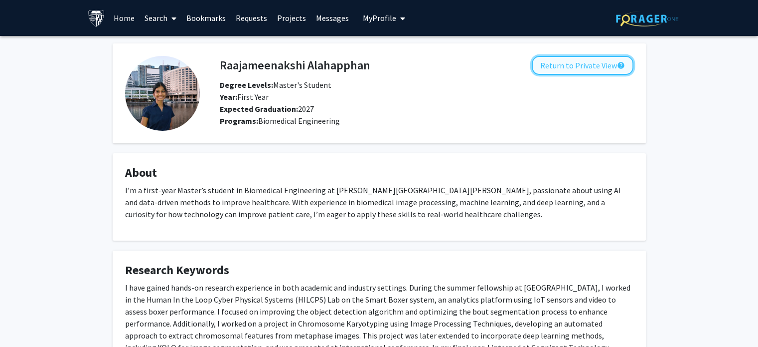
click at [567, 68] on button "Return to Private View help" at bounding box center [583, 65] width 102 height 19
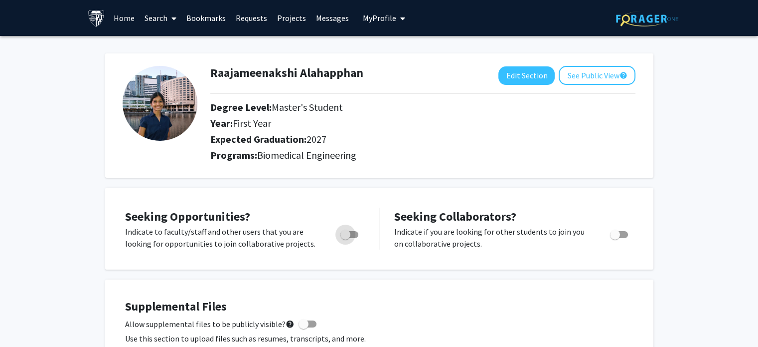
click at [357, 237] on label "Toggle" at bounding box center [348, 234] width 22 height 12
click at [346, 238] on input "Are you actively seeking opportunities?" at bounding box center [345, 238] width 0 height 0
checkbox input "true"
click at [592, 75] on button "See Public View help" at bounding box center [597, 75] width 77 height 19
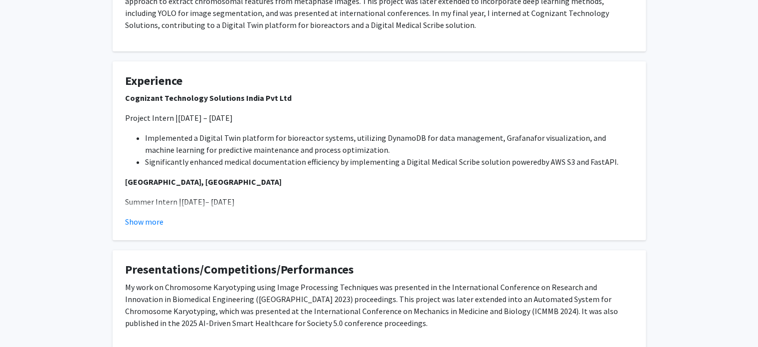
scroll to position [351, 0]
click at [149, 215] on button "Show more" at bounding box center [144, 221] width 38 height 12
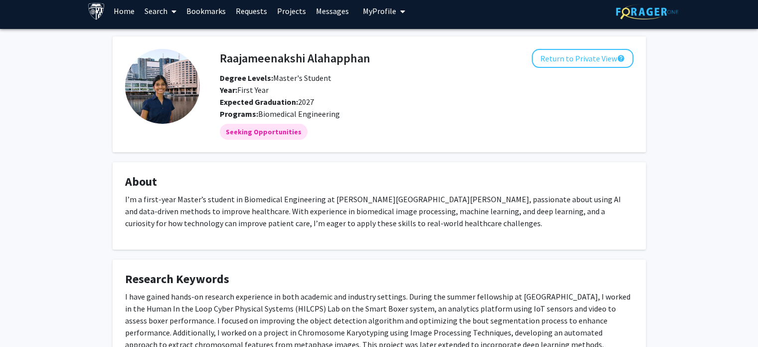
scroll to position [0, 0]
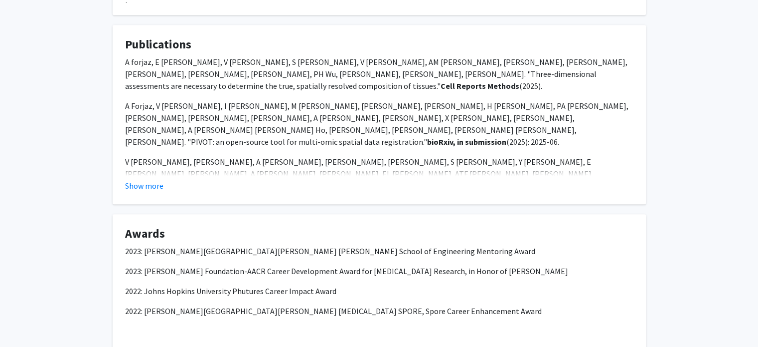
scroll to position [987, 0]
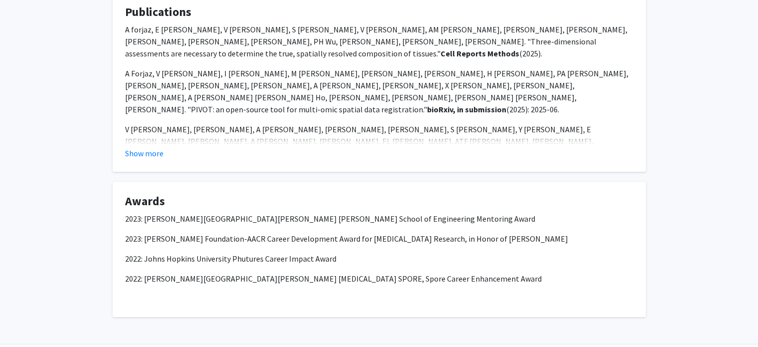
click at [378, 182] on fg-card "Awards 2023: Johns Hopkins University Whiting School of Engineering Mentoring A…" at bounding box center [380, 249] width 534 height 135
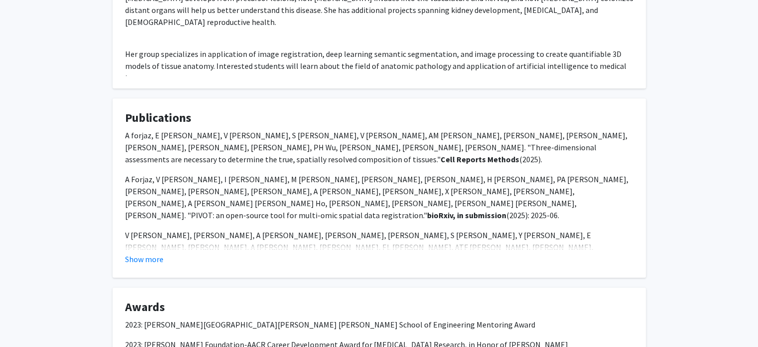
scroll to position [883, 0]
click at [146, 252] on button "Show more" at bounding box center [144, 258] width 38 height 12
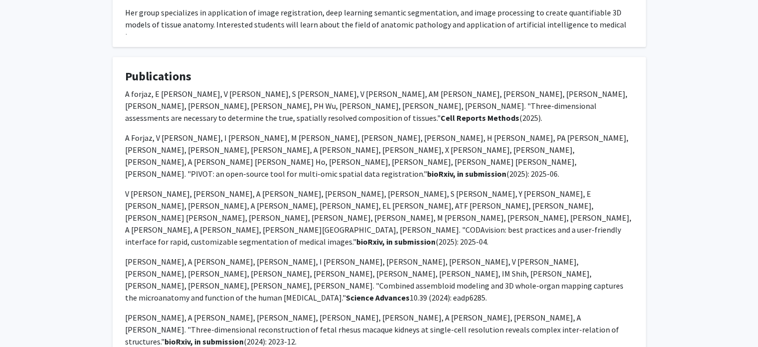
scroll to position [923, 0]
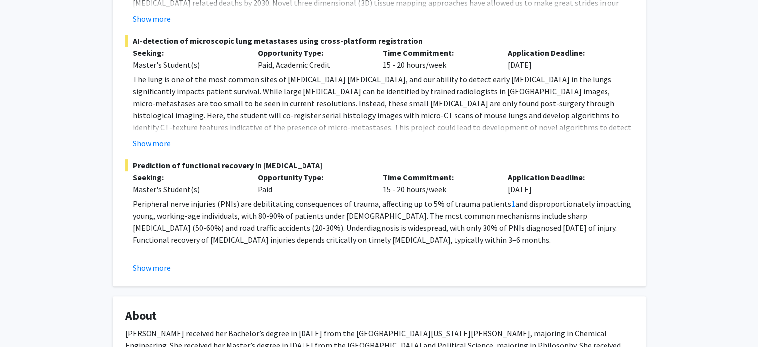
scroll to position [314, 0]
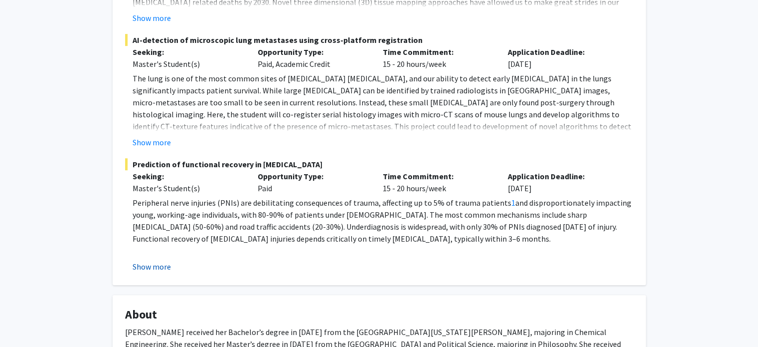
click at [160, 260] on button "Show more" at bounding box center [152, 266] width 38 height 12
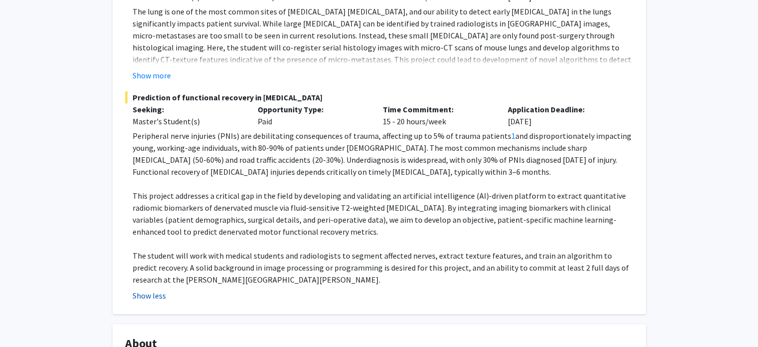
scroll to position [382, 0]
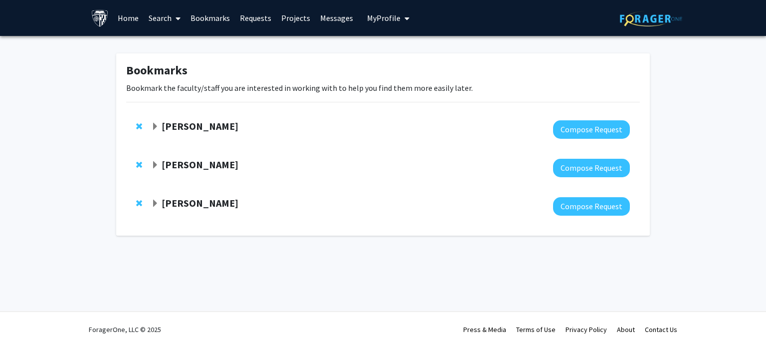
click at [158, 23] on link "Search" at bounding box center [165, 17] width 42 height 35
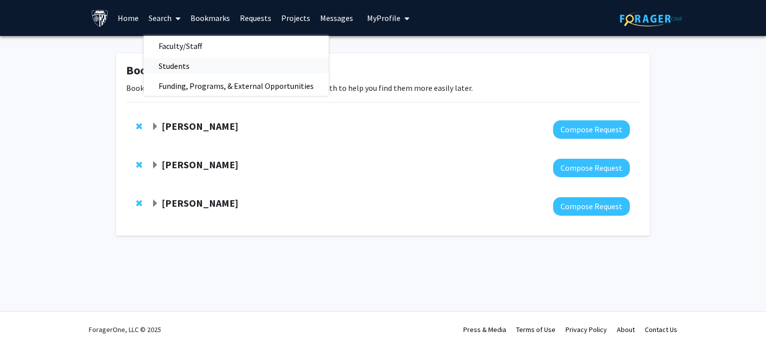
click at [180, 62] on span "Students" at bounding box center [174, 66] width 61 height 20
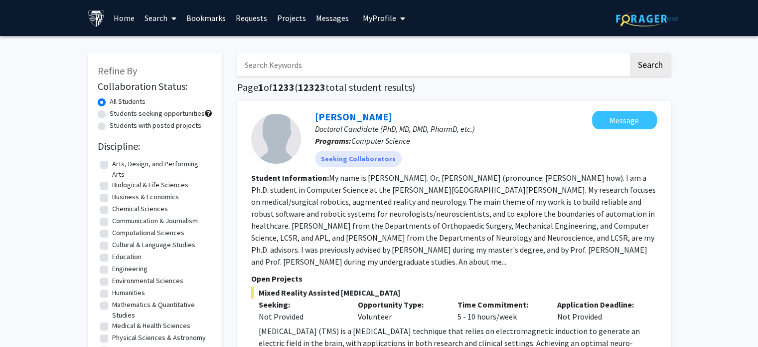
click at [278, 71] on input "Search Keywords" at bounding box center [432, 64] width 391 height 23
type input "vani"
click at [630, 53] on button "Search" at bounding box center [650, 64] width 41 height 23
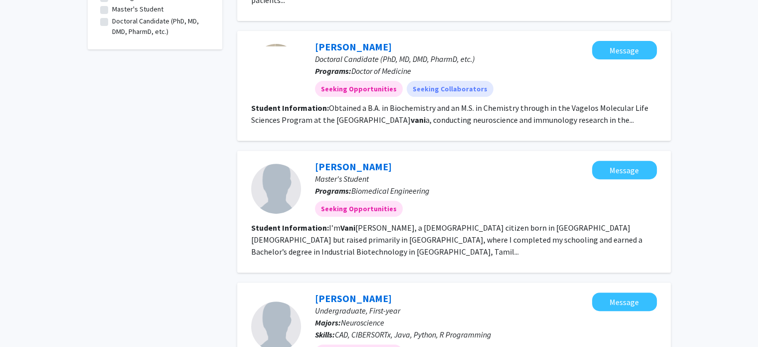
scroll to position [351, 0]
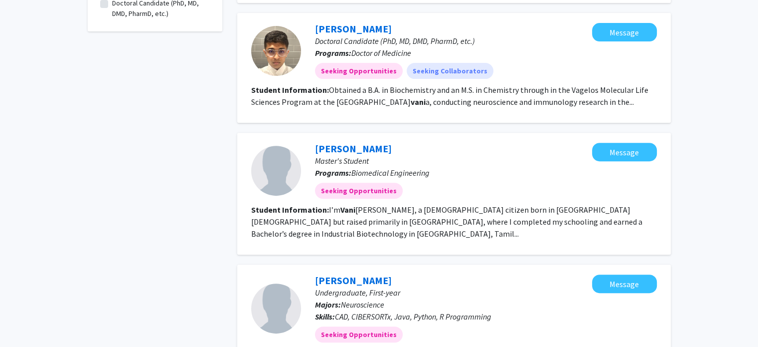
click at [587, 210] on fg-read-more "I’m Vani Padmakumar, a U.S. citizen born in the United States but raised primar…" at bounding box center [446, 221] width 391 height 34
click at [351, 142] on link "Vani Padmakumar" at bounding box center [353, 148] width 77 height 12
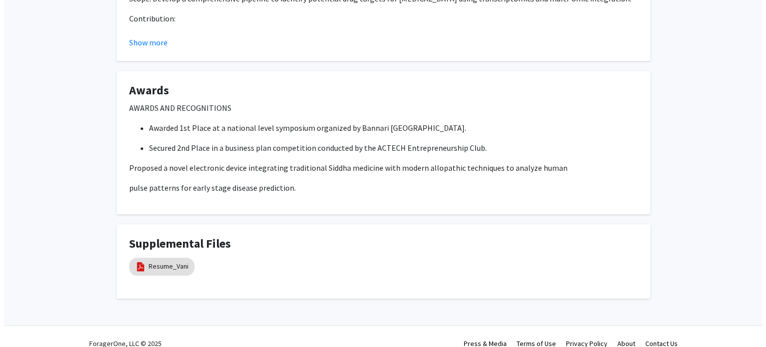
scroll to position [618, 0]
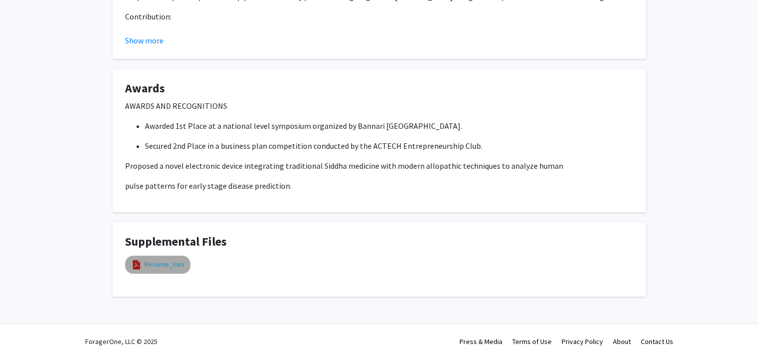
click at [176, 259] on link "Resume_Vani" at bounding box center [165, 264] width 40 height 10
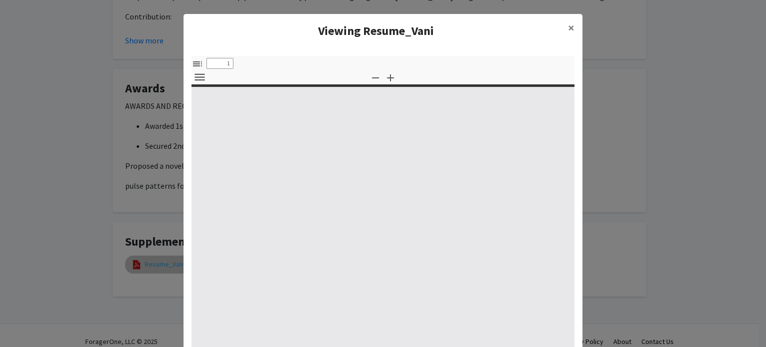
select select "custom"
type input "0"
select select "custom"
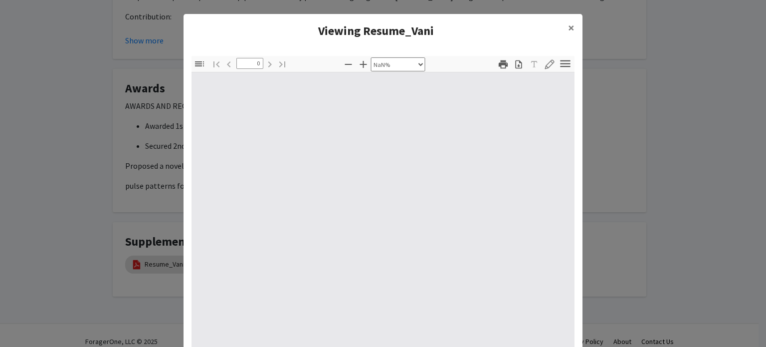
type input "1"
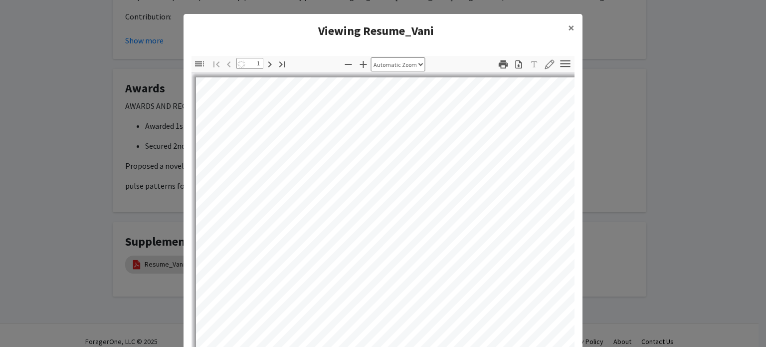
select select "auto"
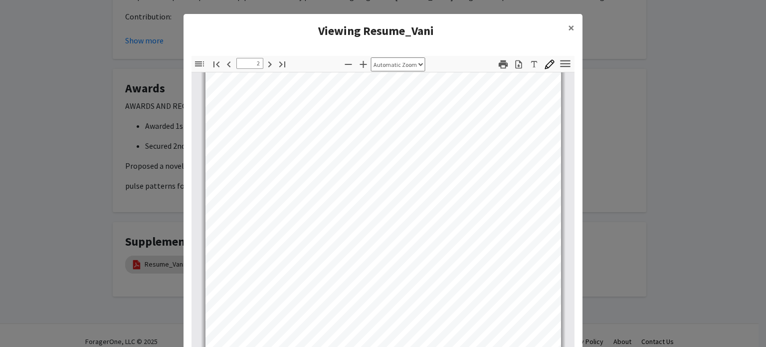
scroll to position [554, 0]
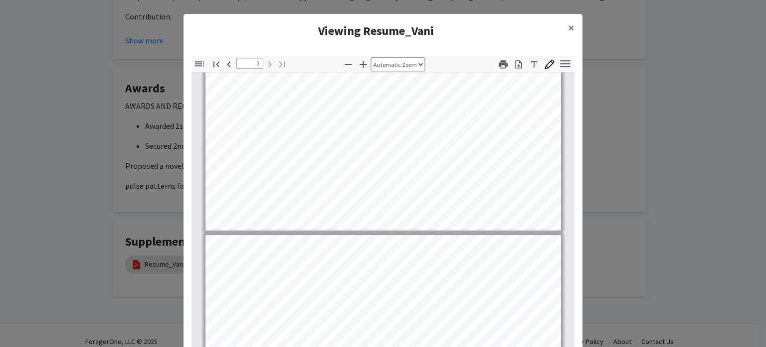
type input "2"
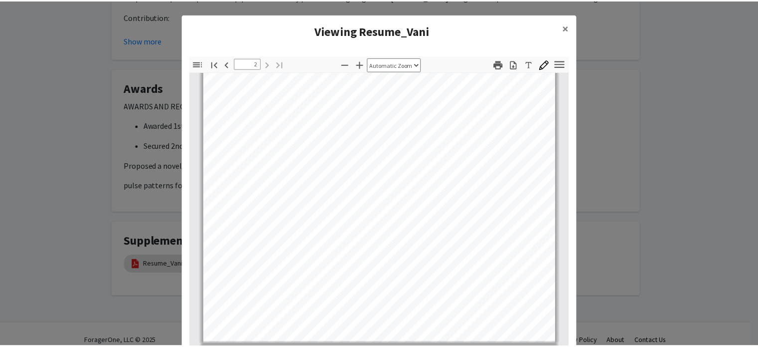
scroll to position [610, 0]
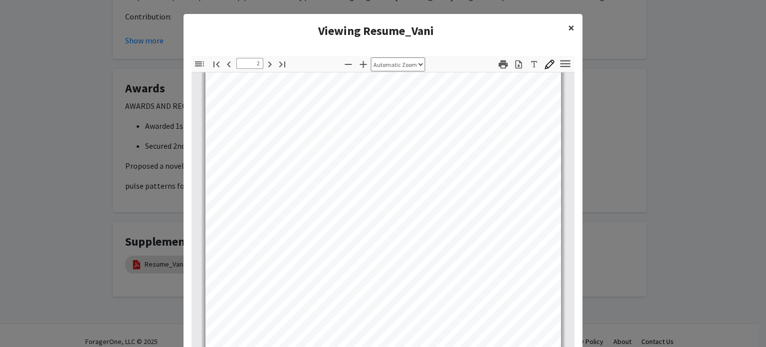
click at [569, 28] on span "×" at bounding box center [571, 27] width 6 height 15
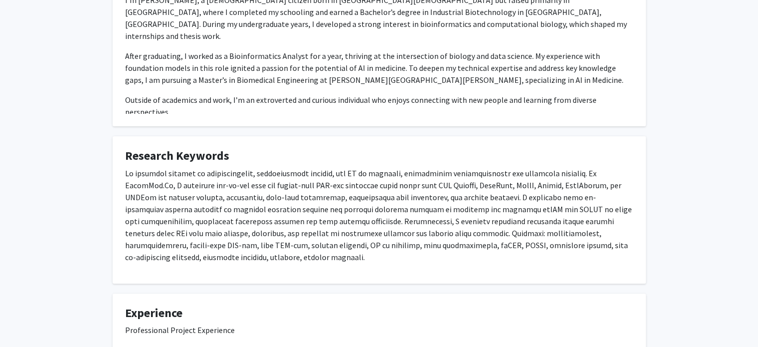
scroll to position [0, 0]
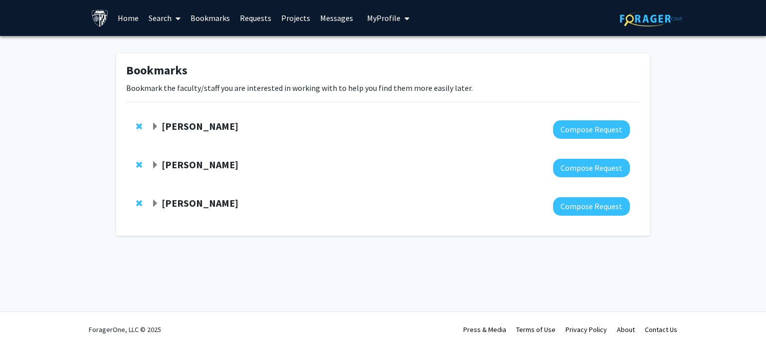
click at [169, 17] on link "Search" at bounding box center [165, 17] width 42 height 35
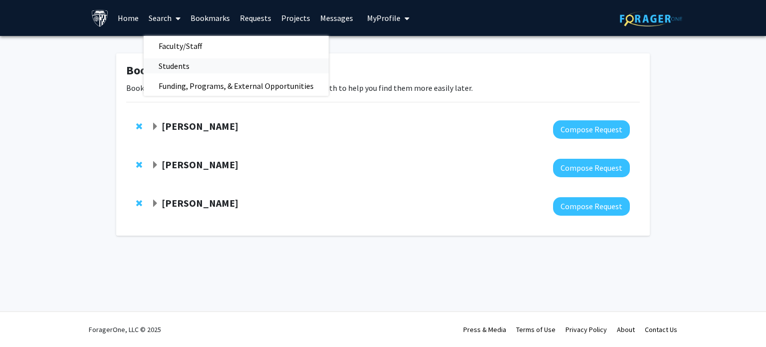
click at [173, 63] on span "Students" at bounding box center [174, 66] width 61 height 20
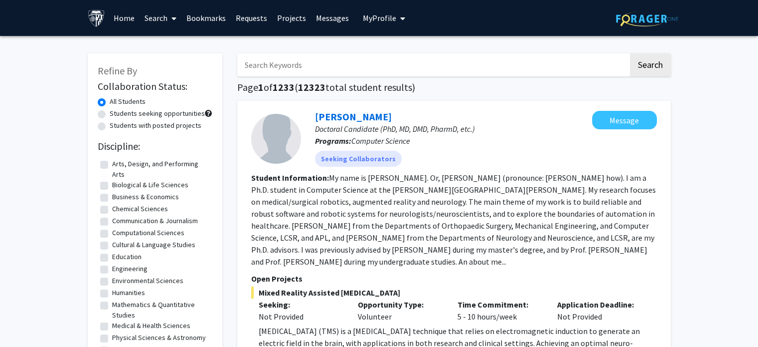
click at [270, 66] on input "Search Keywords" at bounding box center [432, 64] width 391 height 23
type input "vani"
click at [630, 53] on button "Search" at bounding box center [650, 64] width 41 height 23
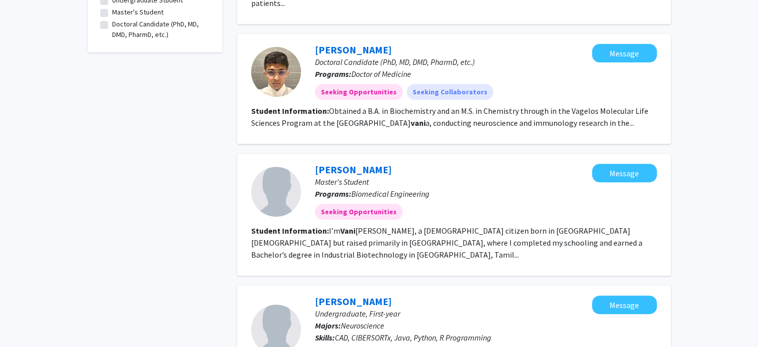
scroll to position [331, 0]
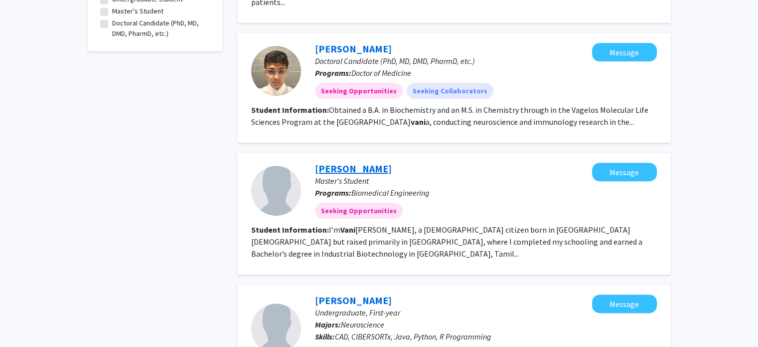
click at [338, 162] on link "Vani Padmakumar" at bounding box center [353, 168] width 77 height 12
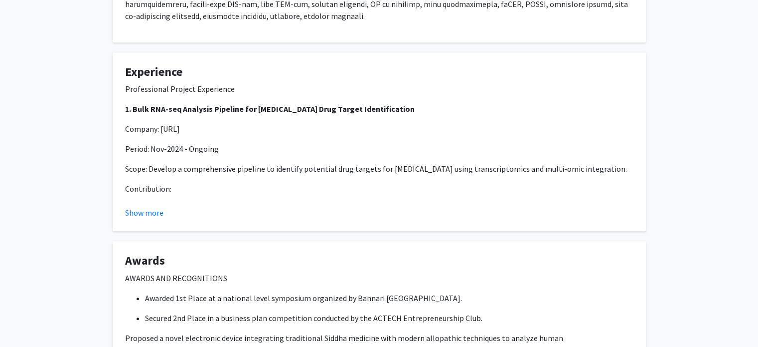
scroll to position [446, 0]
click at [143, 207] on button "Show more" at bounding box center [144, 213] width 38 height 12
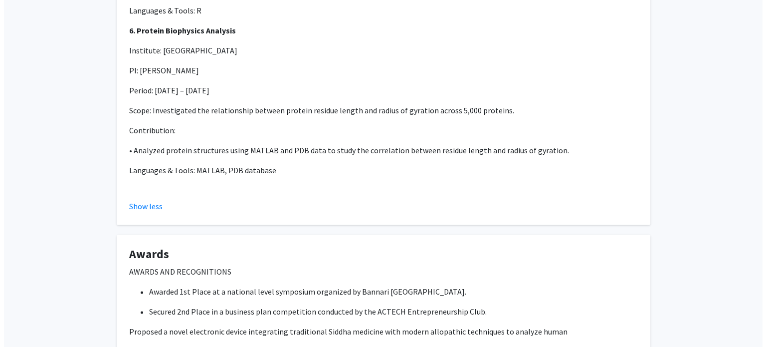
scroll to position [1676, 0]
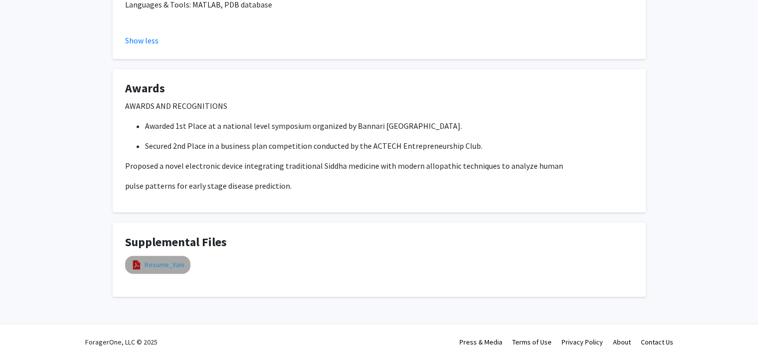
click at [166, 259] on link "Resume_Vani" at bounding box center [165, 264] width 40 height 10
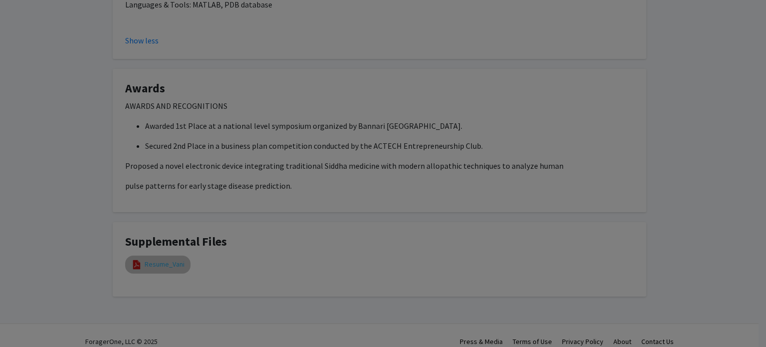
select select "custom"
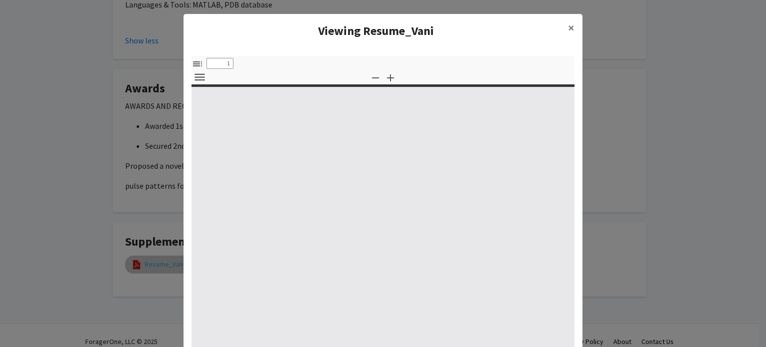
type input "0"
select select "custom"
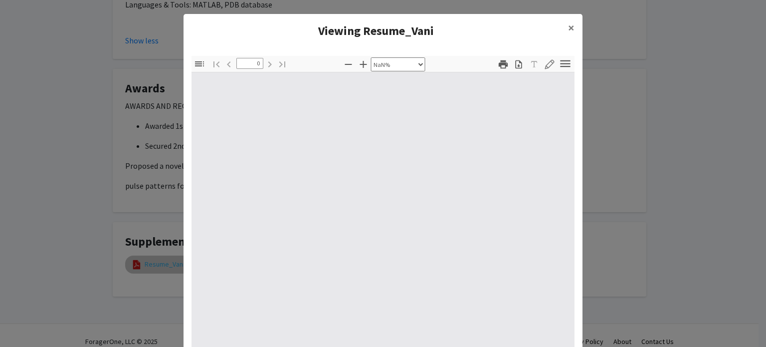
type input "1"
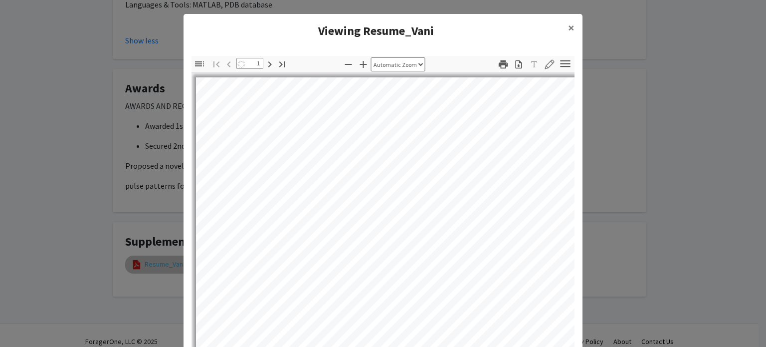
select select "auto"
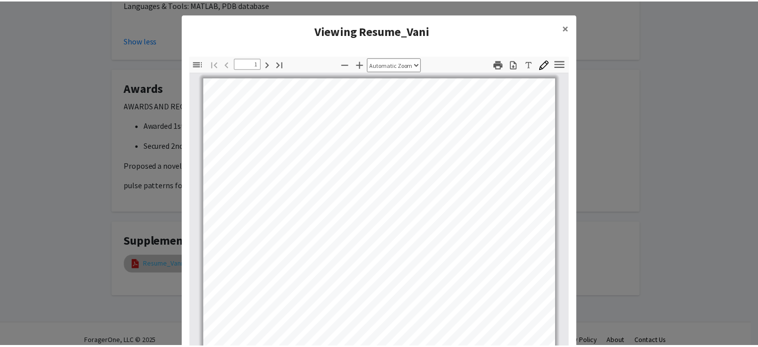
scroll to position [0, 0]
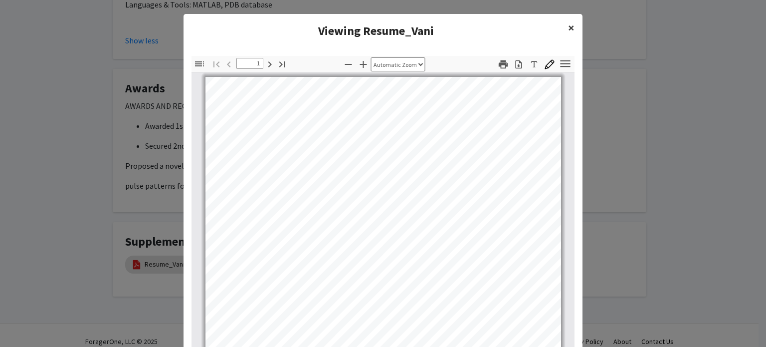
click at [568, 29] on span "×" at bounding box center [571, 27] width 6 height 15
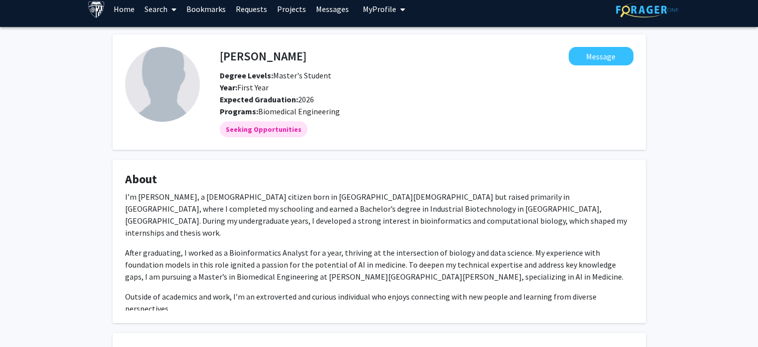
scroll to position [0, 0]
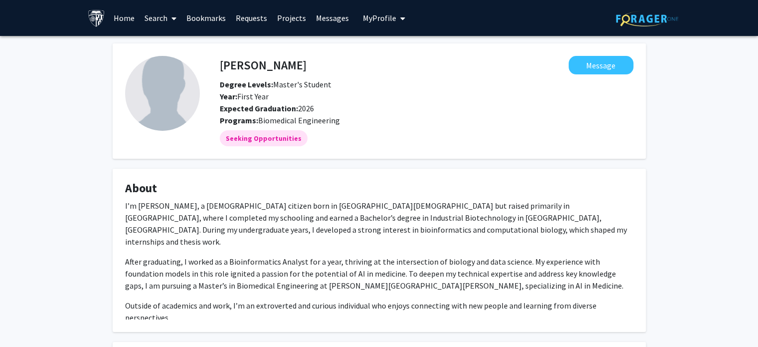
click at [169, 16] on span at bounding box center [172, 18] width 9 height 35
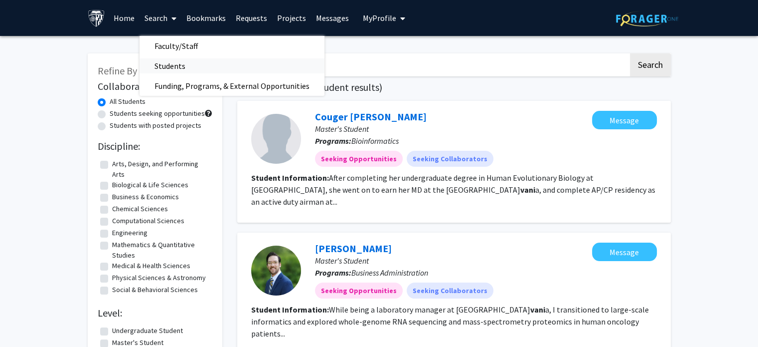
click at [176, 70] on span "Students" at bounding box center [170, 66] width 61 height 20
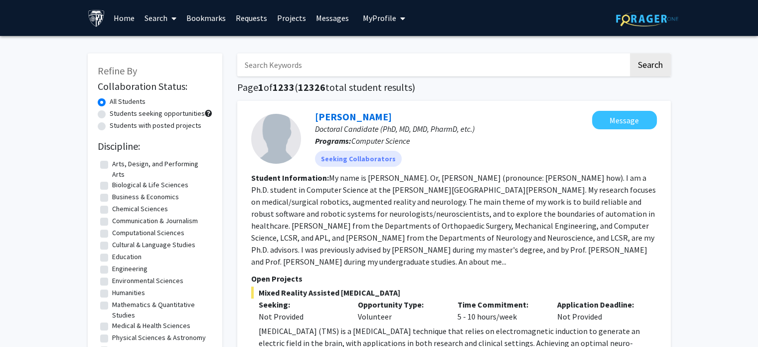
click at [290, 65] on input "Search Keywords" at bounding box center [432, 64] width 391 height 23
type input "dhivya"
click at [630, 53] on button "Search" at bounding box center [650, 64] width 41 height 23
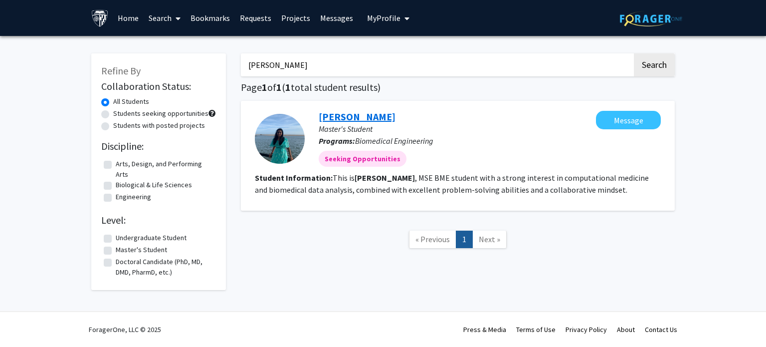
click at [366, 112] on link "Dhivya Pradeep" at bounding box center [357, 116] width 77 height 12
click at [273, 60] on input "dhivya" at bounding box center [436, 64] width 391 height 23
type input "vani"
click at [634, 53] on button "Search" at bounding box center [654, 64] width 41 height 23
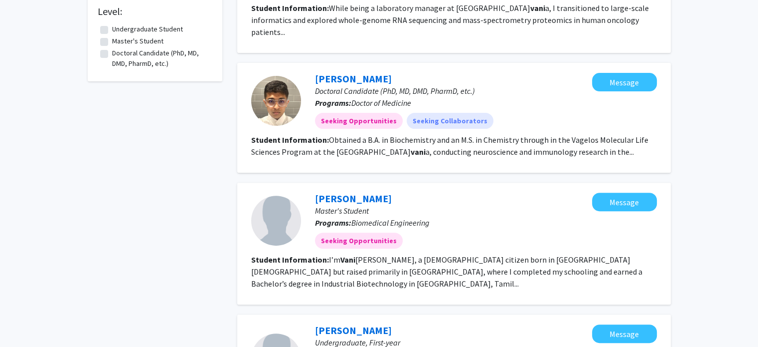
scroll to position [363, 0]
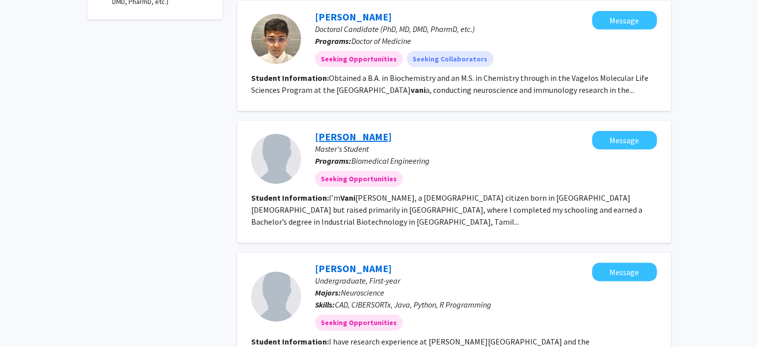
click at [358, 130] on link "Vani Padmakumar" at bounding box center [353, 136] width 77 height 12
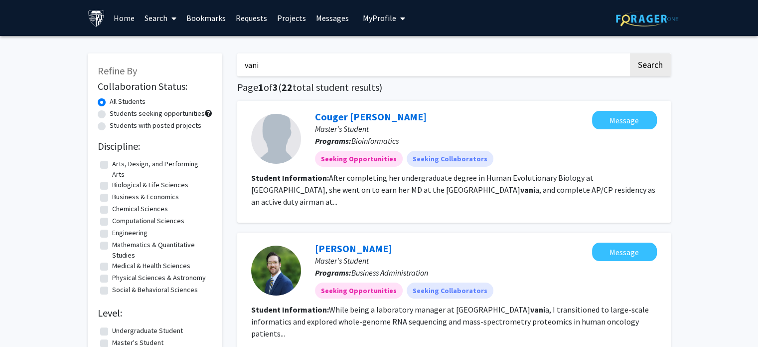
click at [277, 73] on input "vani" at bounding box center [432, 64] width 391 height 23
type input "niranjani"
click at [630, 53] on button "Search" at bounding box center [650, 64] width 41 height 23
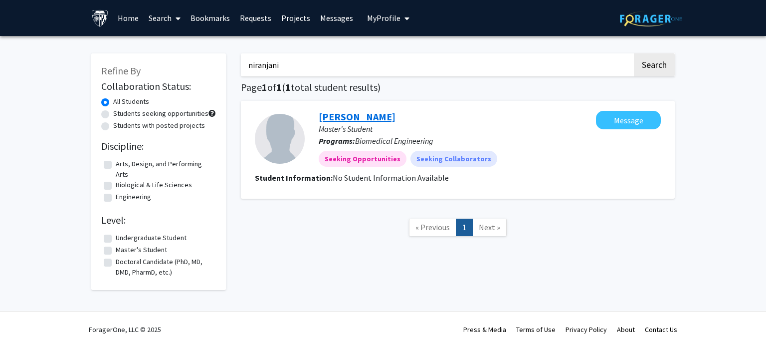
click at [373, 117] on link "Niranjani Komethagavel" at bounding box center [357, 116] width 77 height 12
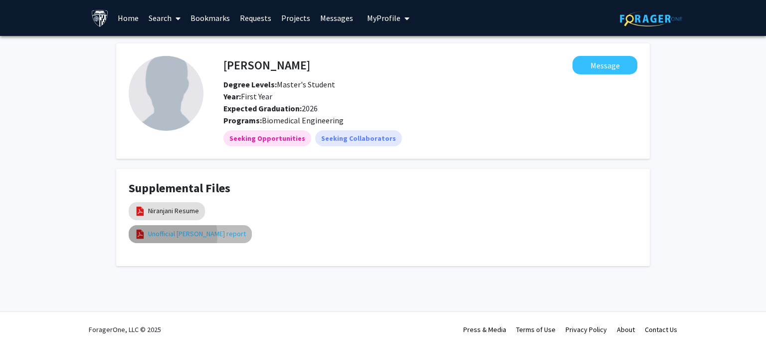
click at [170, 235] on link "Unofficial WES report" at bounding box center [197, 233] width 98 height 10
select select "custom"
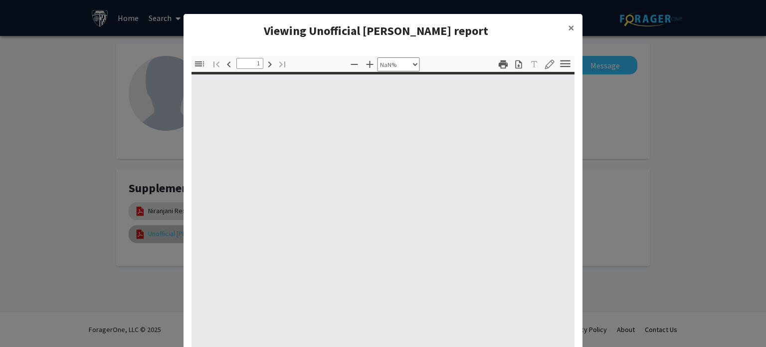
type input "0"
select select "custom"
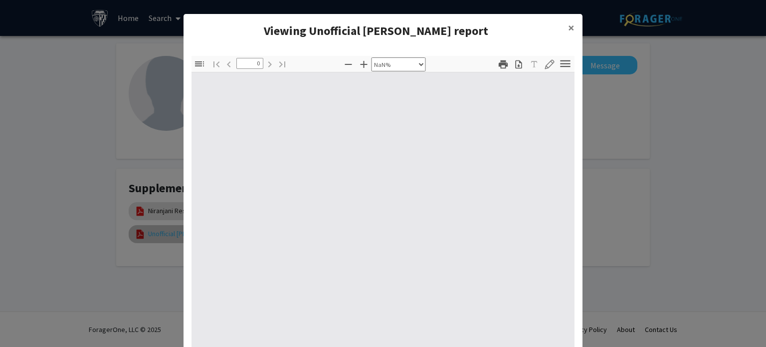
type input "1"
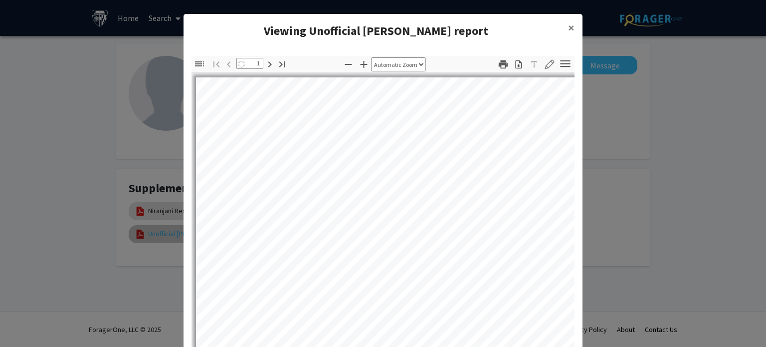
select select "auto"
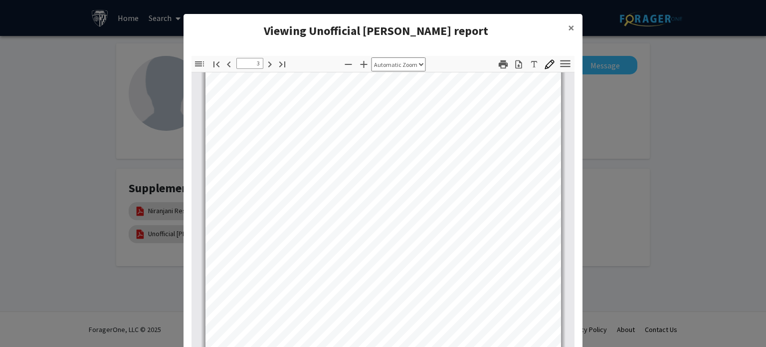
scroll to position [1209, 0]
type input "1"
click at [570, 25] on button "×" at bounding box center [571, 28] width 22 height 28
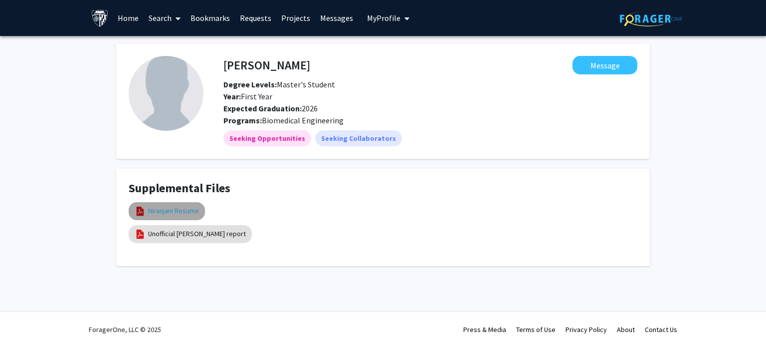
click at [189, 210] on link "Niranjani Resume" at bounding box center [173, 210] width 51 height 10
select select "custom"
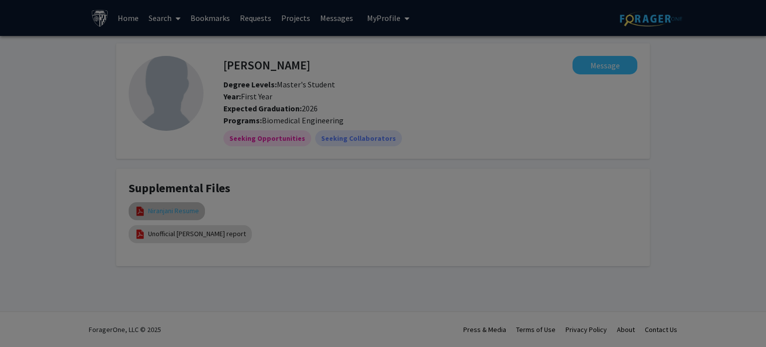
type input "0"
select select "custom"
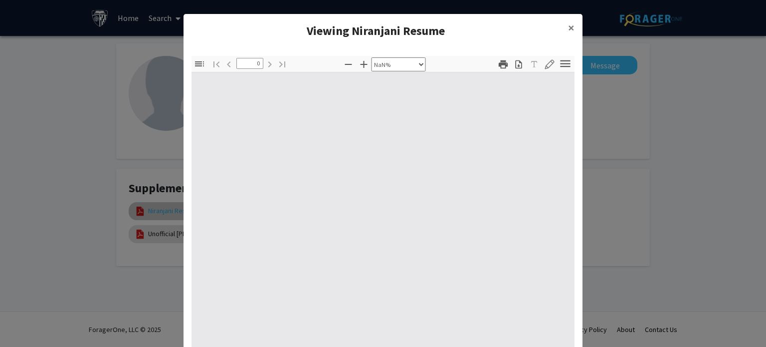
type input "1"
select select "auto"
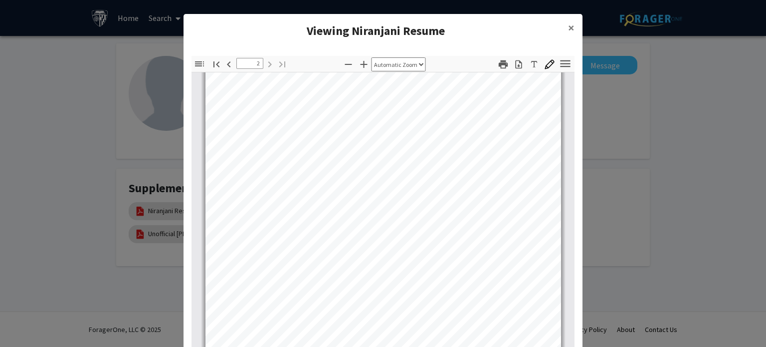
scroll to position [50, 0]
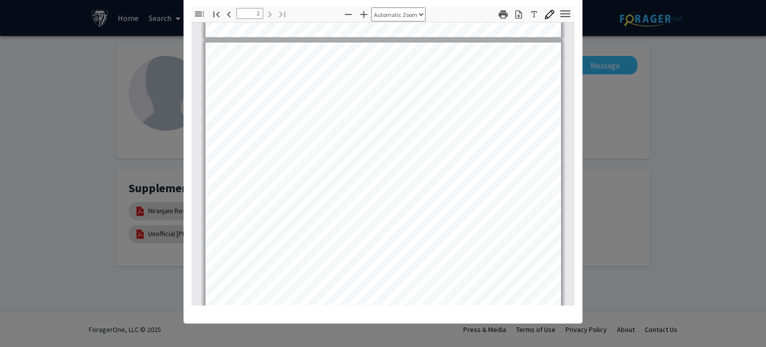
type input "1"
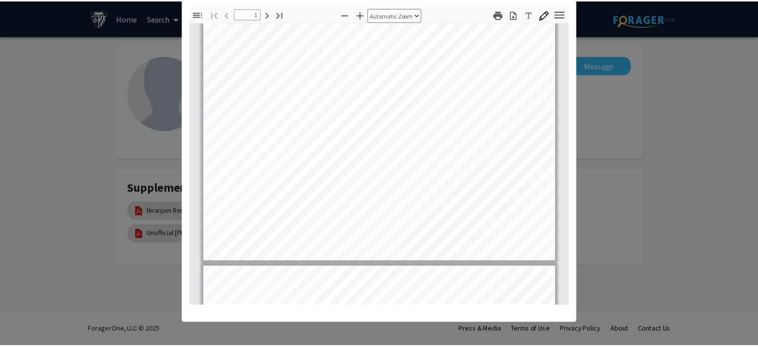
scroll to position [0, 0]
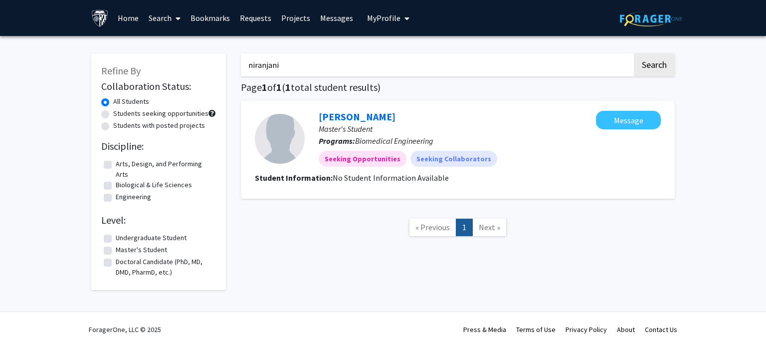
click at [309, 58] on input "niranjani" at bounding box center [436, 64] width 391 height 23
type input "sanjukta"
click at [634, 53] on button "Search" at bounding box center [654, 64] width 41 height 23
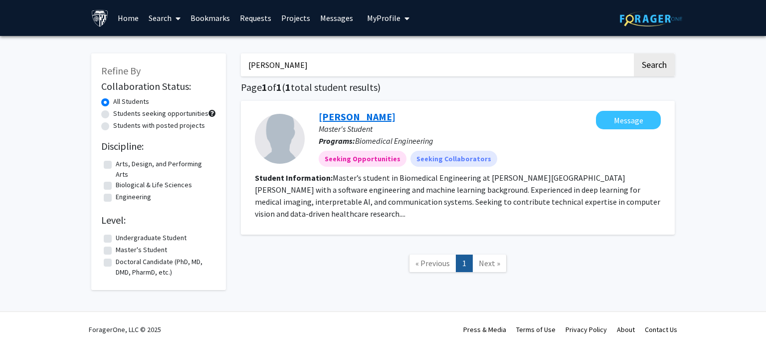
click at [359, 116] on link "Sanjukta Biswas" at bounding box center [357, 116] width 77 height 12
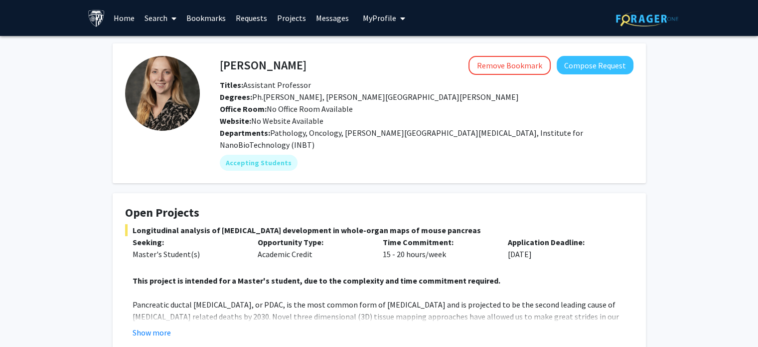
click at [290, 18] on link "Projects" at bounding box center [291, 17] width 39 height 35
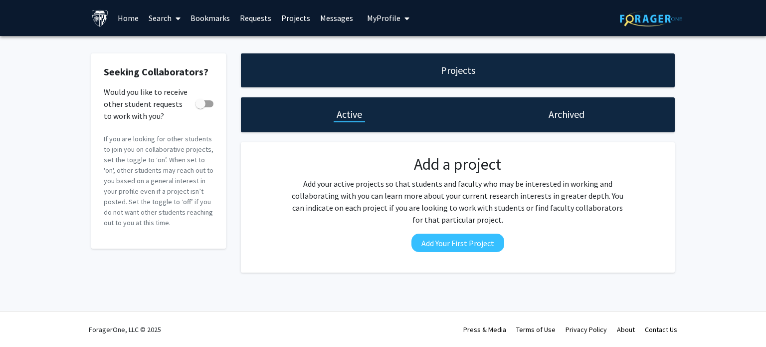
click at [261, 19] on link "Requests" at bounding box center [255, 17] width 41 height 35
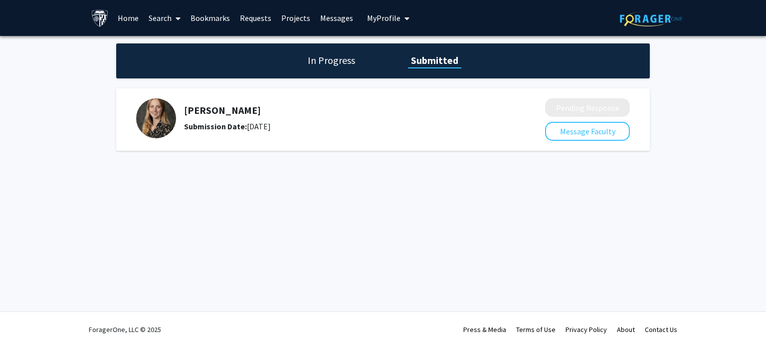
click at [248, 14] on link "Requests" at bounding box center [255, 17] width 41 height 35
click at [289, 11] on link "Projects" at bounding box center [295, 17] width 39 height 35
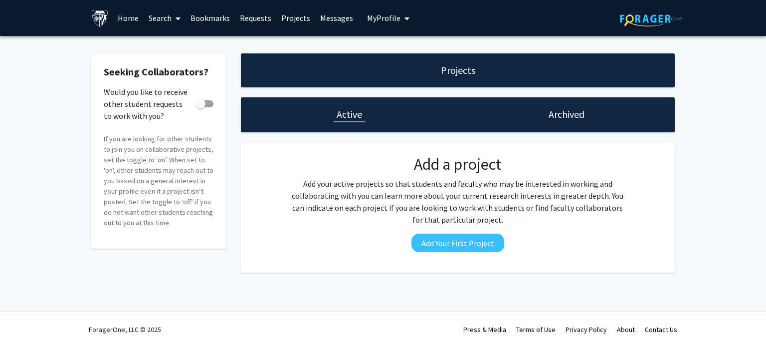
click at [330, 18] on link "Messages" at bounding box center [336, 17] width 43 height 35
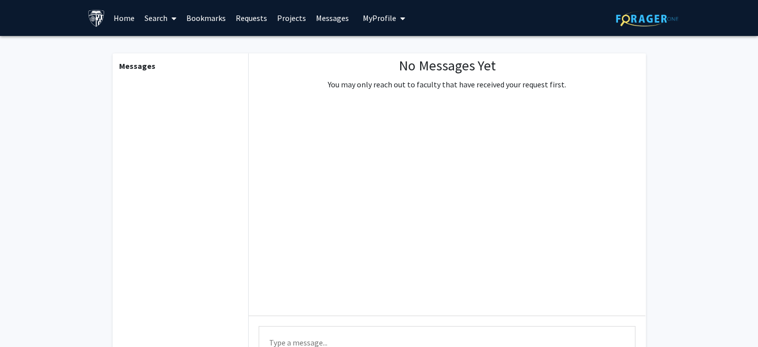
click at [220, 18] on link "Bookmarks" at bounding box center [206, 17] width 49 height 35
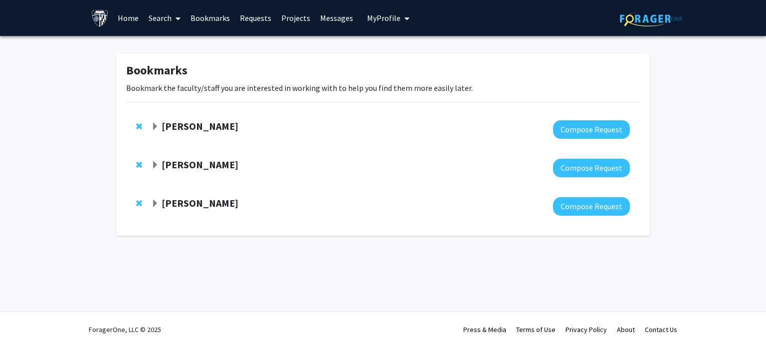
click at [400, 16] on span "My profile dropdown to access profile and logout" at bounding box center [404, 18] width 9 height 35
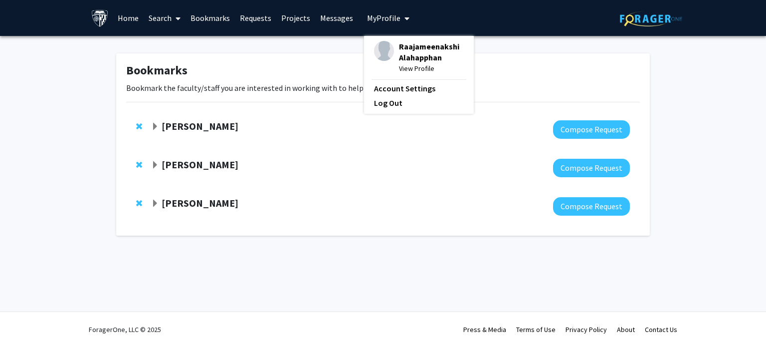
click at [323, 15] on link "Messages" at bounding box center [336, 17] width 43 height 35
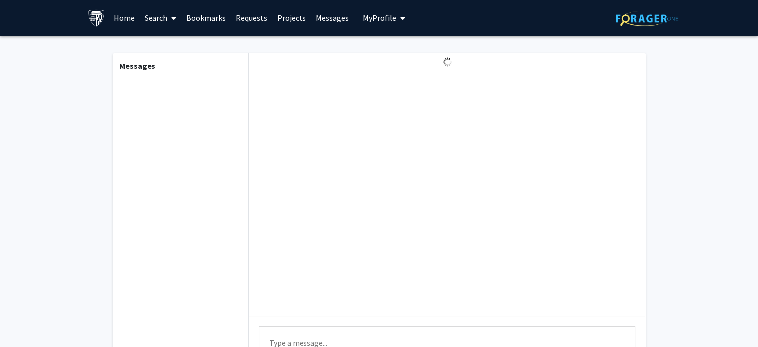
click at [257, 21] on link "Requests" at bounding box center [251, 17] width 41 height 35
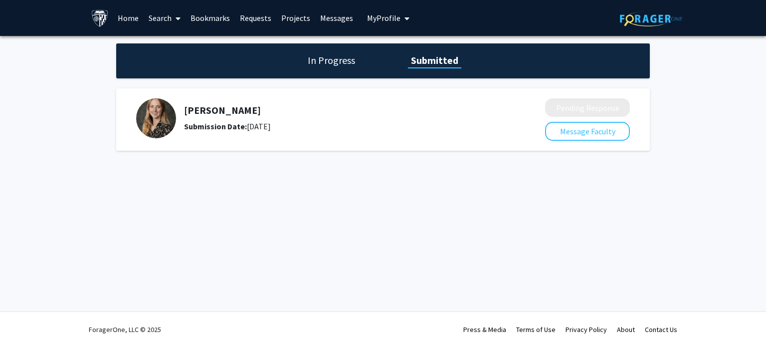
click at [329, 74] on div "In Progress Submitted" at bounding box center [383, 60] width 534 height 35
click at [223, 16] on link "Bookmarks" at bounding box center [210, 17] width 49 height 35
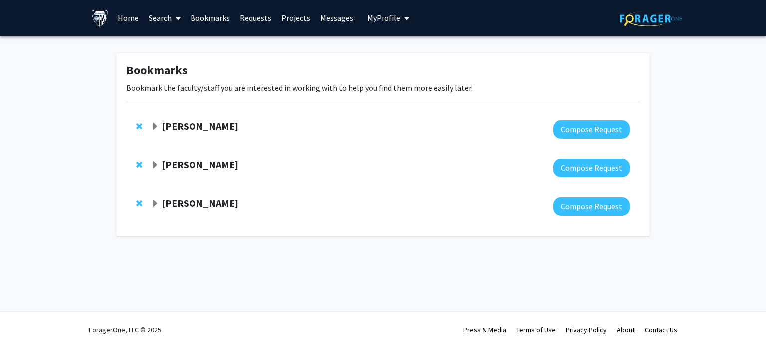
click at [168, 17] on link "Search" at bounding box center [165, 17] width 42 height 35
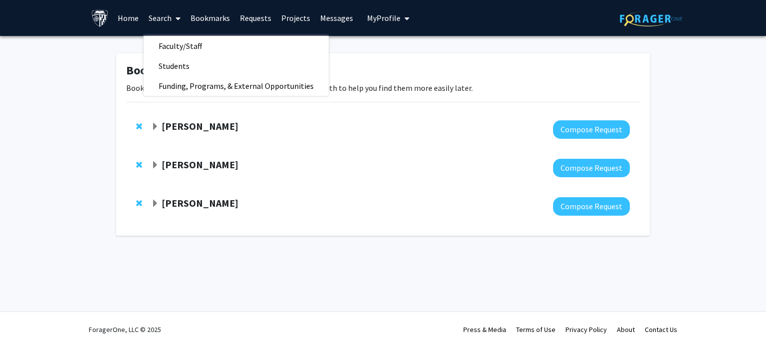
click at [344, 135] on div at bounding box center [390, 129] width 479 height 18
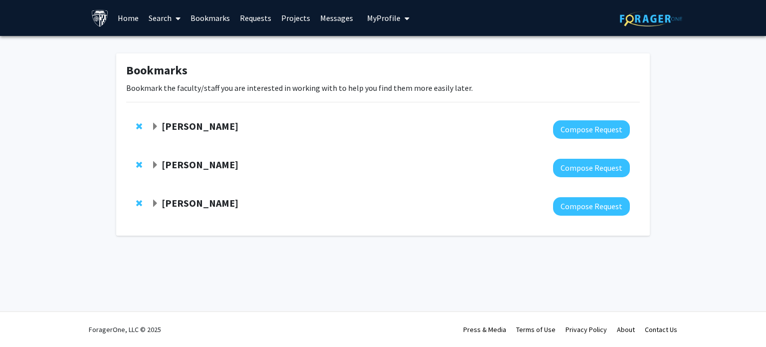
drag, startPoint x: 361, startPoint y: 14, endPoint x: 401, endPoint y: 17, distance: 41.0
click at [364, 14] on button "My Profile" at bounding box center [388, 18] width 48 height 36
click at [379, 20] on span "My Profile" at bounding box center [383, 18] width 33 height 10
click at [404, 17] on icon "My profile dropdown to access profile and logout" at bounding box center [406, 18] width 5 height 8
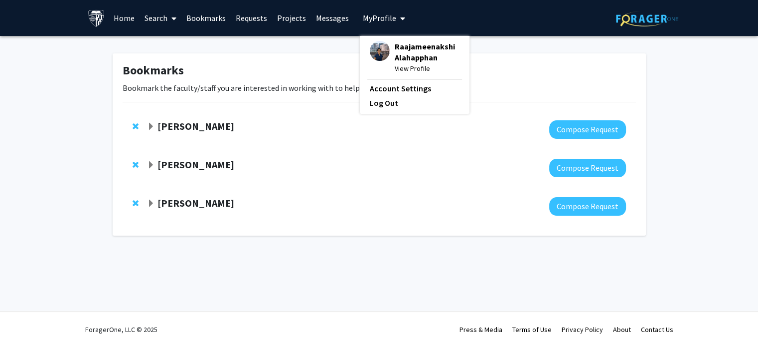
click at [401, 70] on span "View Profile" at bounding box center [427, 68] width 65 height 11
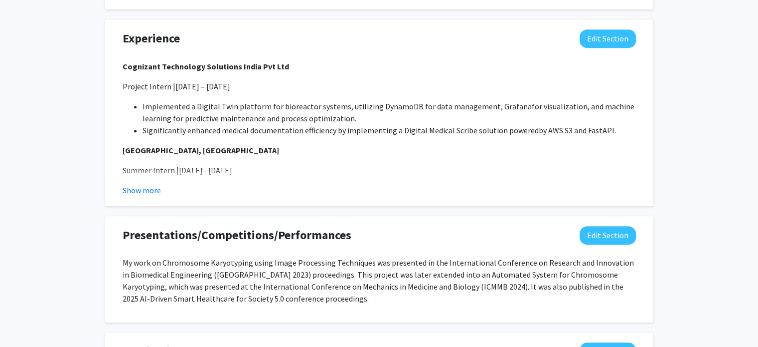
scroll to position [702, 0]
click at [139, 189] on button "Show more" at bounding box center [142, 190] width 38 height 12
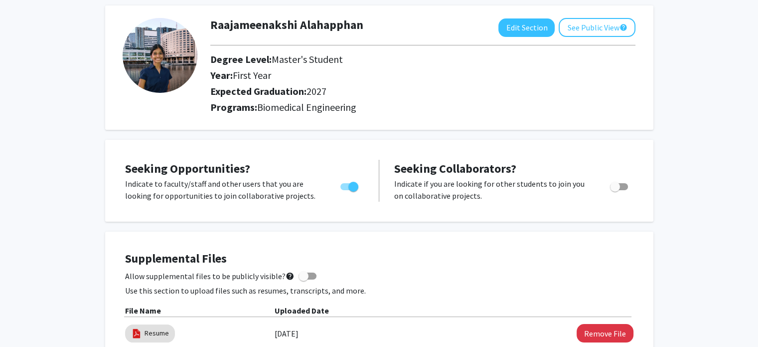
scroll to position [0, 0]
